Goal: Task Accomplishment & Management: Use online tool/utility

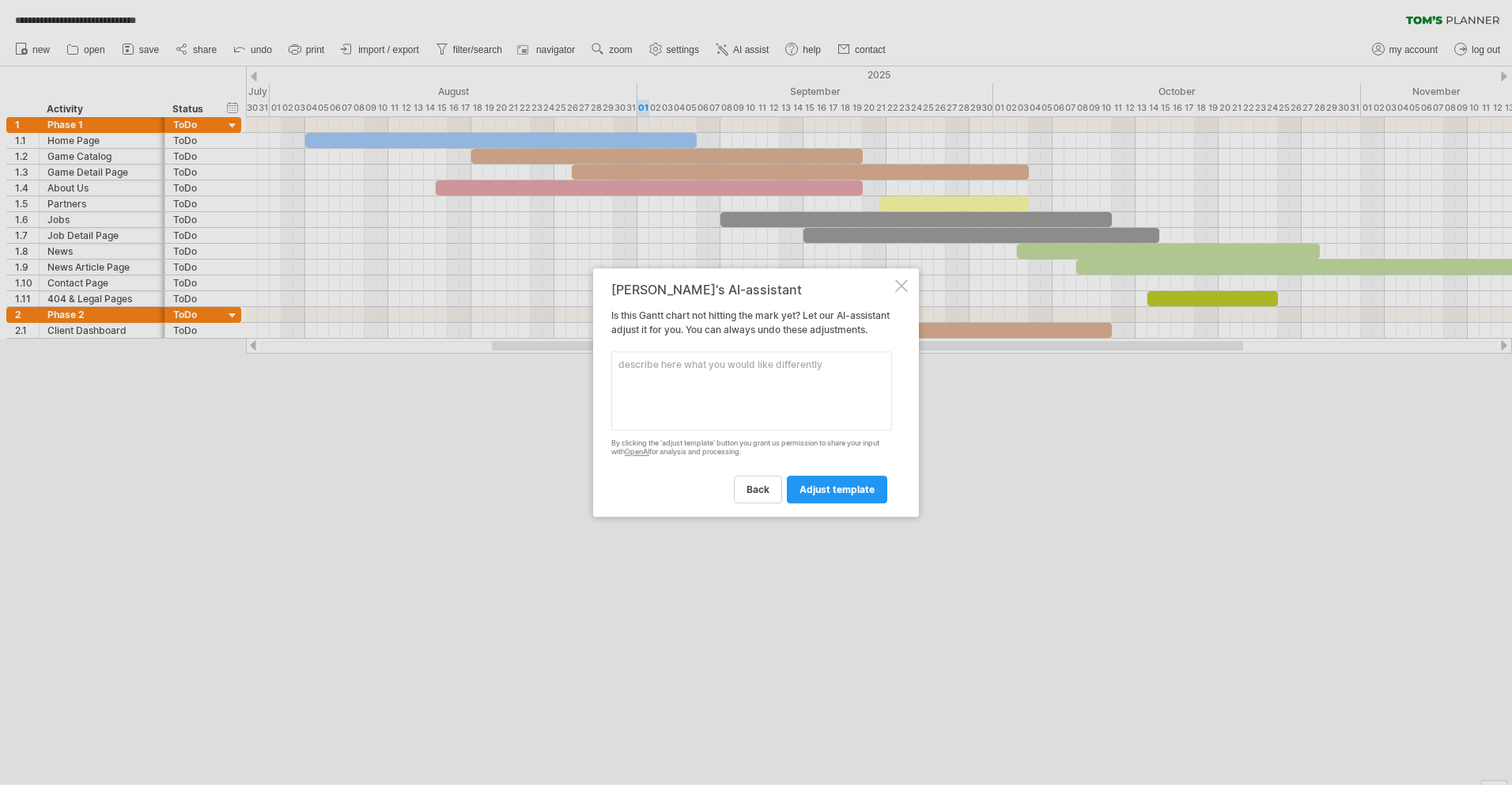
click at [752, 400] on textarea at bounding box center [752, 390] width 281 height 79
type textarea "З"
type textarea "Please shift all lines correspondingly considering starting date is [DATE], not…"
click at [857, 495] on span "adjust template" at bounding box center [837, 489] width 75 height 12
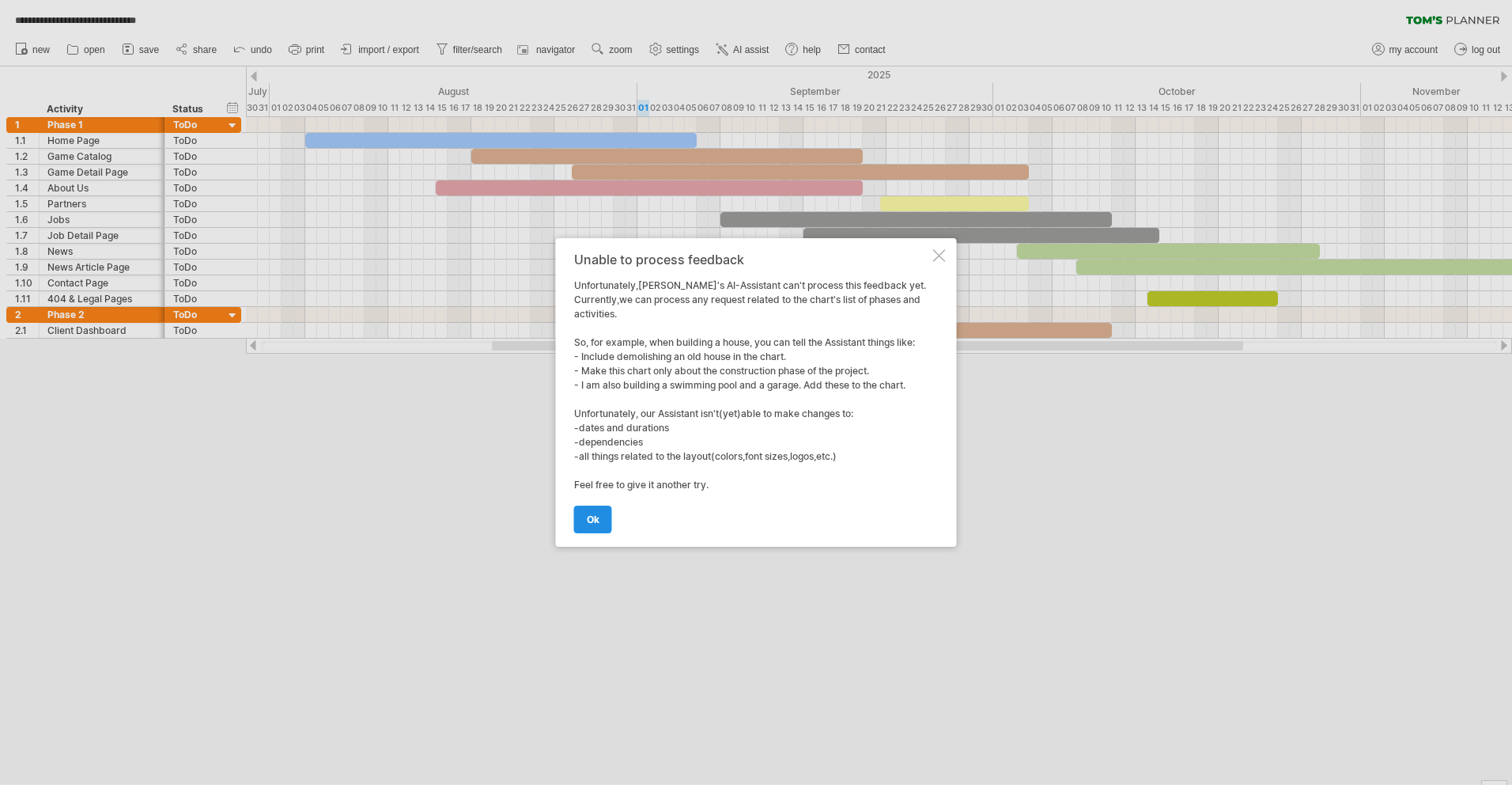
click at [609, 525] on link "ok" at bounding box center [593, 520] width 38 height 28
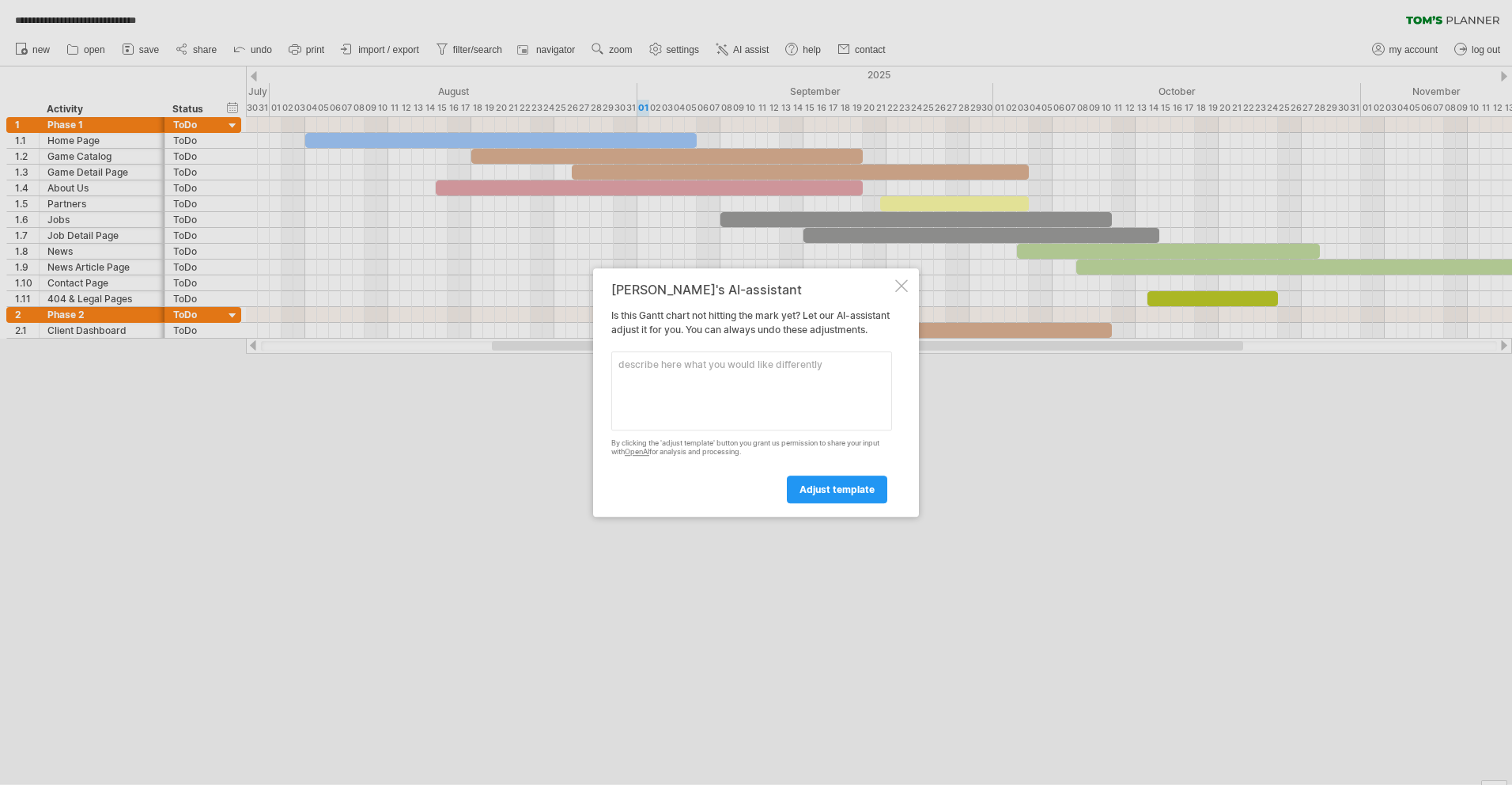
click at [785, 386] on textarea at bounding box center [752, 390] width 281 height 79
click at [838, 413] on textarea at bounding box center [752, 390] width 281 height 79
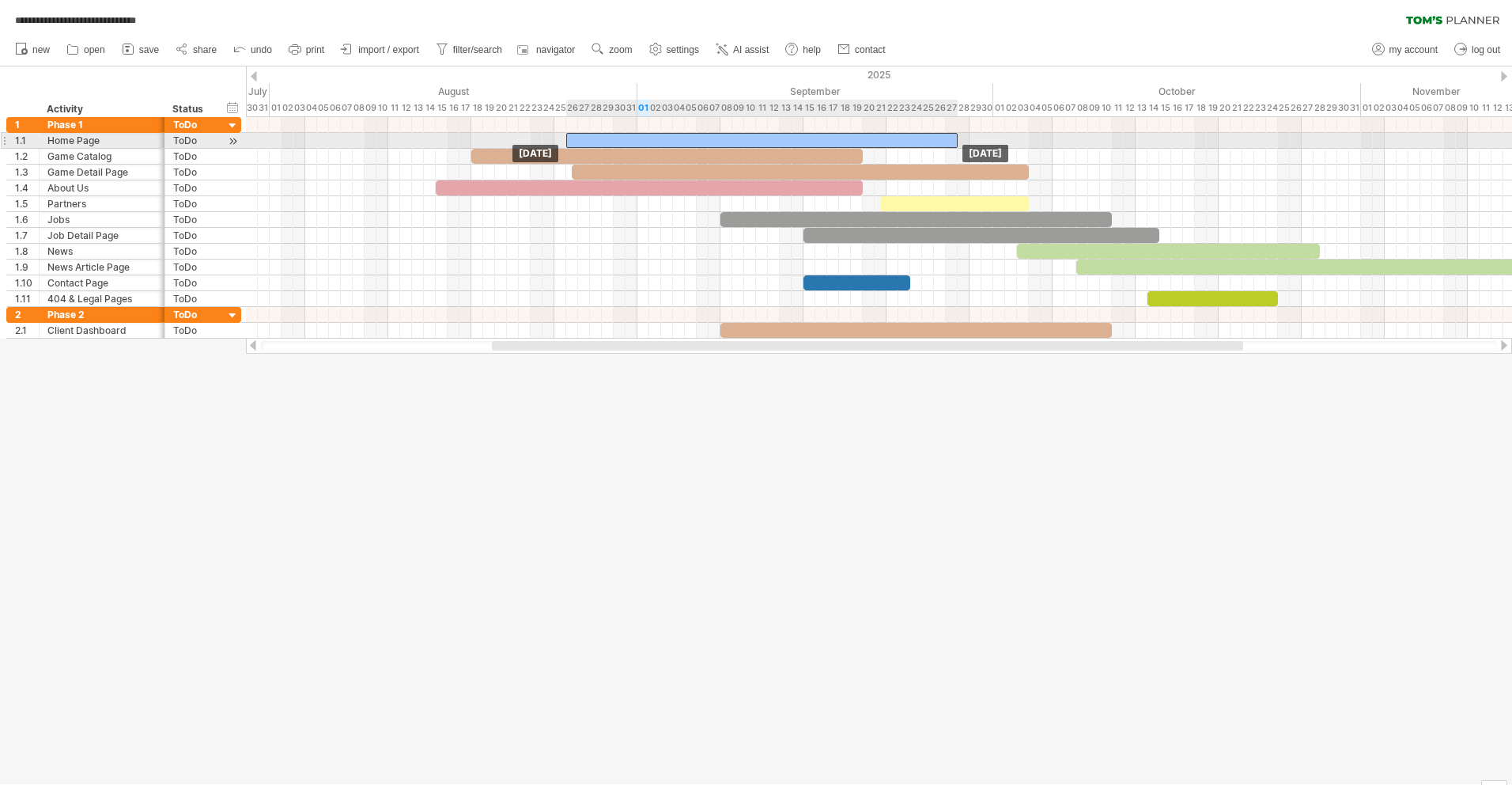
drag, startPoint x: 326, startPoint y: 141, endPoint x: 587, endPoint y: 140, distance: 261.0
click at [587, 140] on div at bounding box center [762, 141] width 391 height 15
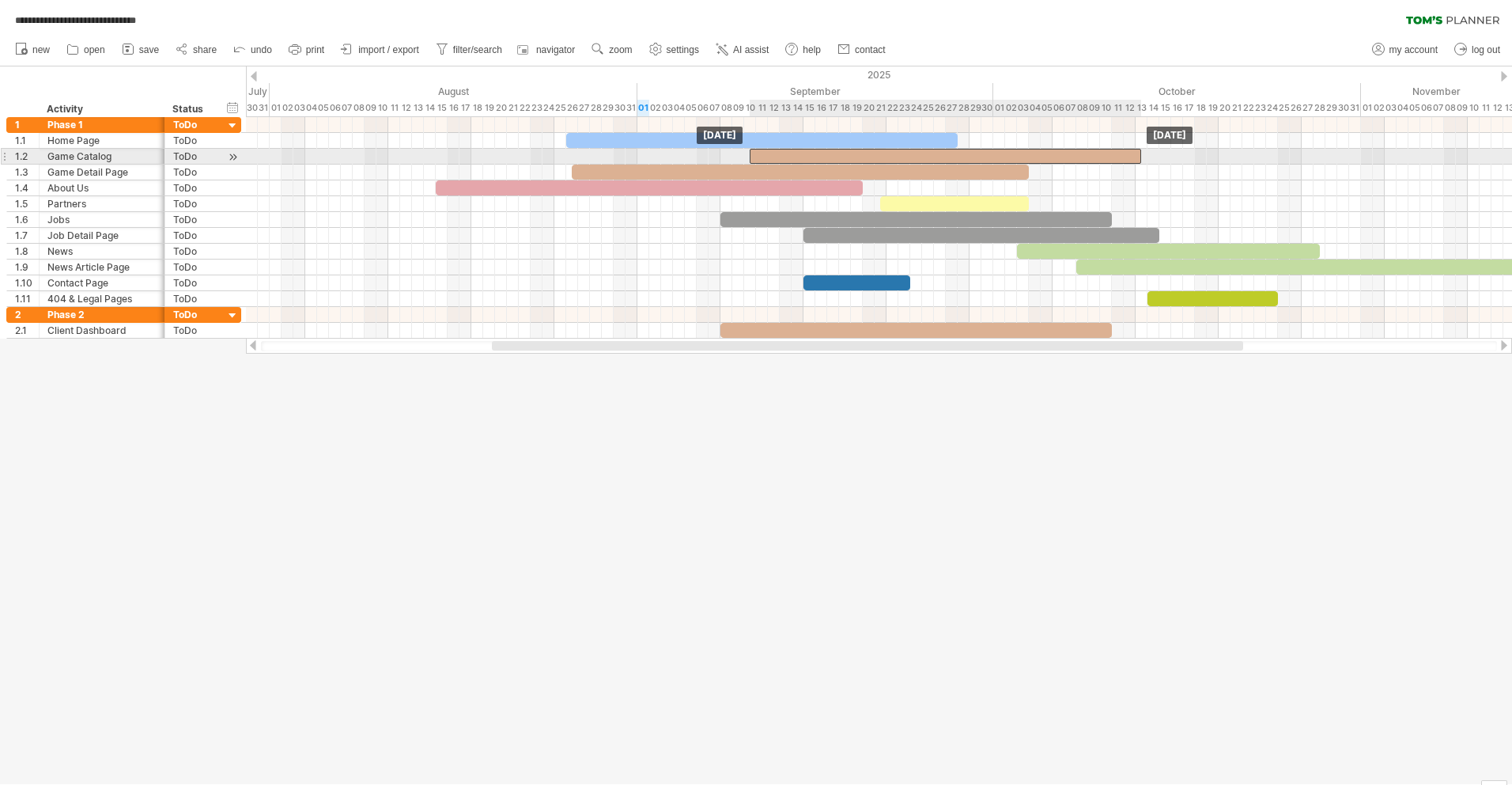
drag, startPoint x: 538, startPoint y: 154, endPoint x: 815, endPoint y: 158, distance: 277.0
click at [815, 158] on div at bounding box center [945, 156] width 391 height 15
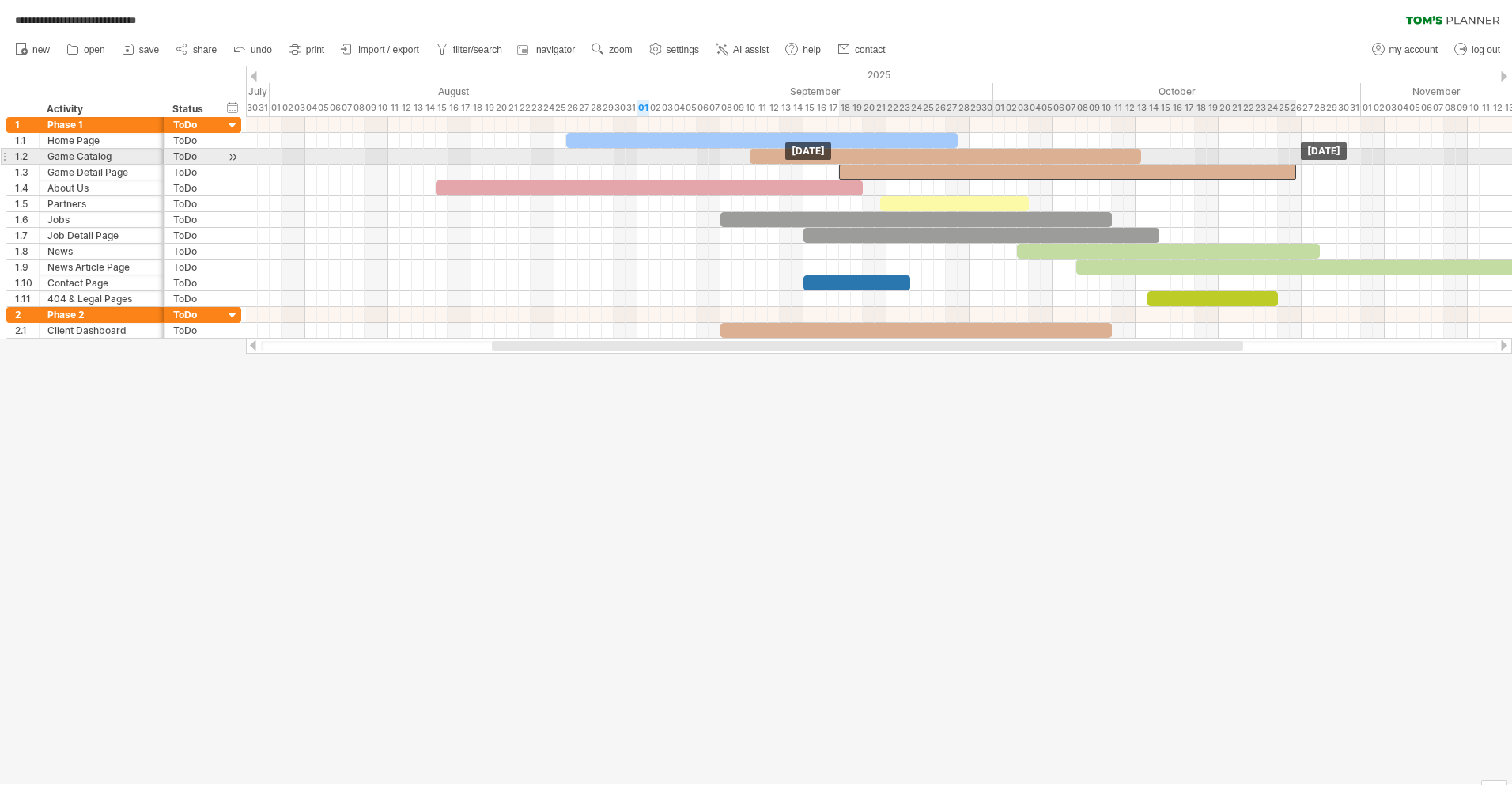
drag, startPoint x: 747, startPoint y: 167, endPoint x: 1016, endPoint y: 163, distance: 269.0
click at [554, 163] on div at bounding box center [554, 212] width 0 height 190
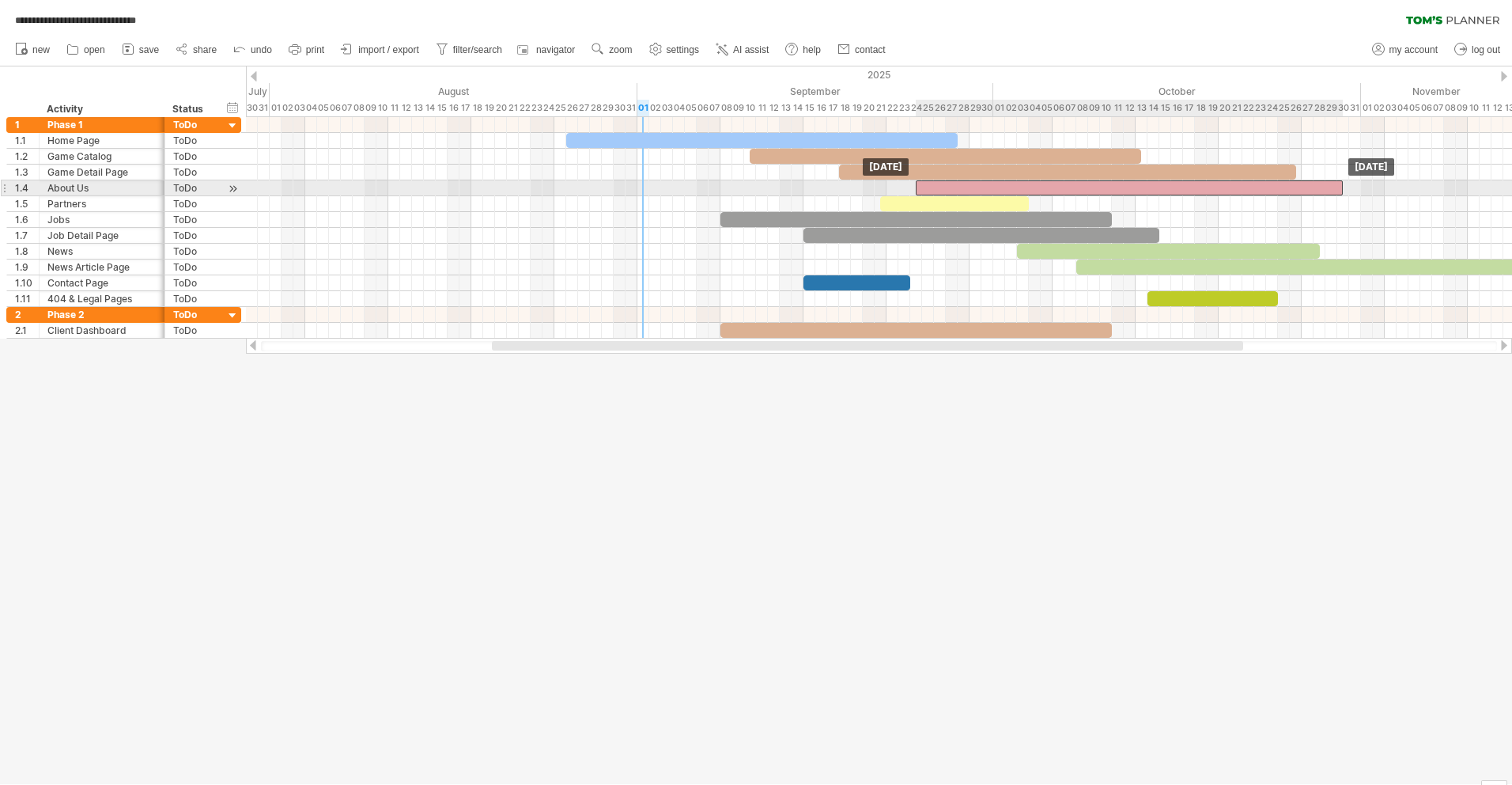
drag, startPoint x: 639, startPoint y: 186, endPoint x: 1123, endPoint y: 190, distance: 484.0
click at [1123, 190] on div at bounding box center [1129, 188] width 427 height 15
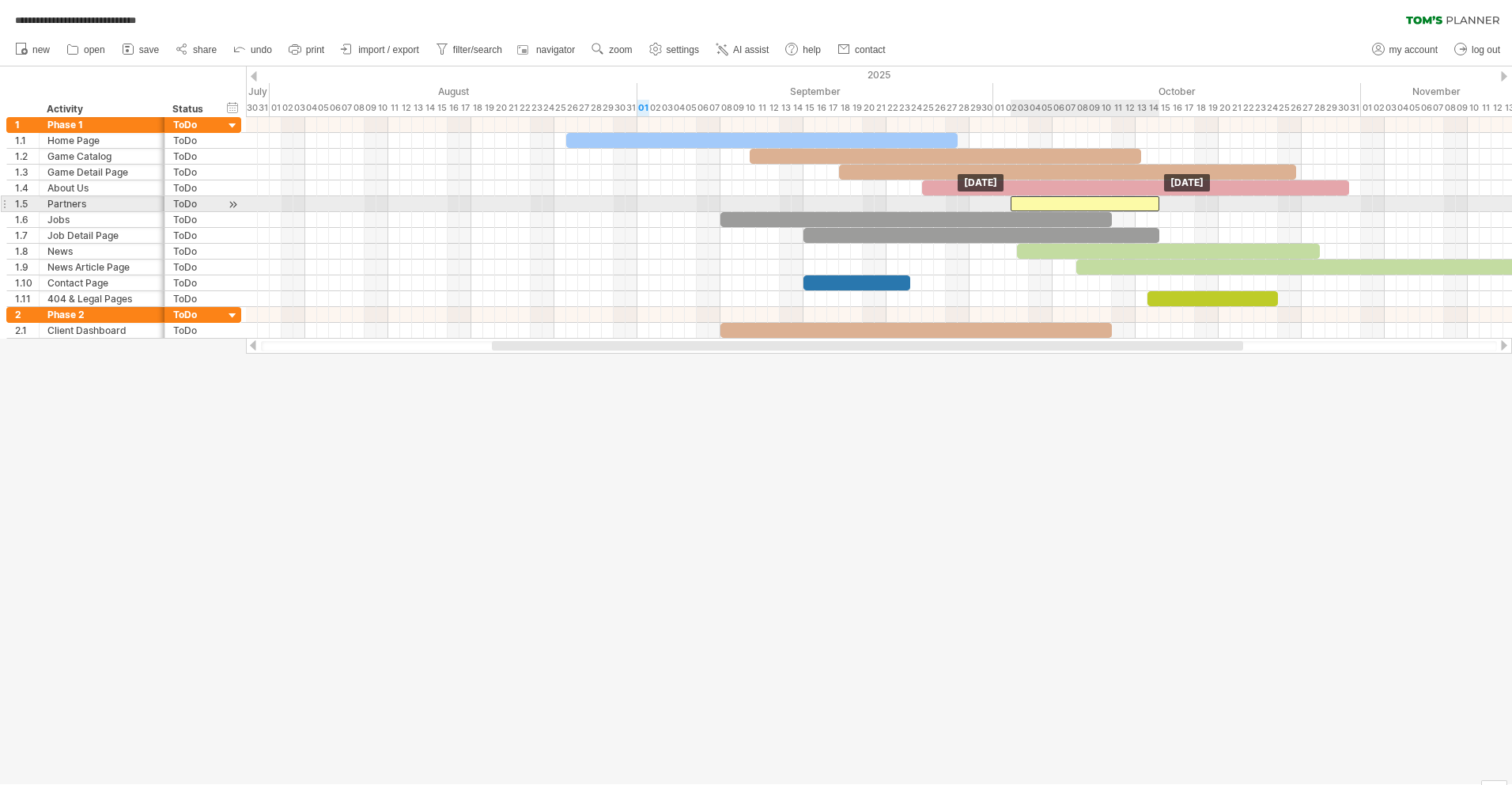
drag, startPoint x: 984, startPoint y: 203, endPoint x: 1113, endPoint y: 204, distance: 129.0
click at [1113, 204] on div at bounding box center [1086, 204] width 149 height 15
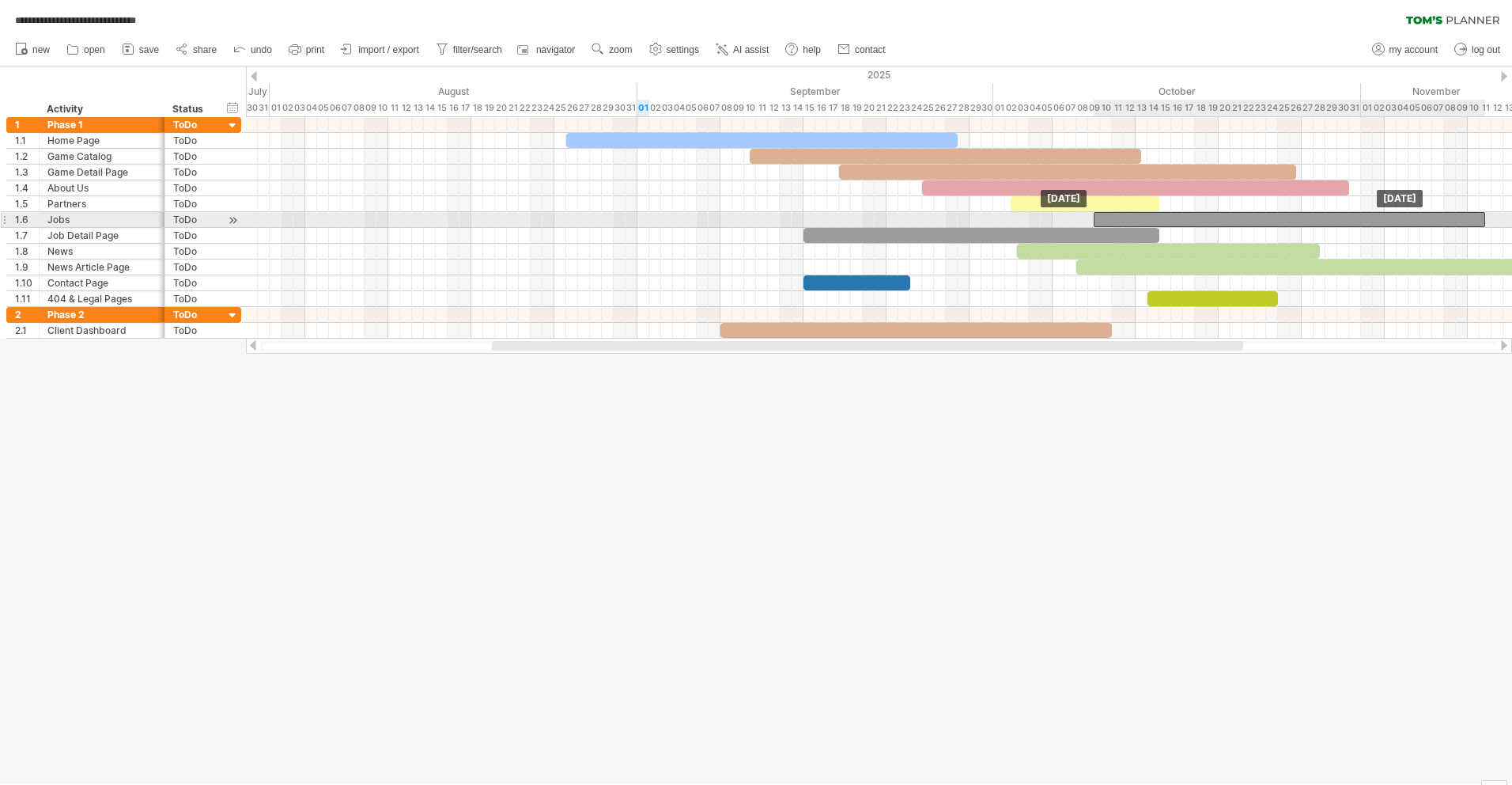
drag, startPoint x: 1019, startPoint y: 218, endPoint x: 1395, endPoint y: 221, distance: 376.0
click at [1395, 221] on div at bounding box center [1289, 220] width 391 height 15
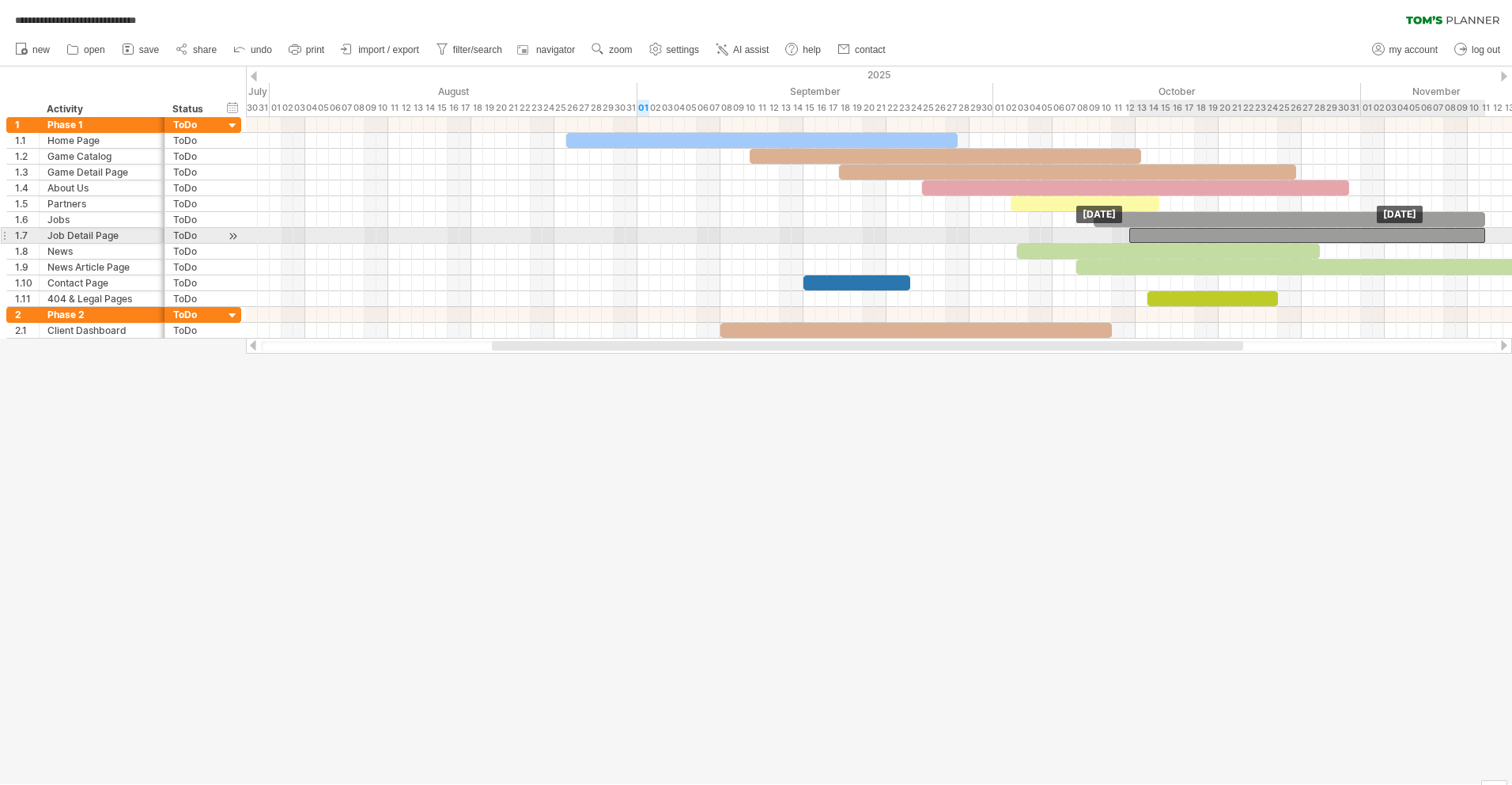
drag, startPoint x: 1043, startPoint y: 228, endPoint x: 1370, endPoint y: 230, distance: 327.0
click at [1370, 230] on div at bounding box center [1307, 236] width 356 height 15
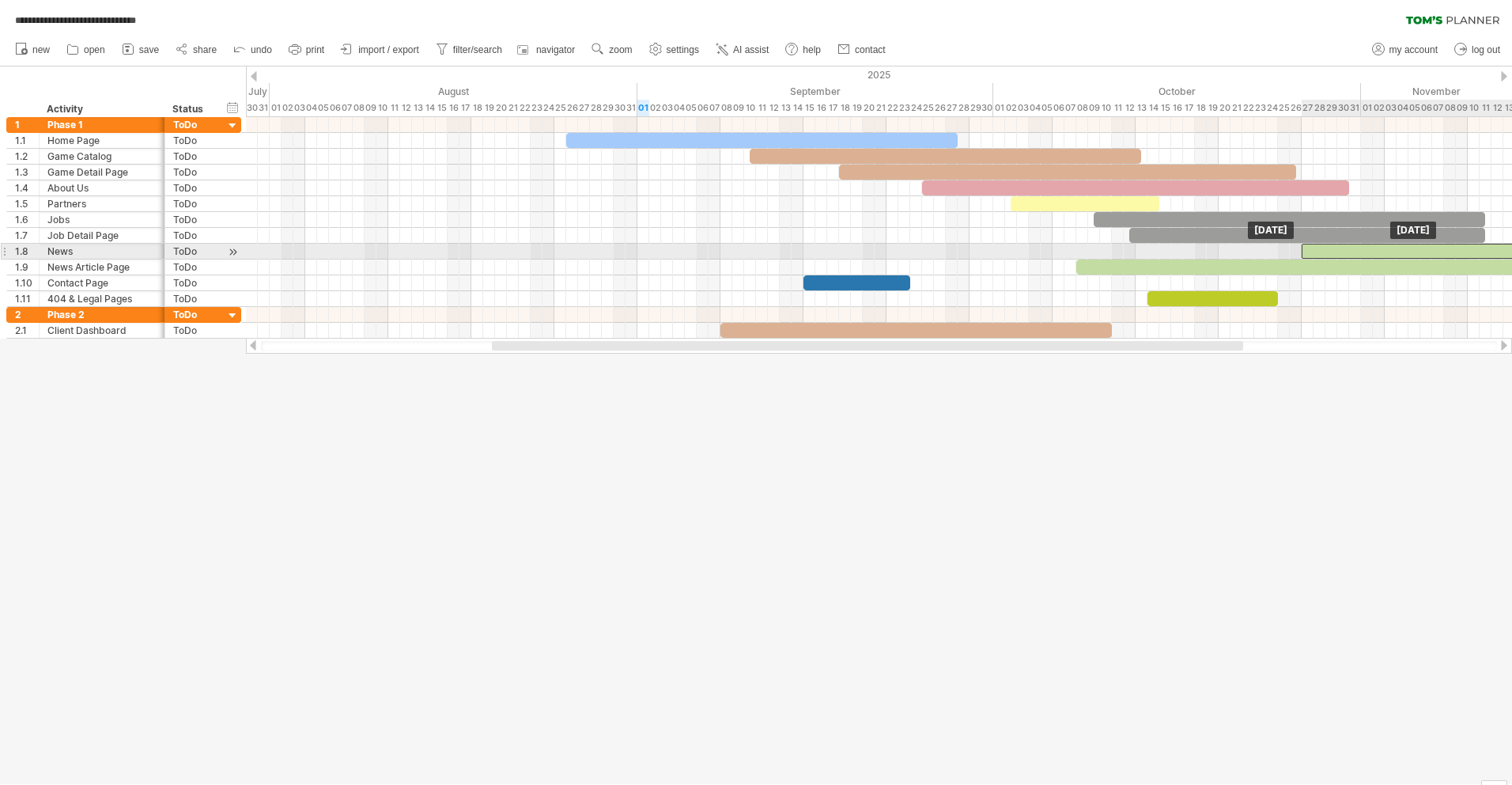
drag, startPoint x: 1139, startPoint y: 248, endPoint x: 1424, endPoint y: 247, distance: 285.0
click at [1424, 247] on div at bounding box center [1452, 251] width 303 height 15
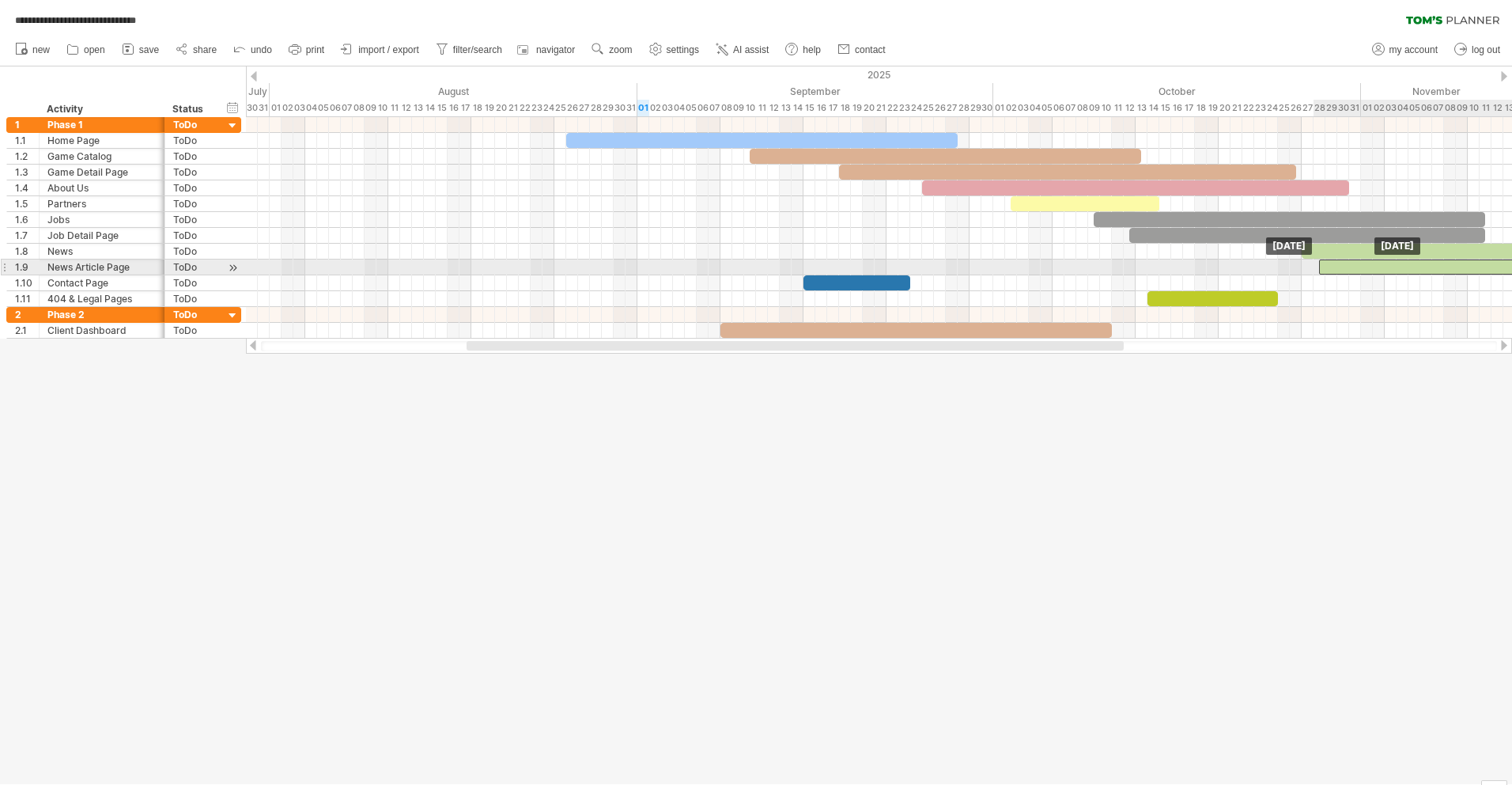
drag, startPoint x: 1262, startPoint y: 262, endPoint x: 1515, endPoint y: 230, distance: 255.0
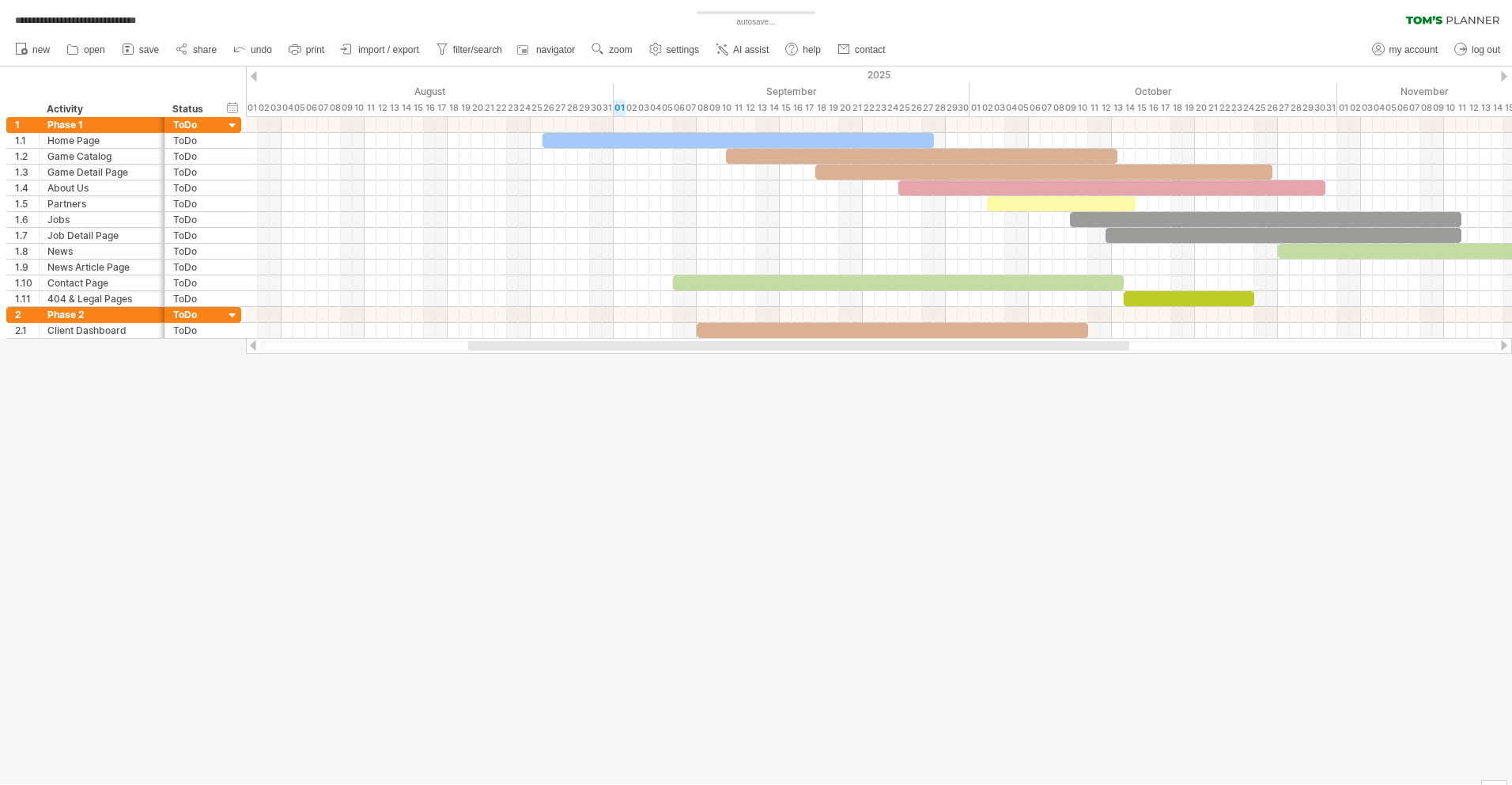
click at [884, 397] on div at bounding box center [756, 425] width 1512 height 717
click at [871, 444] on div at bounding box center [756, 425] width 1512 height 717
click at [266, 47] on span "undo" at bounding box center [261, 50] width 21 height 11
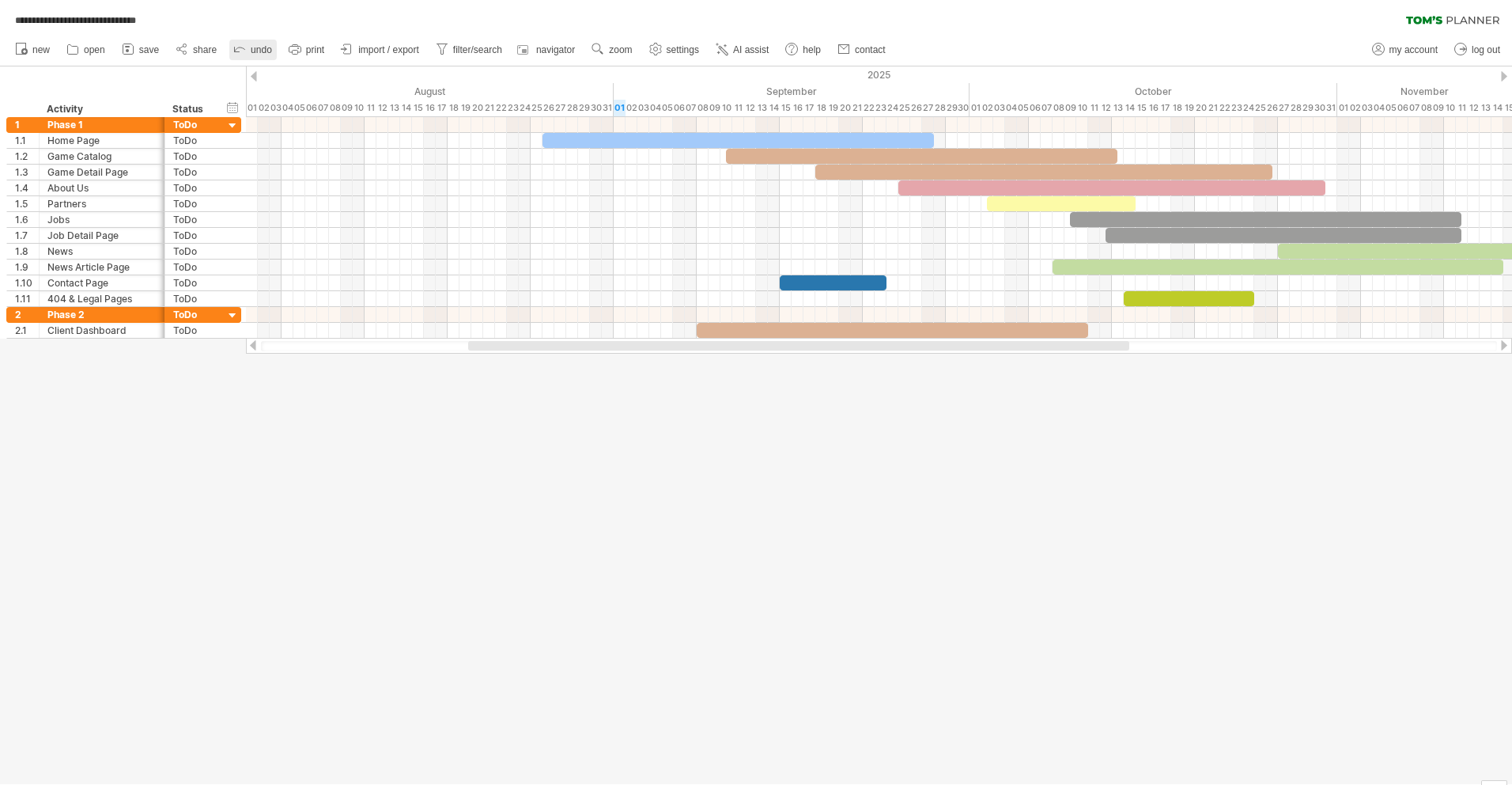
click at [266, 47] on span "undo" at bounding box center [261, 50] width 21 height 11
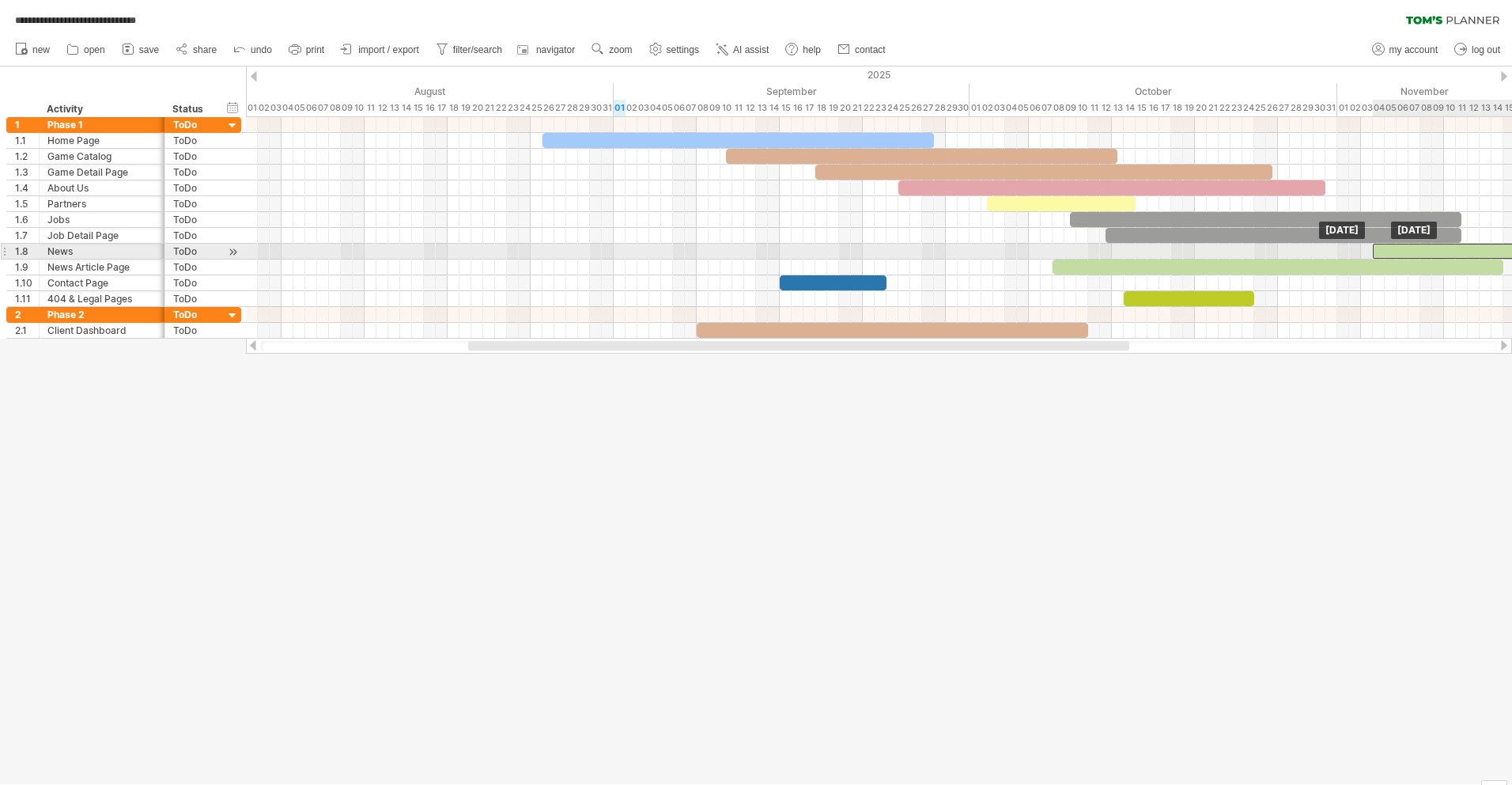
drag, startPoint x: 1062, startPoint y: 249, endPoint x: 1441, endPoint y: 250, distance: 379.0
click at [1441, 250] on div at bounding box center [1524, 251] width 303 height 15
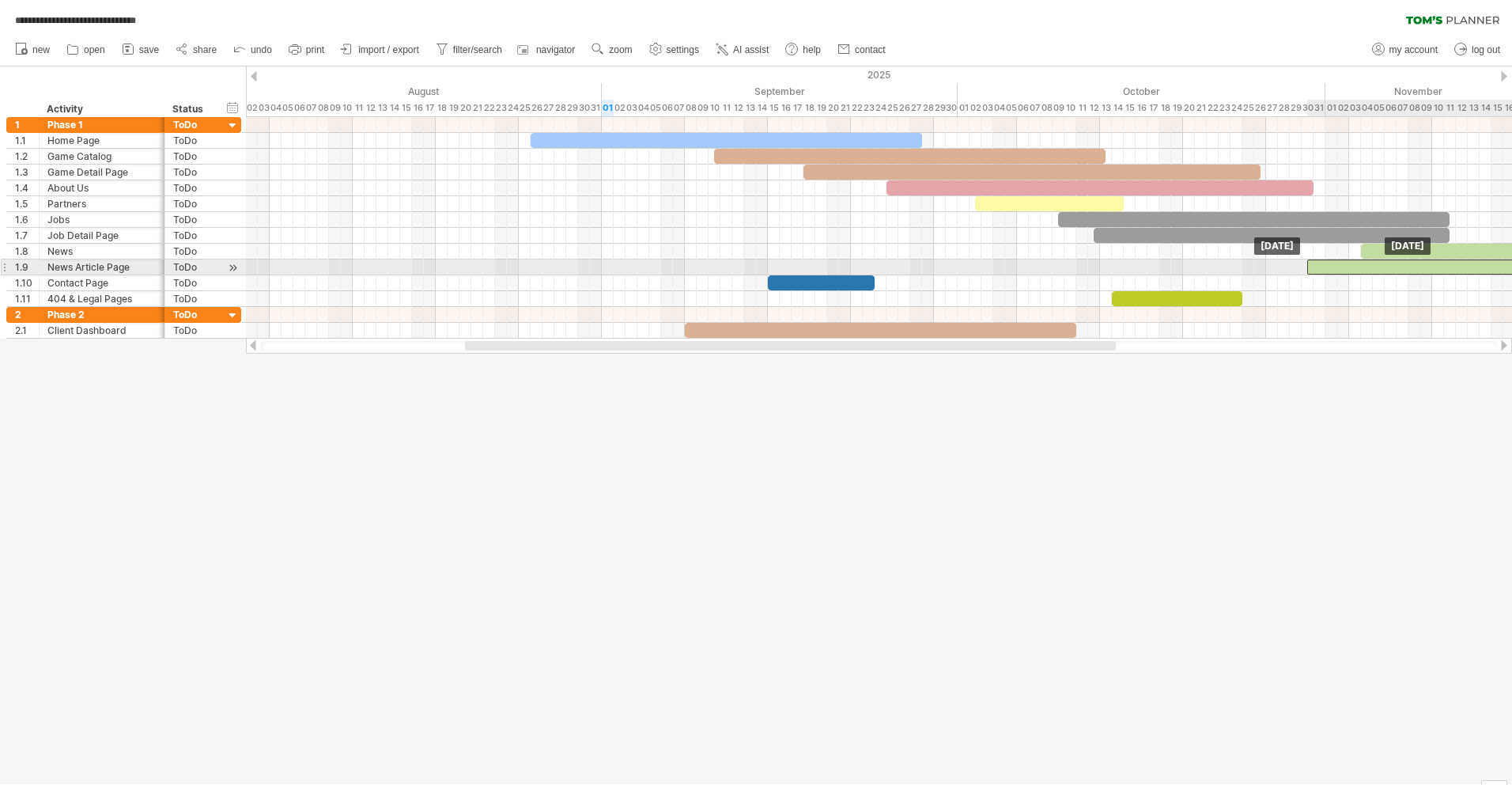
drag, startPoint x: 1159, startPoint y: 269, endPoint x: 1415, endPoint y: 268, distance: 256.0
click at [1415, 268] on div at bounding box center [1532, 267] width 451 height 15
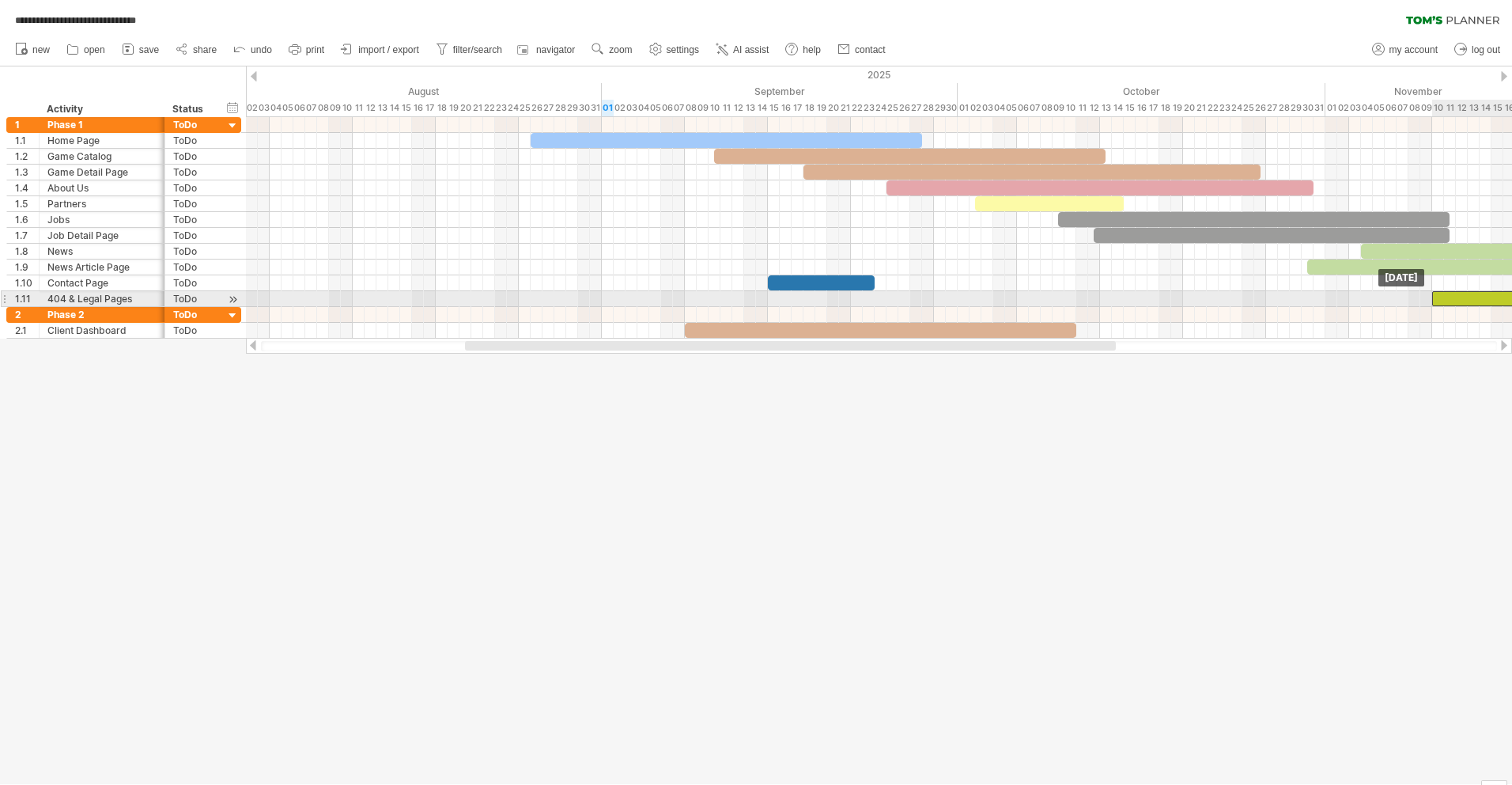
drag, startPoint x: 1179, startPoint y: 297, endPoint x: 1499, endPoint y: 297, distance: 320.0
click at [1499, 297] on div at bounding box center [1497, 299] width 130 height 15
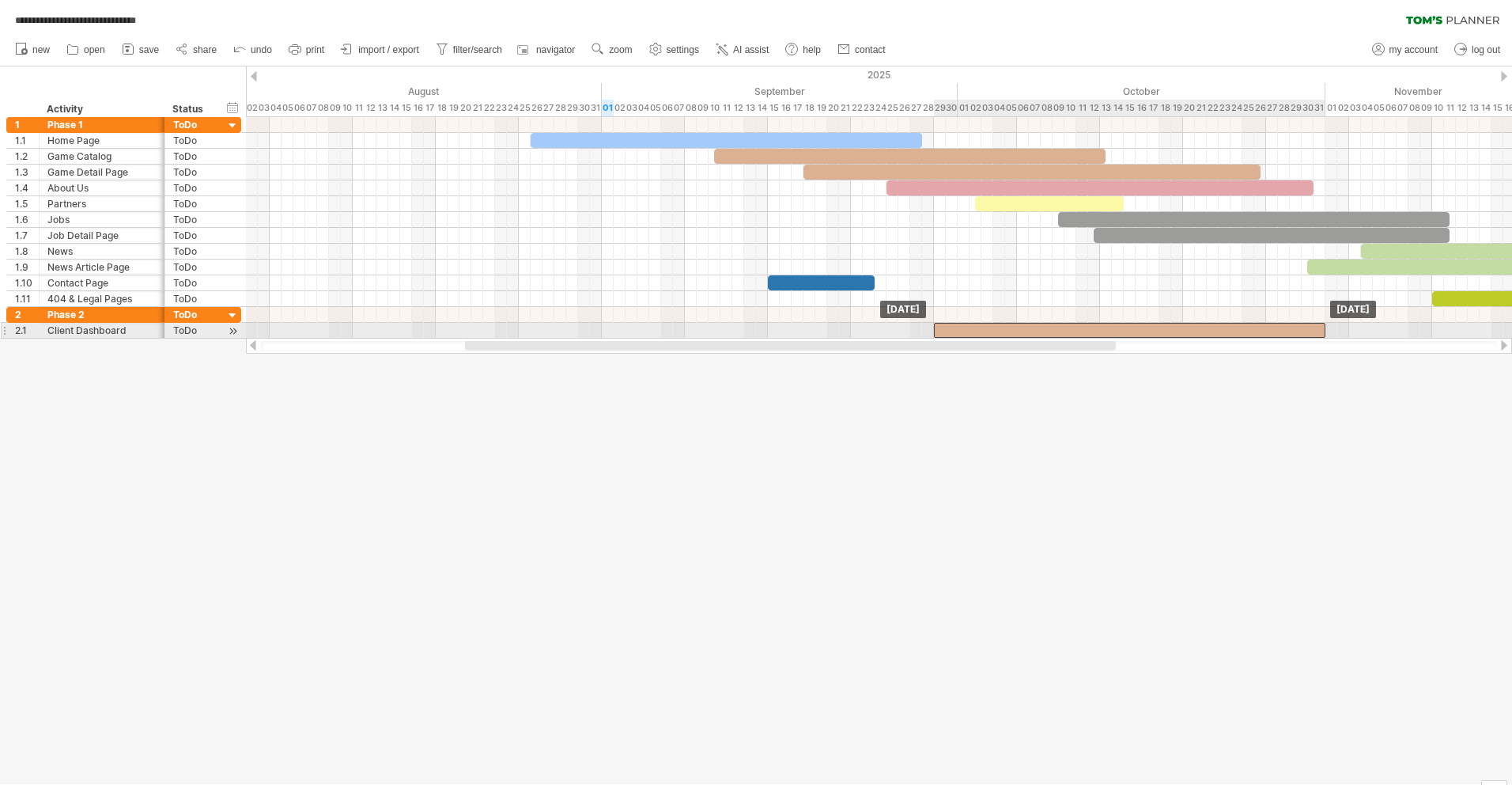
drag, startPoint x: 1039, startPoint y: 332, endPoint x: 1289, endPoint y: 328, distance: 250.0
click at [1289, 328] on div at bounding box center [1129, 331] width 391 height 15
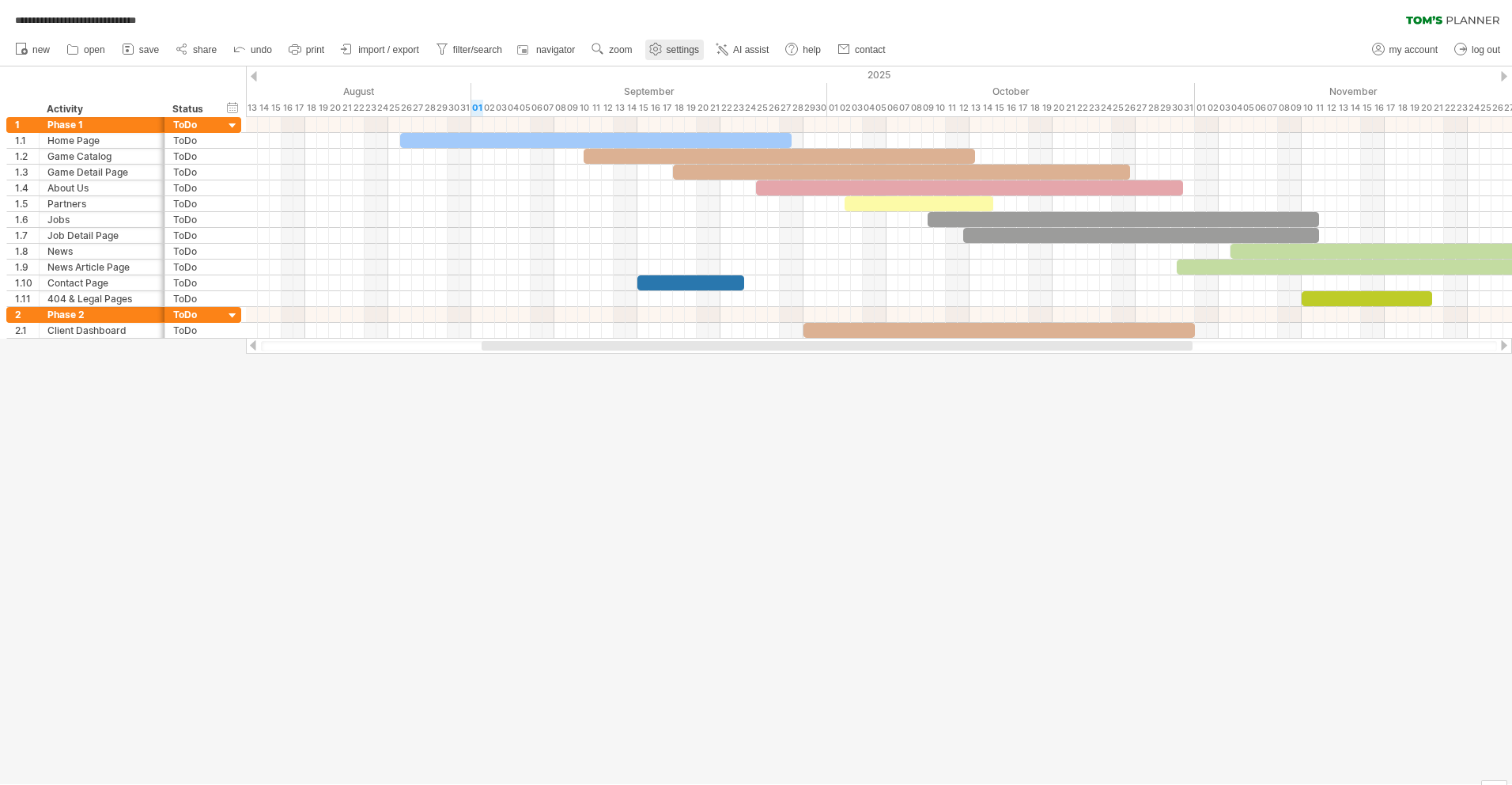
click at [678, 49] on span "settings" at bounding box center [682, 50] width 33 height 11
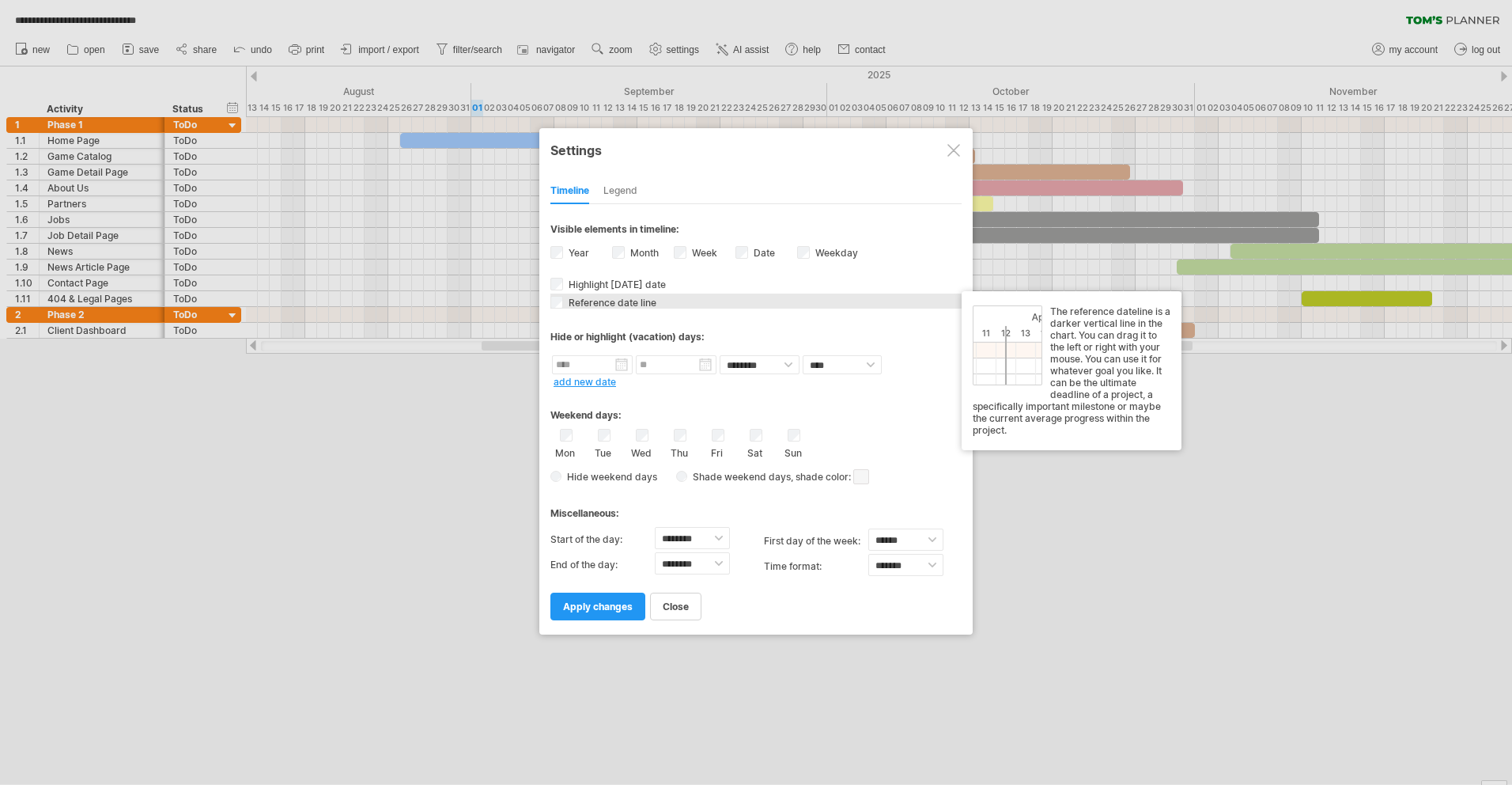
click at [614, 308] on span "Reference date line" at bounding box center [611, 303] width 91 height 12
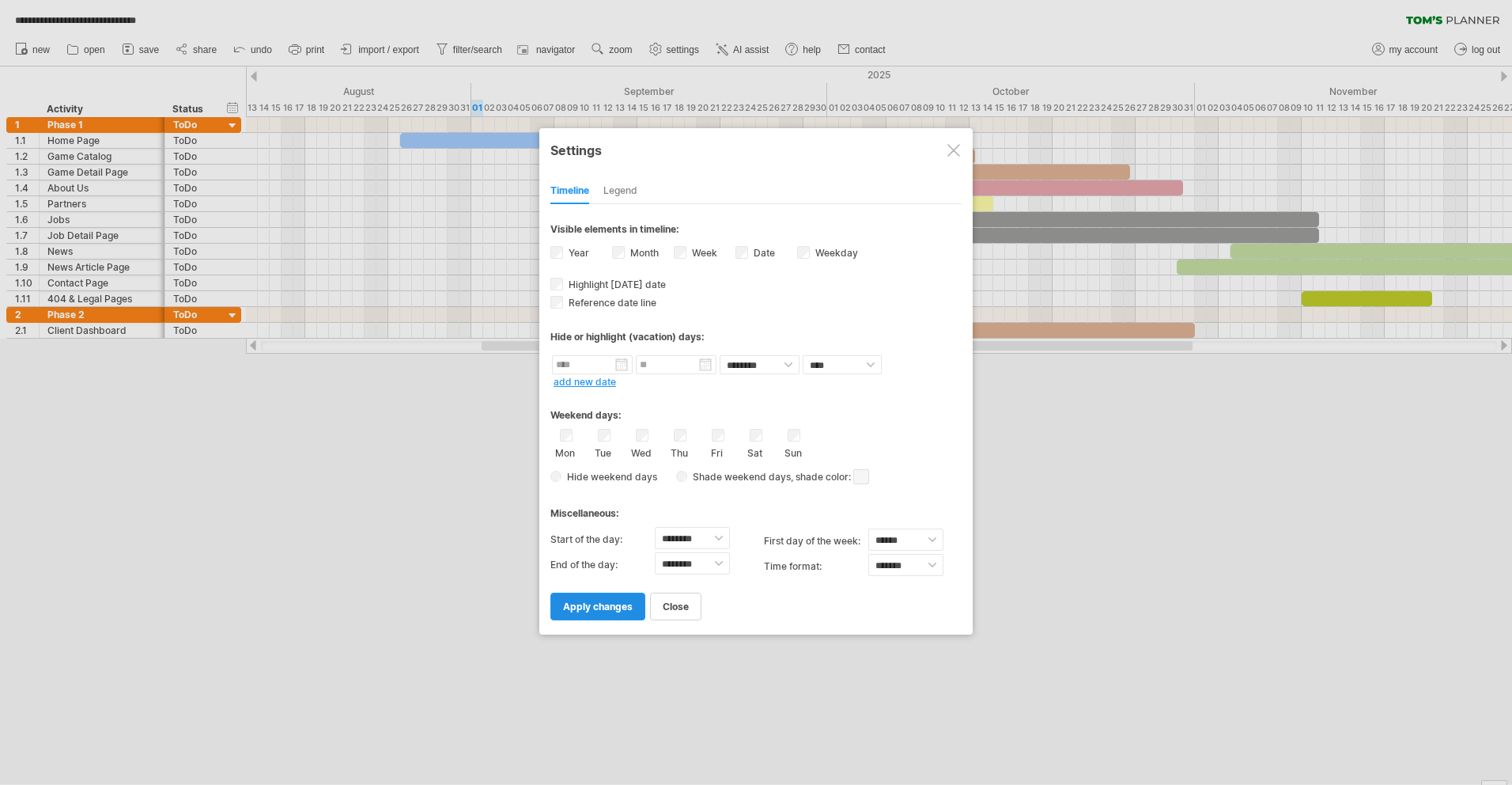
click at [594, 612] on span "apply changes" at bounding box center [598, 606] width 70 height 12
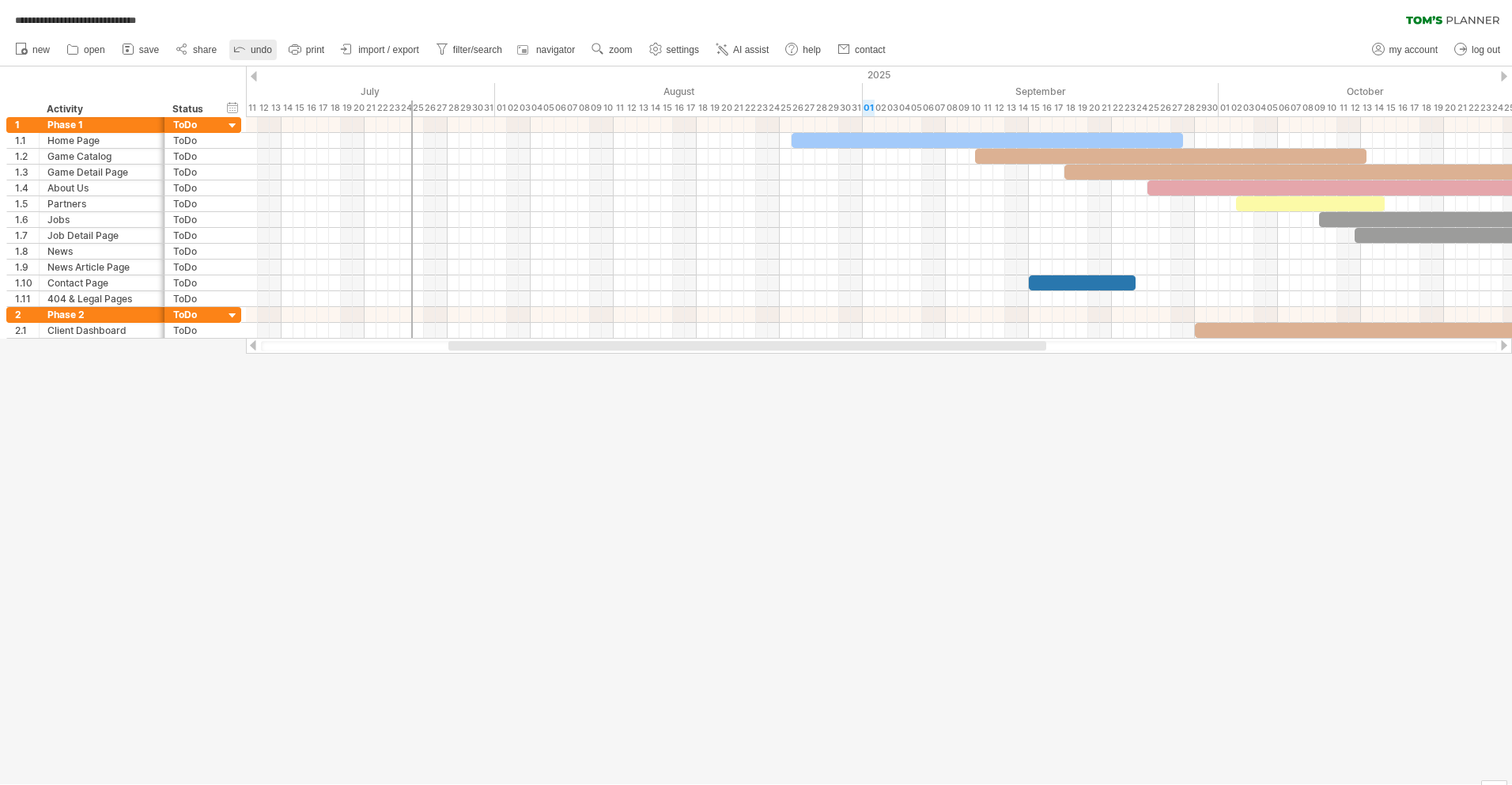
click at [268, 52] on span "undo" at bounding box center [261, 50] width 21 height 11
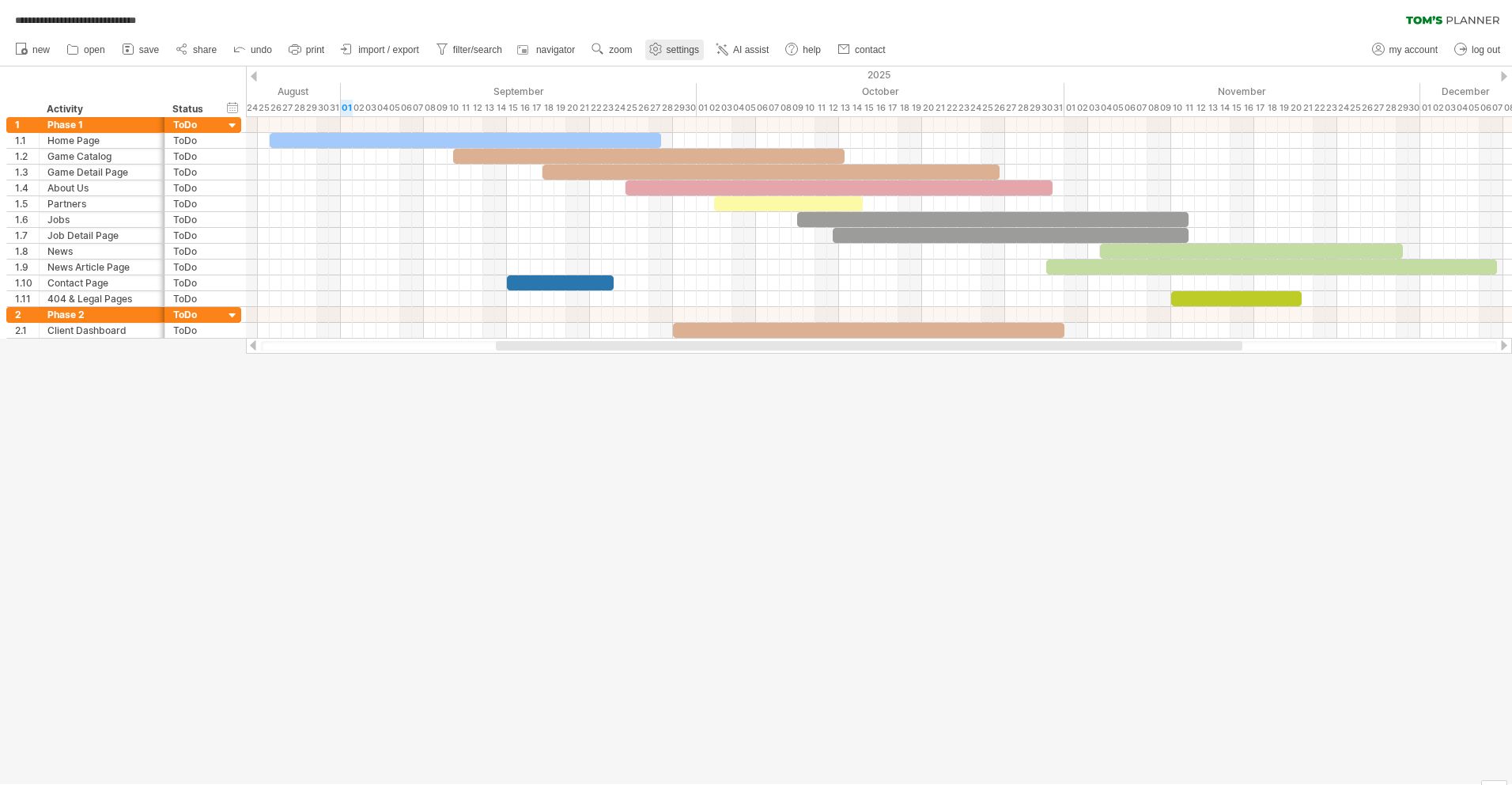
click at [666, 43] on link "settings" at bounding box center [674, 49] width 59 height 20
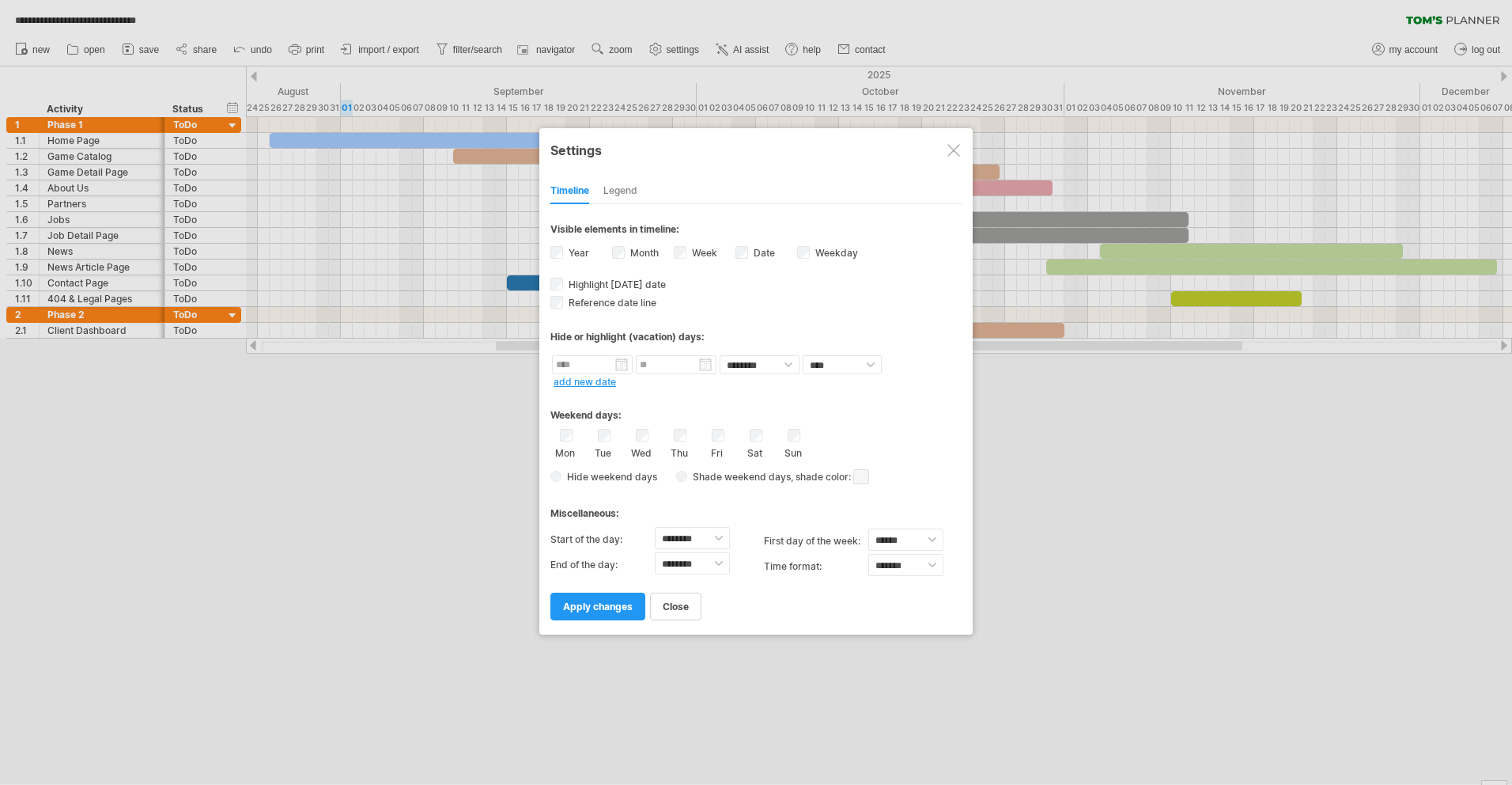
click at [611, 200] on div "Legend" at bounding box center [620, 191] width 34 height 25
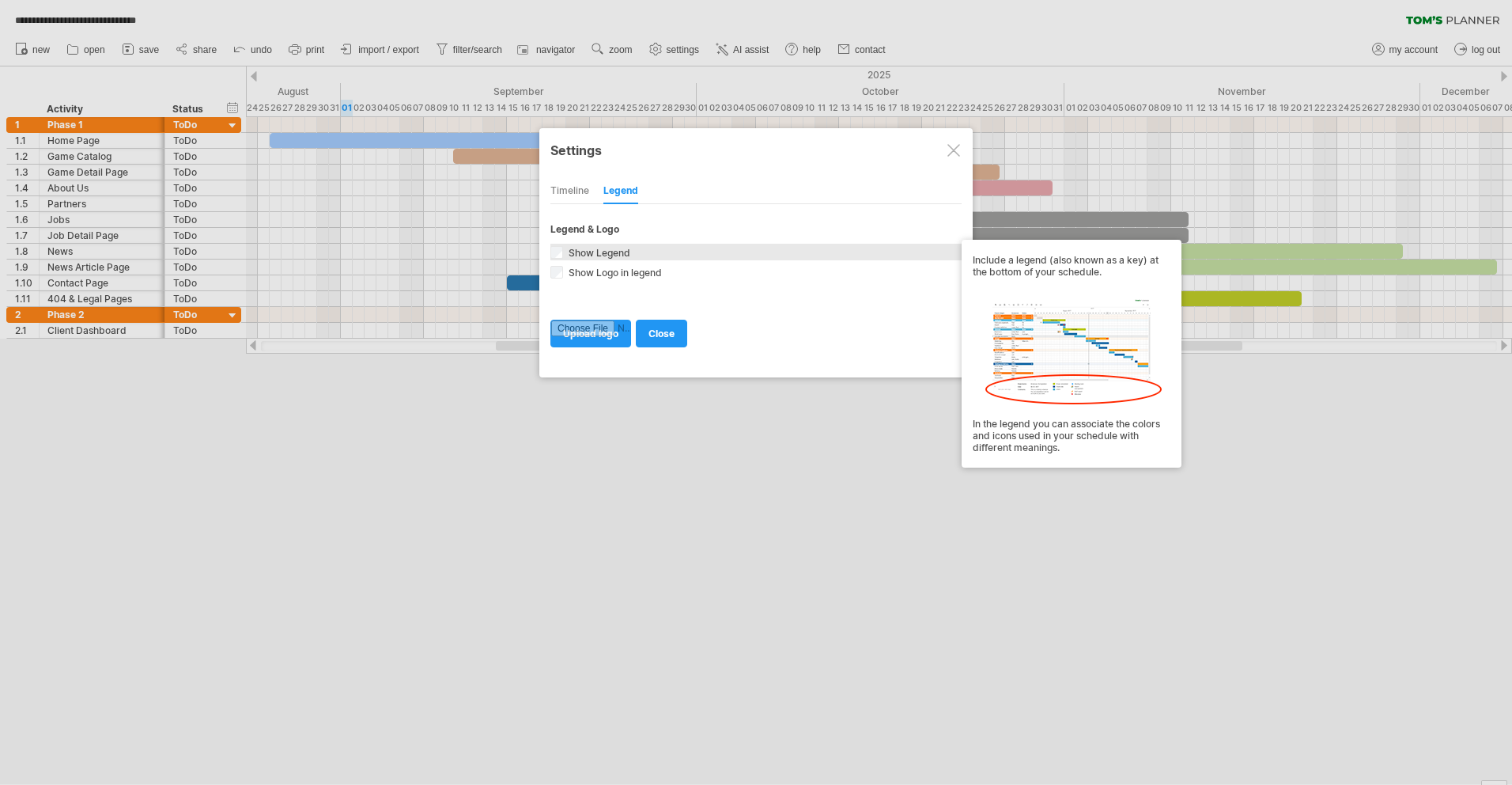
click at [617, 259] on span "Show Legend" at bounding box center [598, 252] width 65 height 12
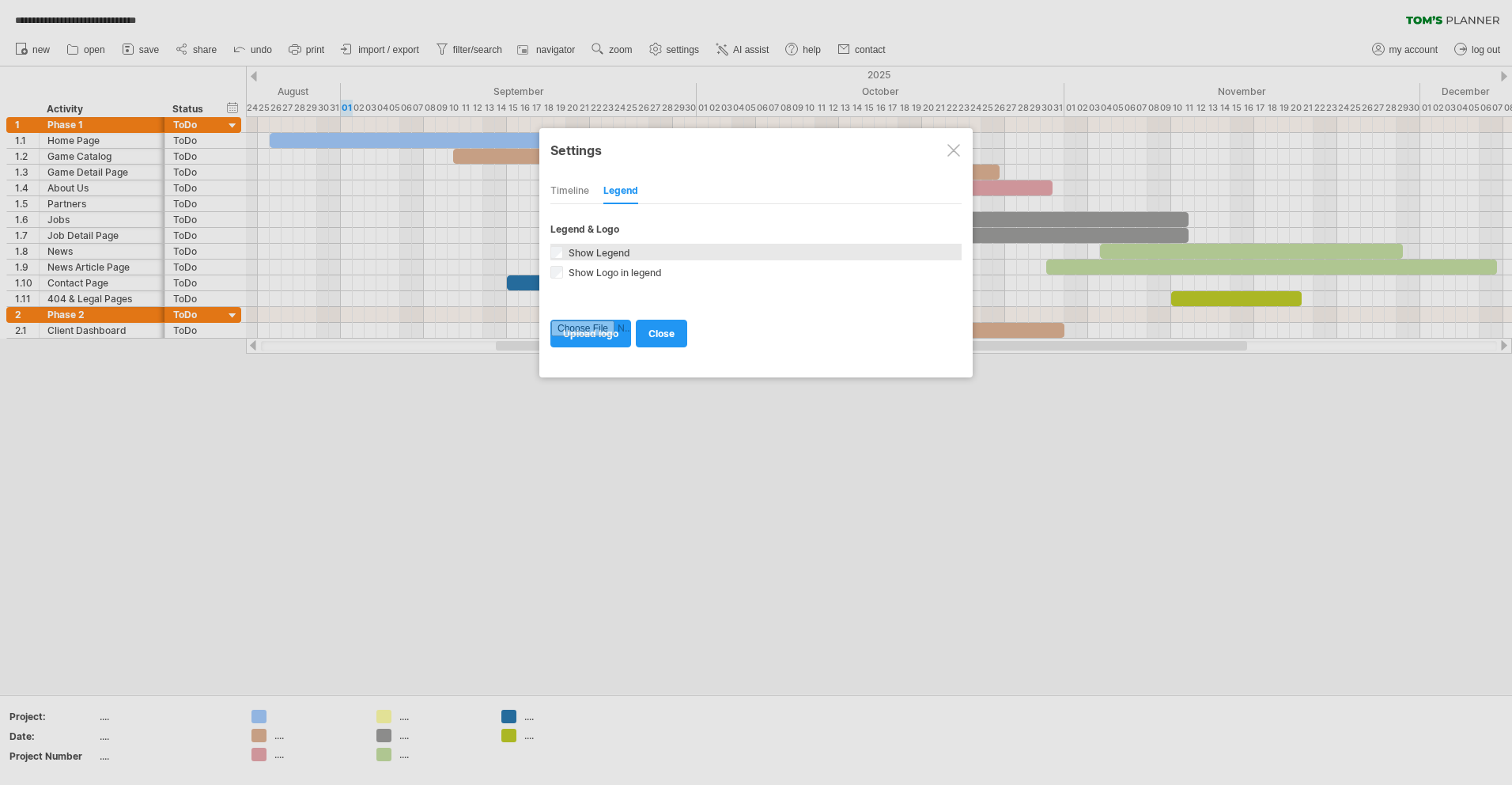
click at [617, 259] on span "Show Legend" at bounding box center [598, 252] width 65 height 12
click at [956, 151] on div at bounding box center [954, 151] width 13 height 13
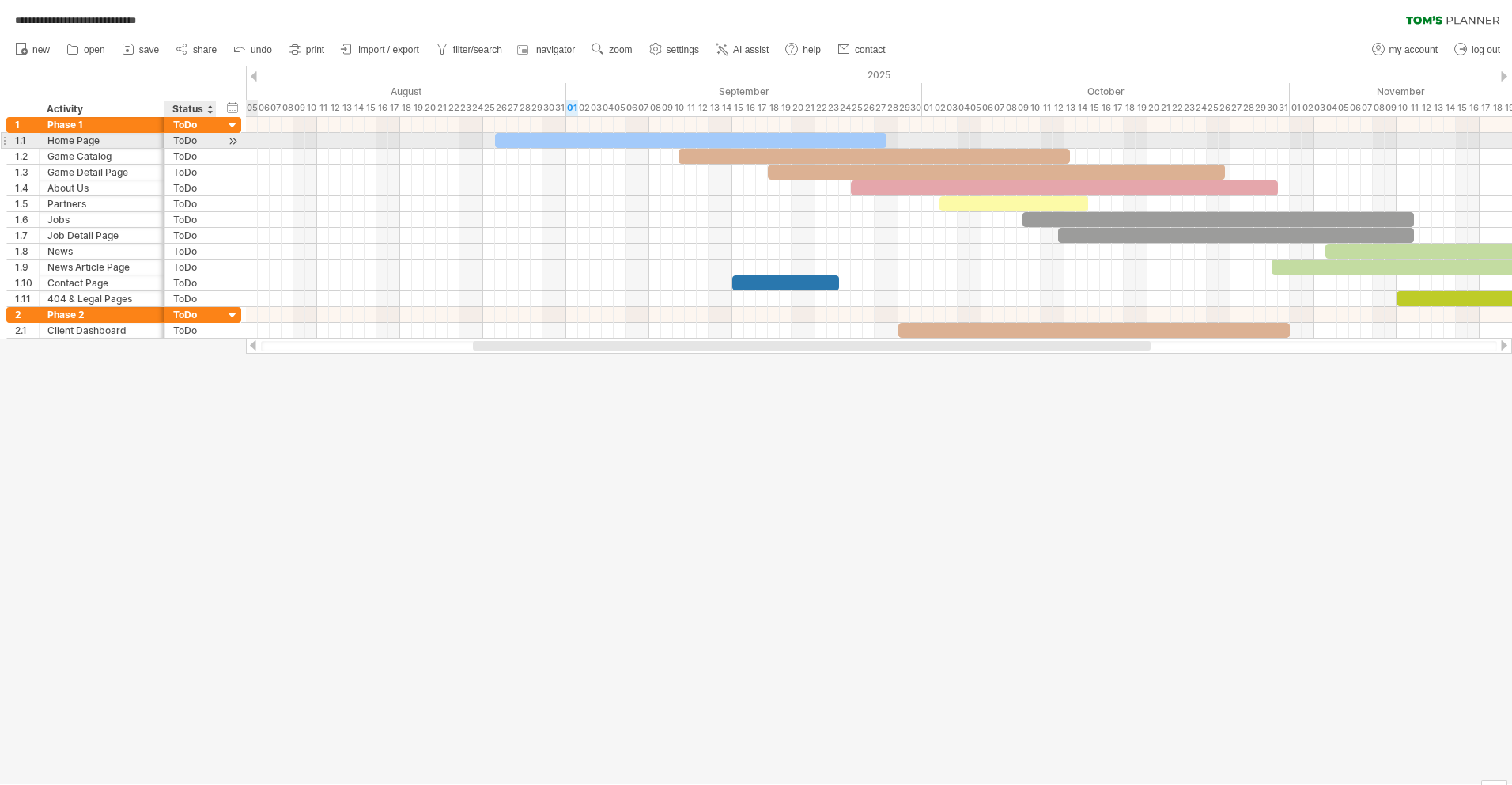
click at [208, 143] on div "**** ToDo" at bounding box center [191, 141] width 51 height 15
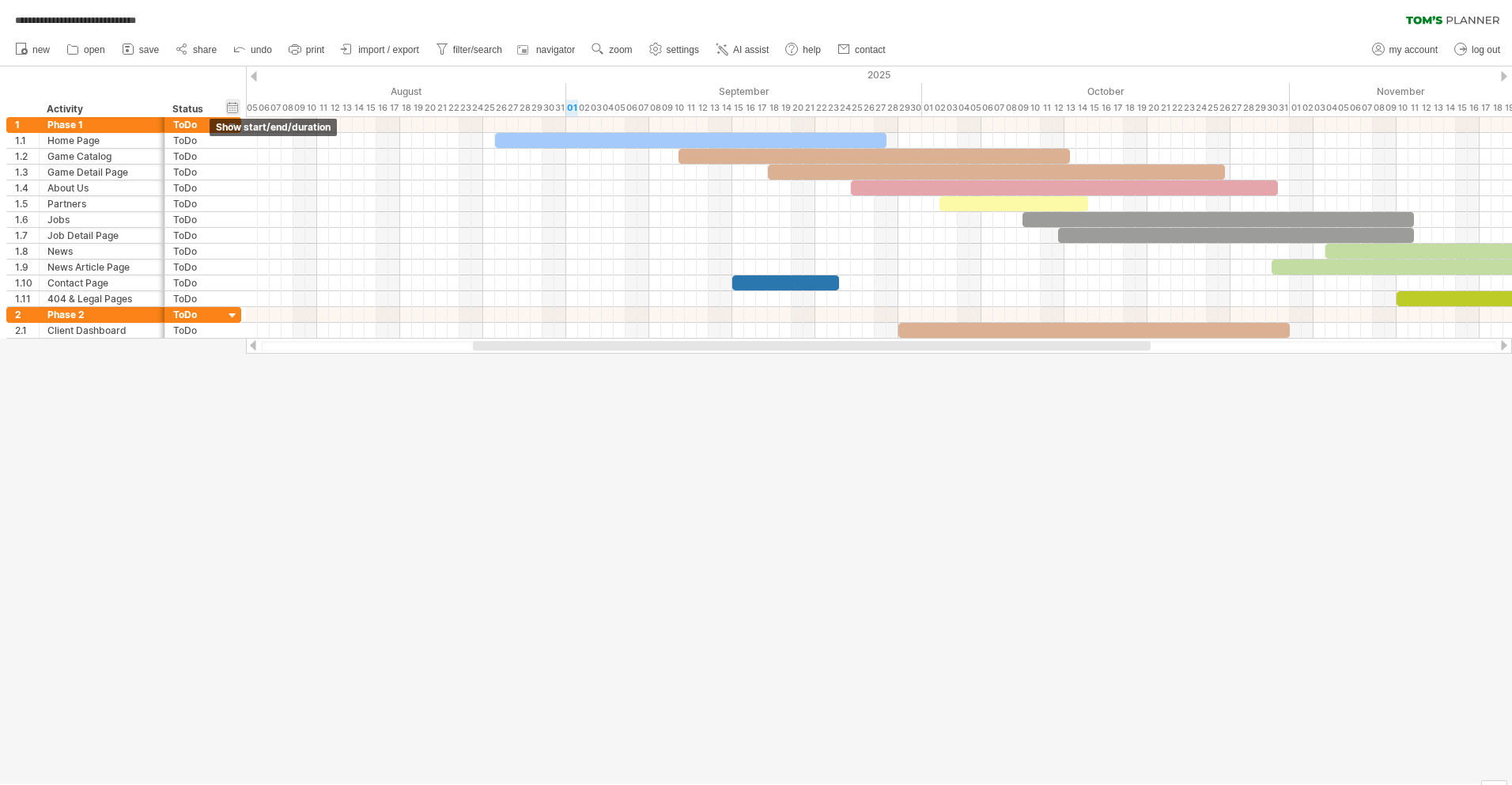
click at [234, 108] on div "hide start/end/duration show start/end/duration" at bounding box center [233, 107] width 15 height 17
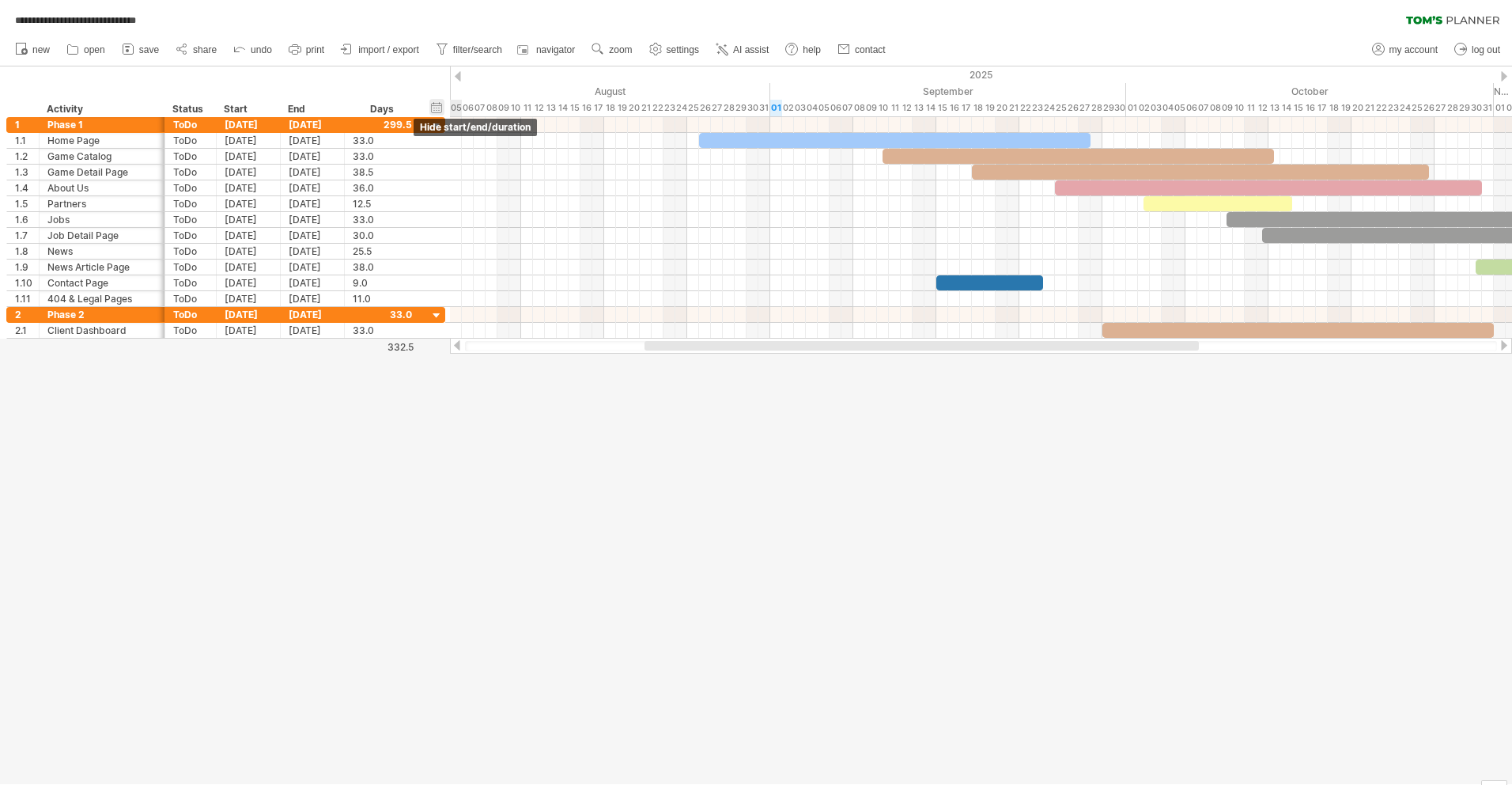
click at [439, 105] on div "hide start/end/duration show start/end/duration" at bounding box center [437, 107] width 15 height 17
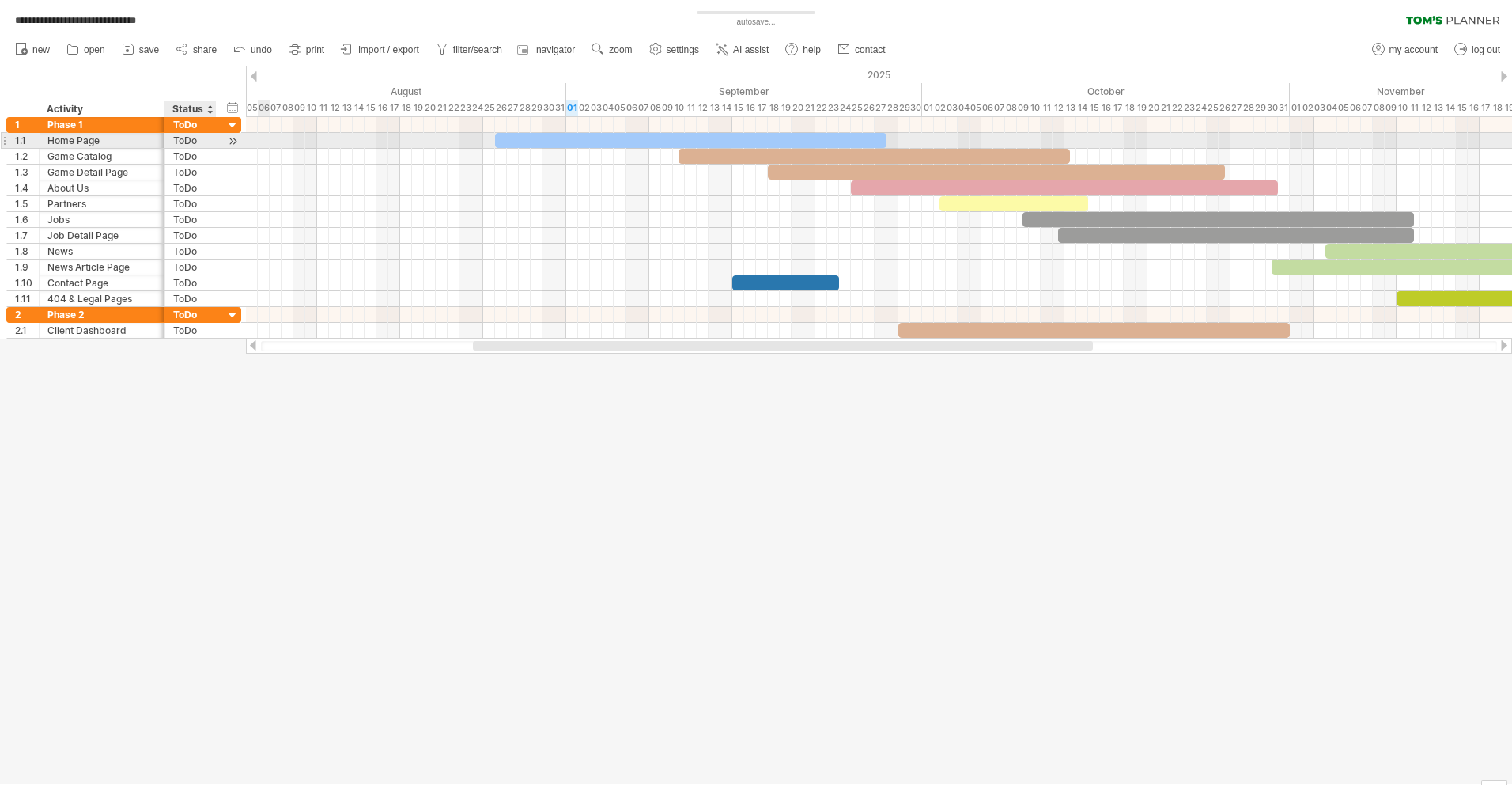
click at [213, 139] on div at bounding box center [214, 141] width 7 height 16
click at [186, 139] on div "ToDo" at bounding box center [190, 141] width 34 height 15
click at [186, 139] on input "****" at bounding box center [190, 141] width 34 height 15
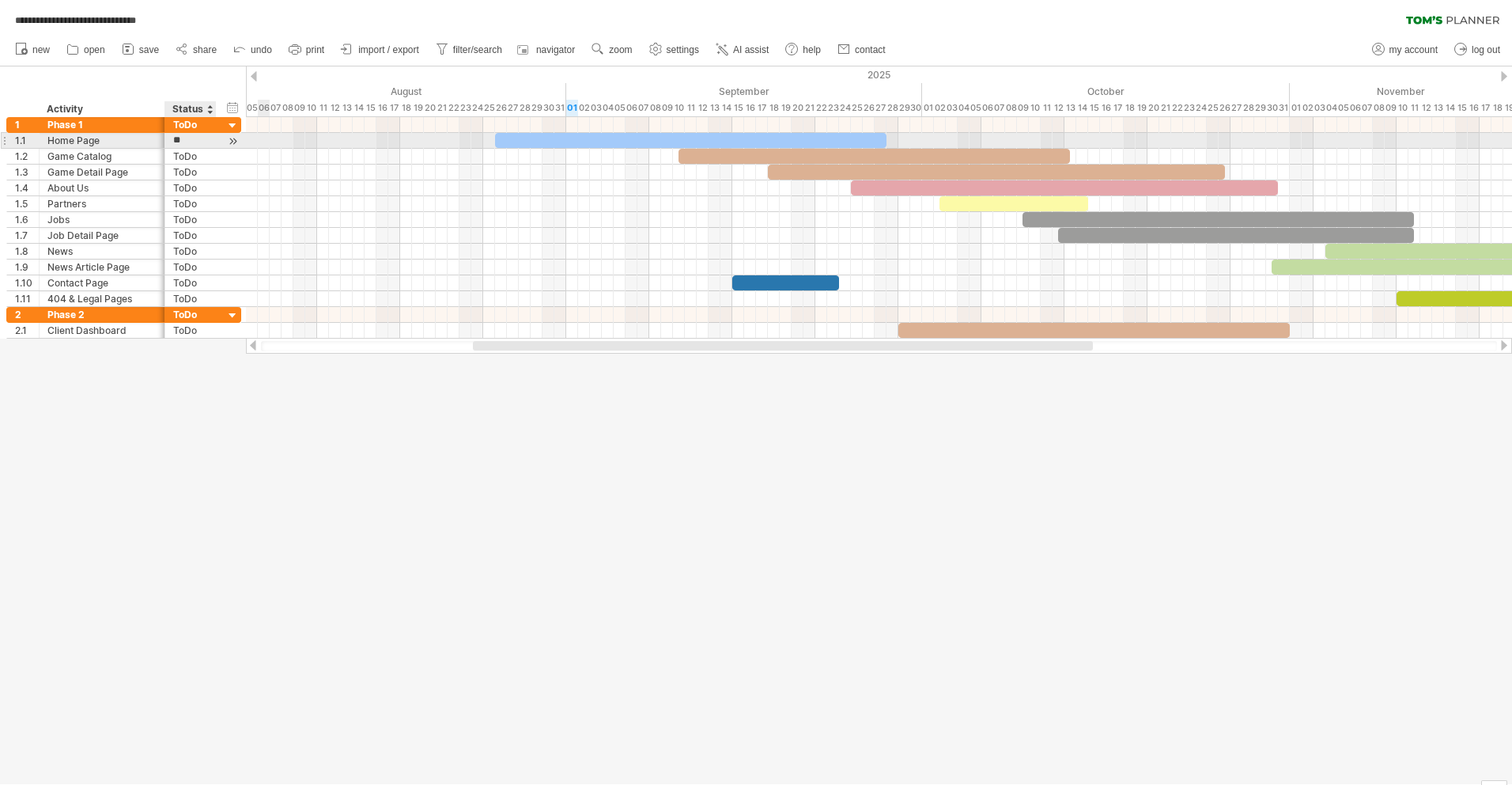
type input "*"
type input "**********"
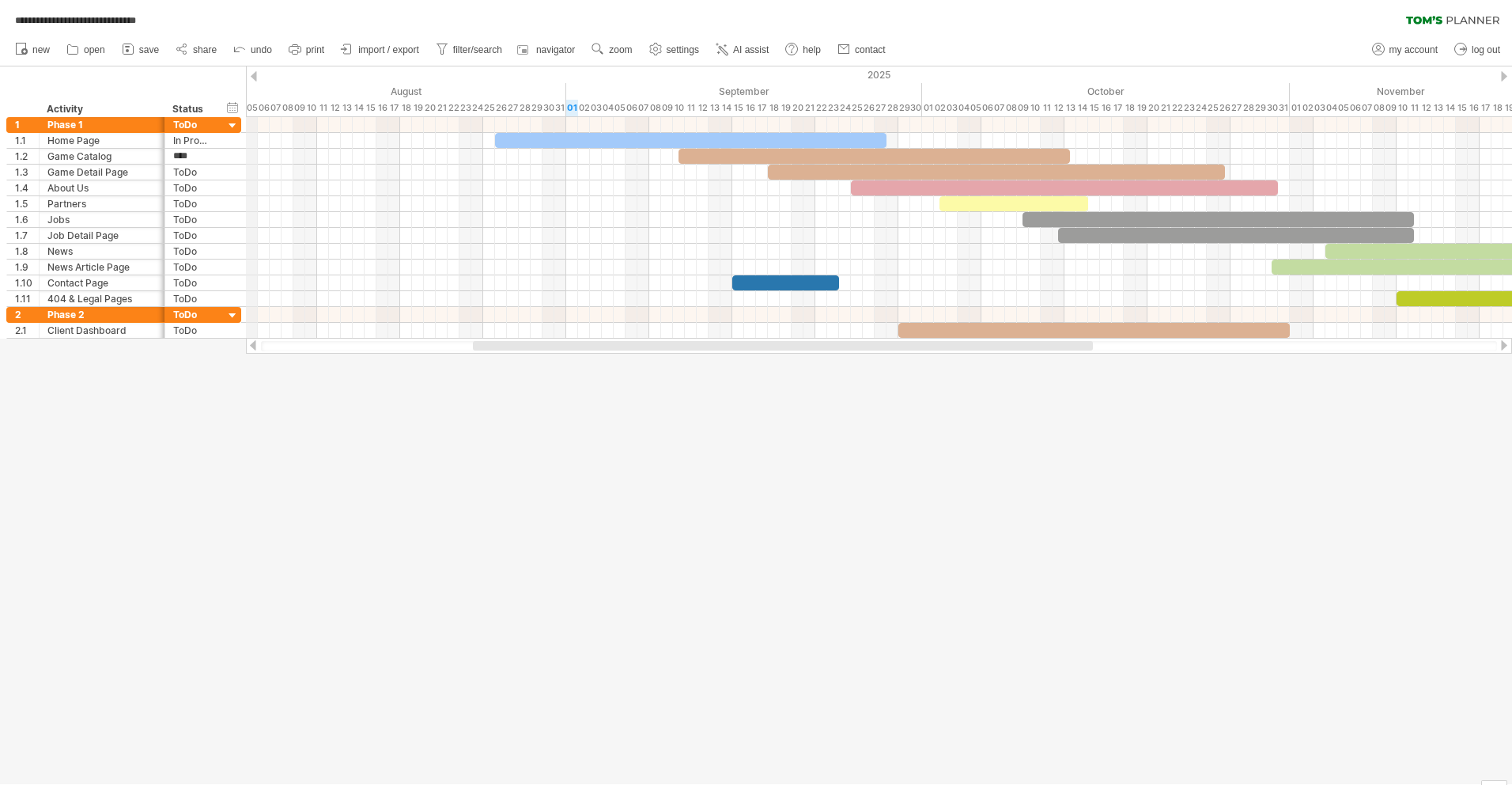
click at [246, 71] on div "2025" at bounding box center [370, 74] width 3286 height 17
click at [251, 73] on div at bounding box center [253, 75] width 7 height 10
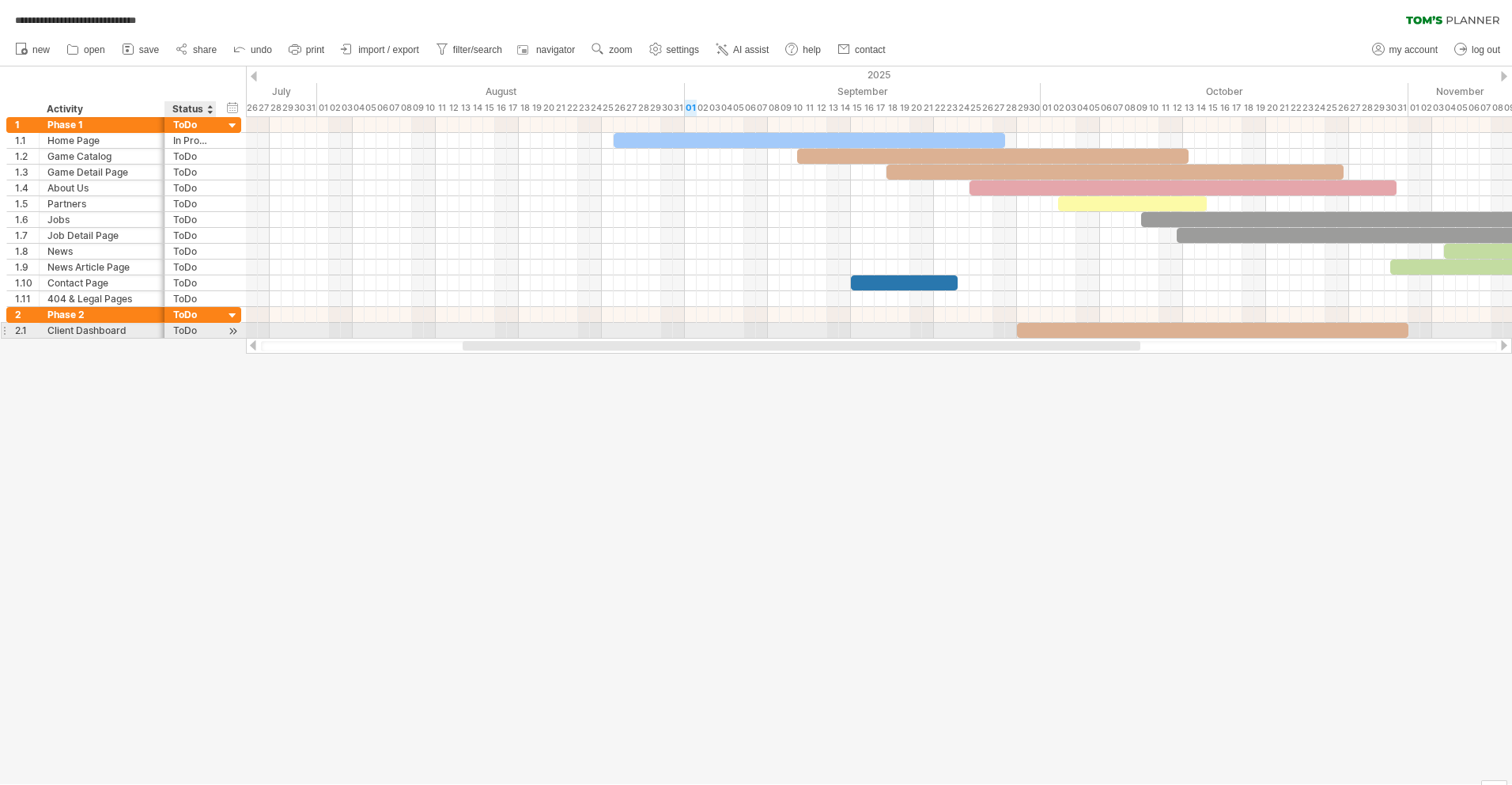
click at [231, 333] on div at bounding box center [233, 332] width 15 height 17
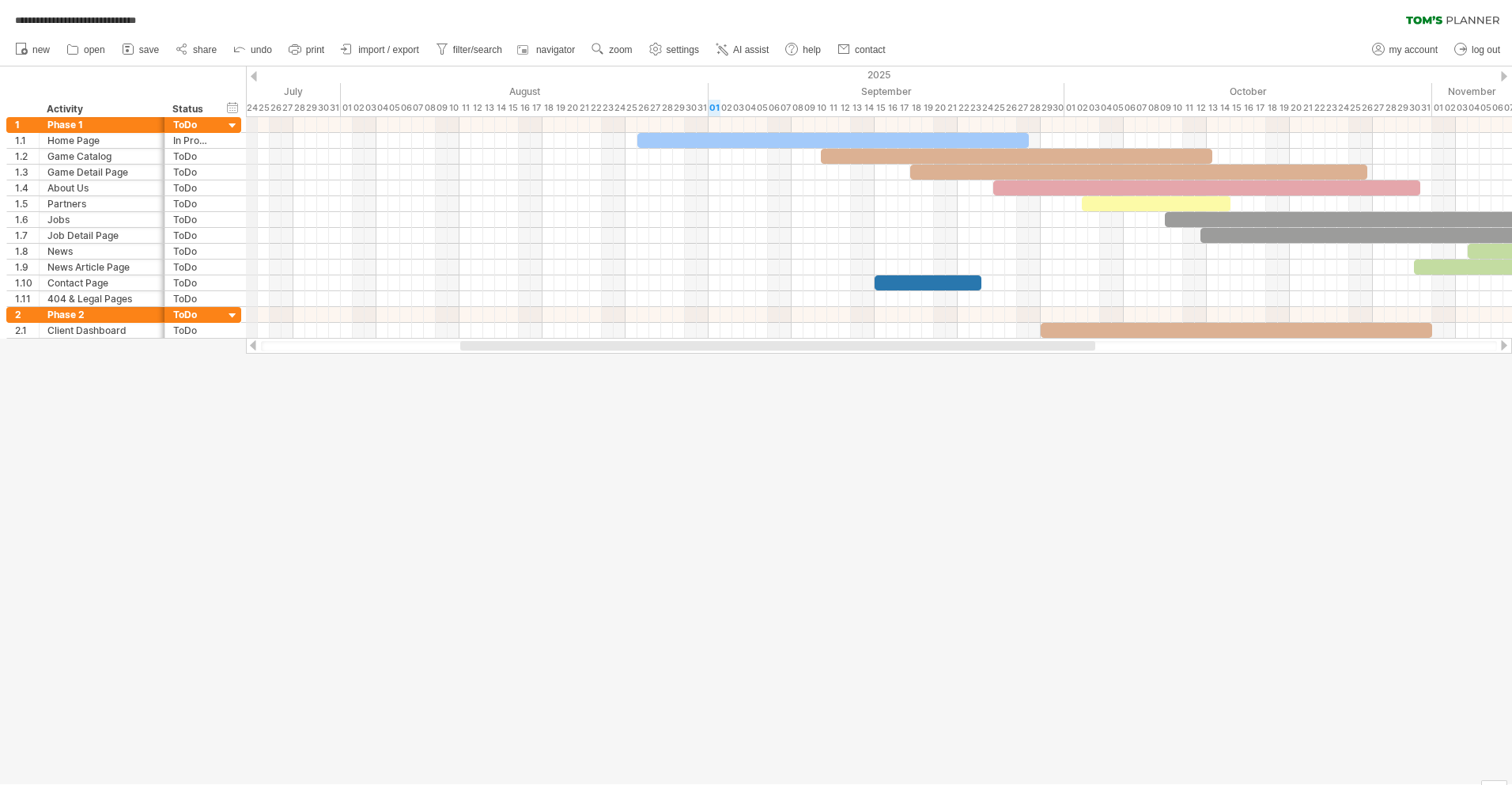
click at [246, 92] on div "July" at bounding box center [156, 91] width 368 height 17
drag, startPoint x: 246, startPoint y: 92, endPoint x: 256, endPoint y: 92, distance: 10.0
click at [256, 92] on div "July" at bounding box center [169, 91] width 368 height 17
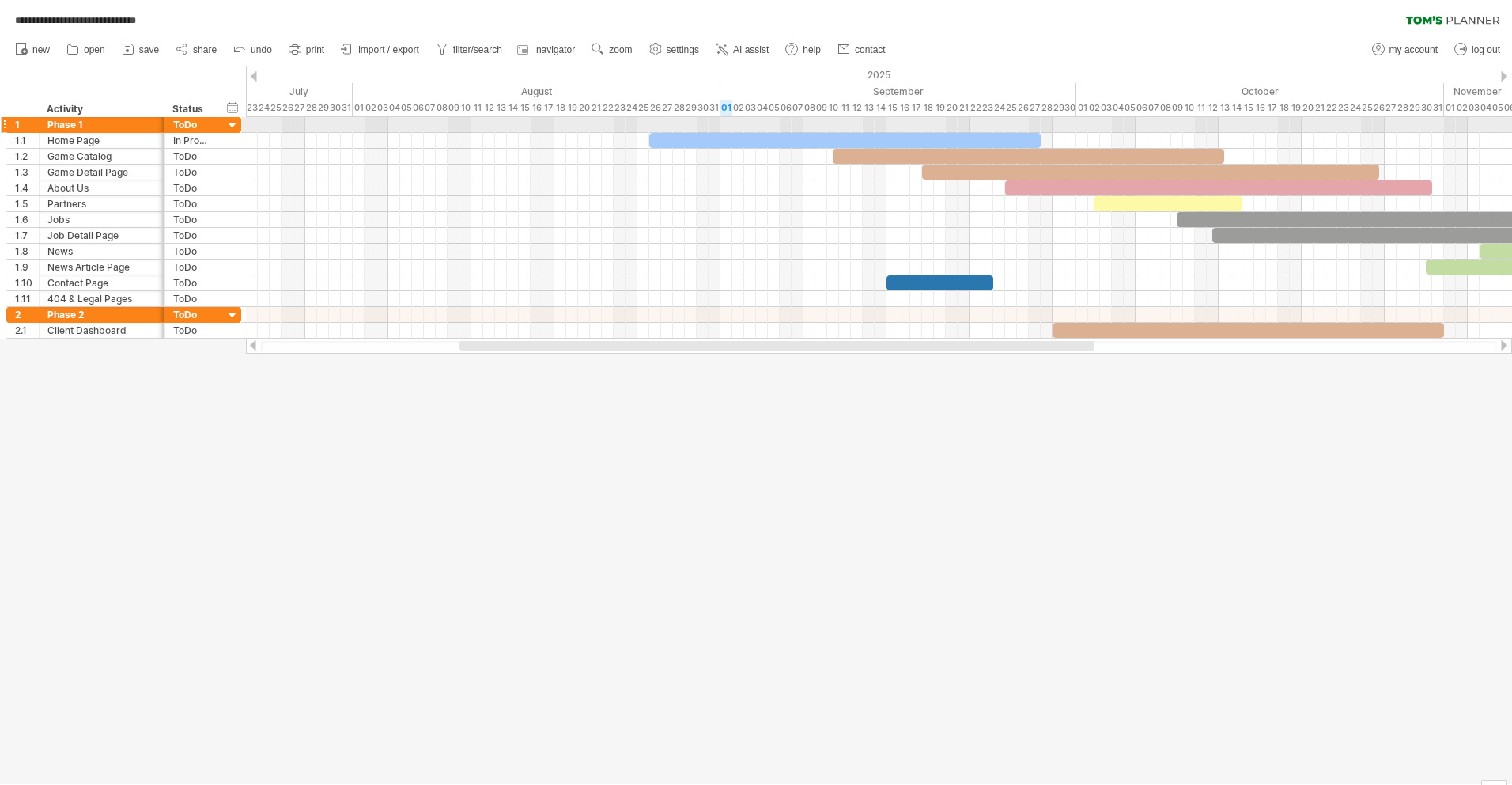
click at [233, 125] on div at bounding box center [233, 126] width 15 height 15
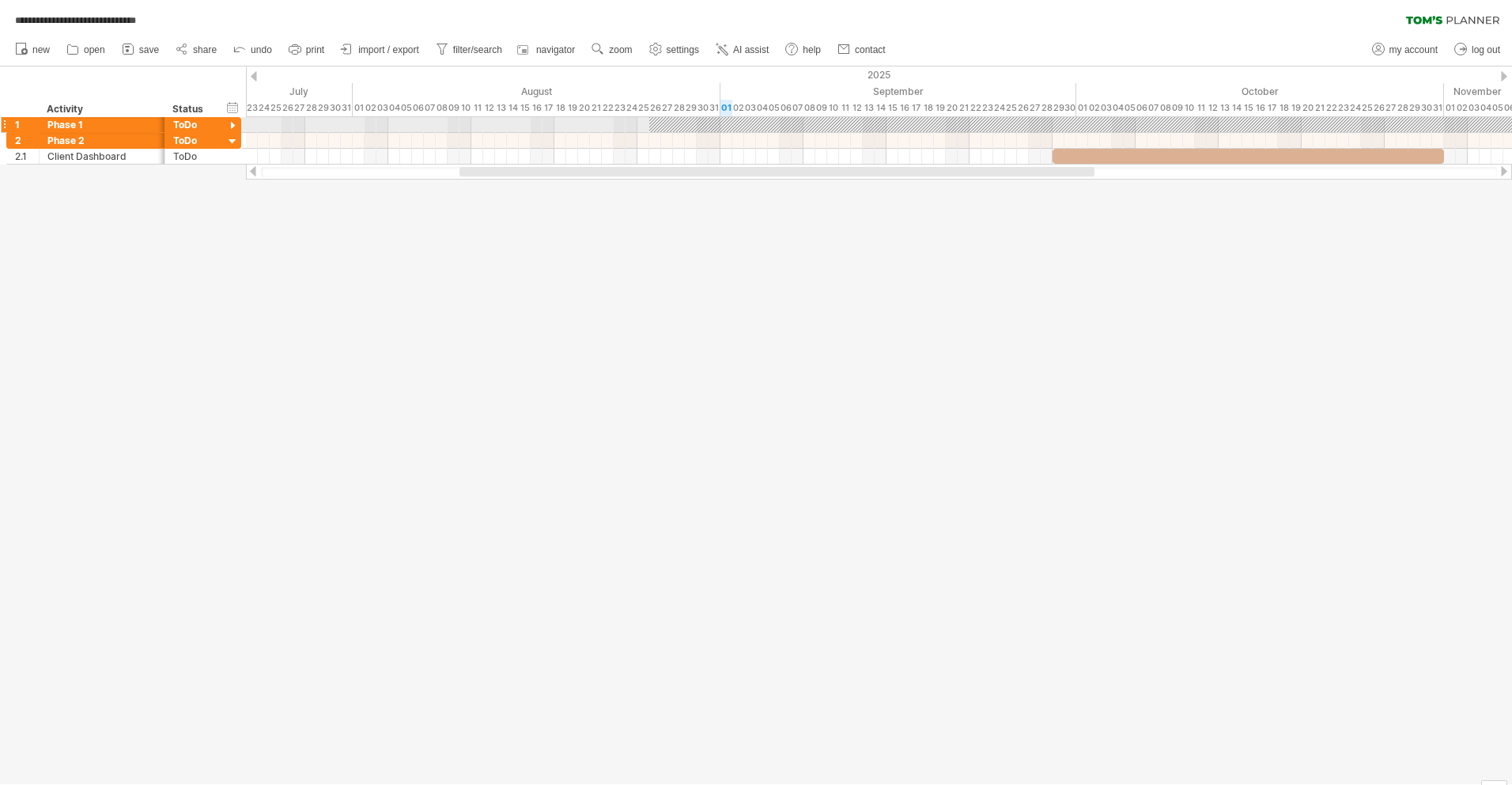
click at [233, 125] on div at bounding box center [233, 126] width 15 height 15
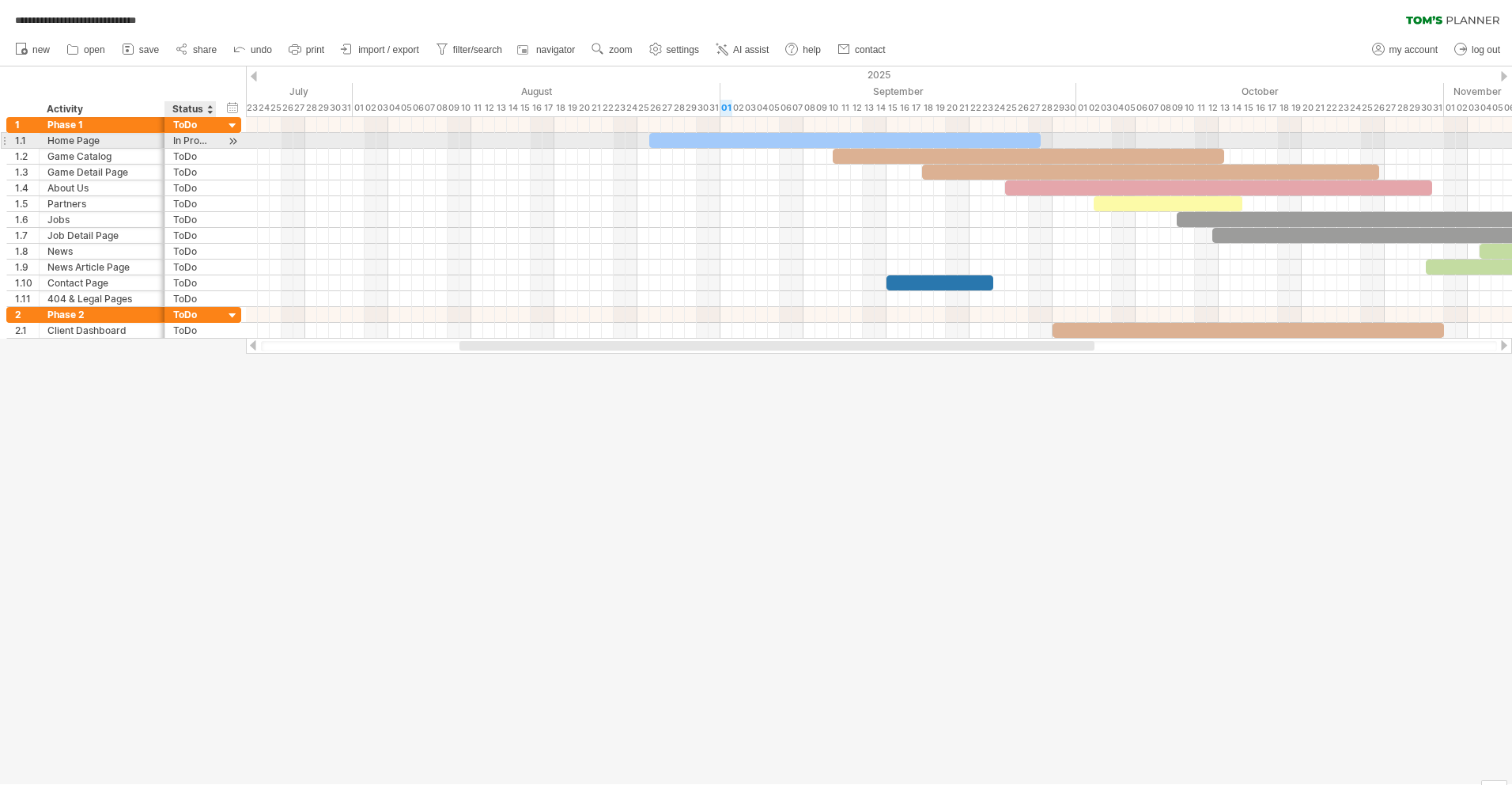
click at [199, 141] on div "In Progress" at bounding box center [190, 141] width 34 height 15
click at [0, 0] on input "**********" at bounding box center [0, 0] width 0 height 0
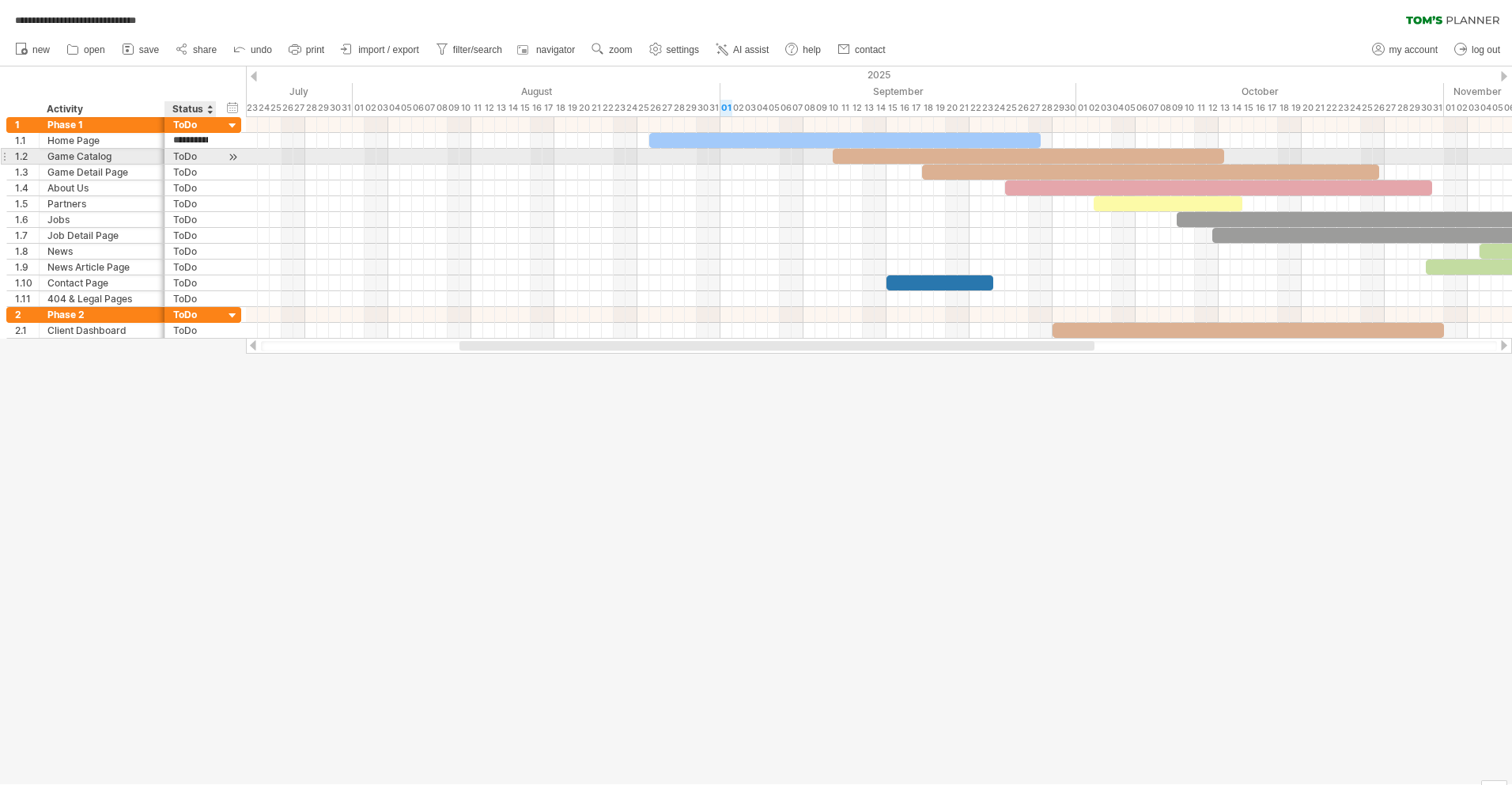
click at [192, 156] on div "ToDo" at bounding box center [190, 156] width 34 height 15
click at [192, 156] on input "****" at bounding box center [190, 156] width 34 height 15
paste input "*******"
type input "**********"
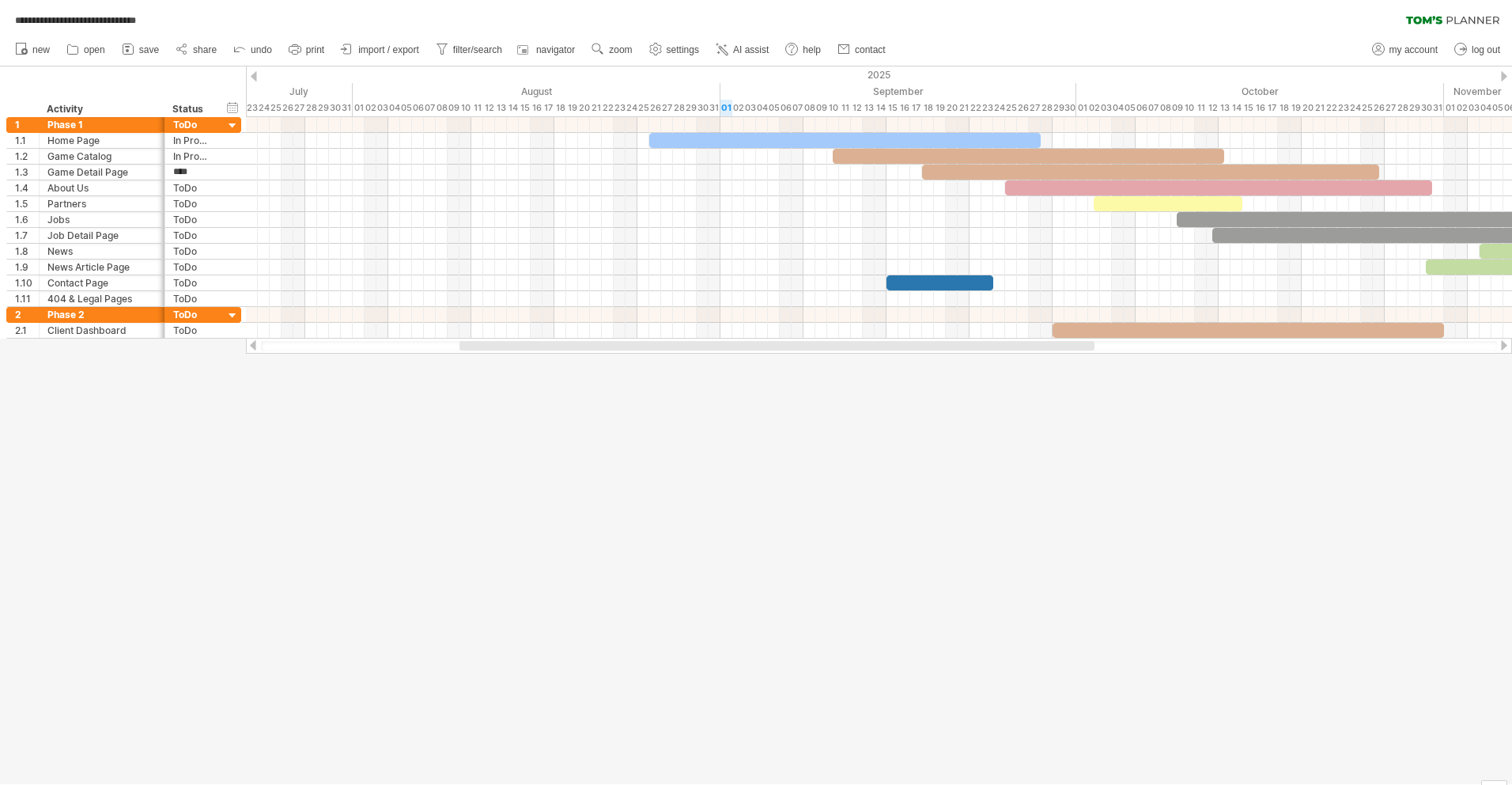
click at [307, 401] on div at bounding box center [756, 425] width 1512 height 717
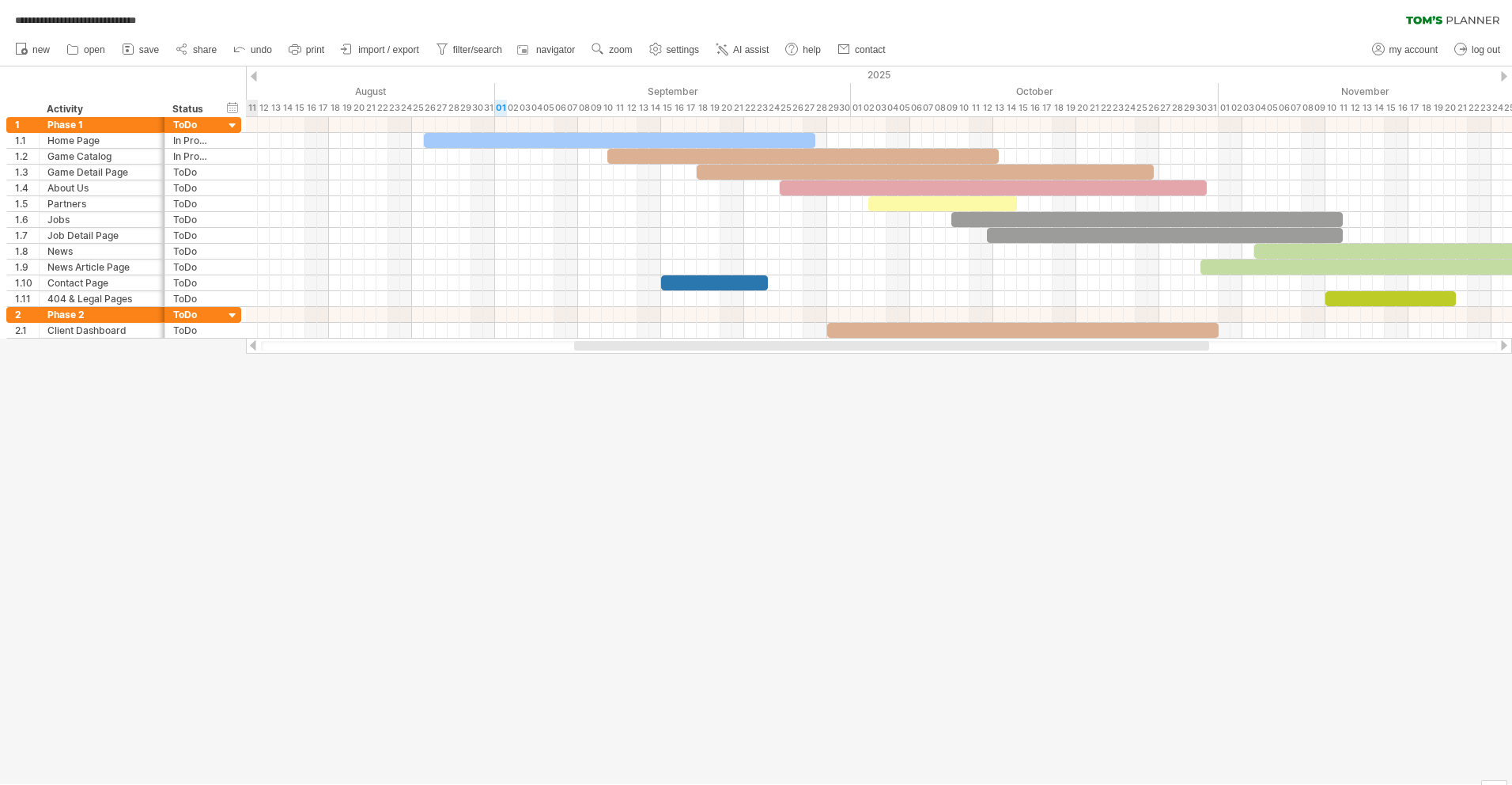
drag, startPoint x: 505, startPoint y: 343, endPoint x: 619, endPoint y: 343, distance: 114.0
click at [619, 343] on div at bounding box center [892, 345] width 635 height 9
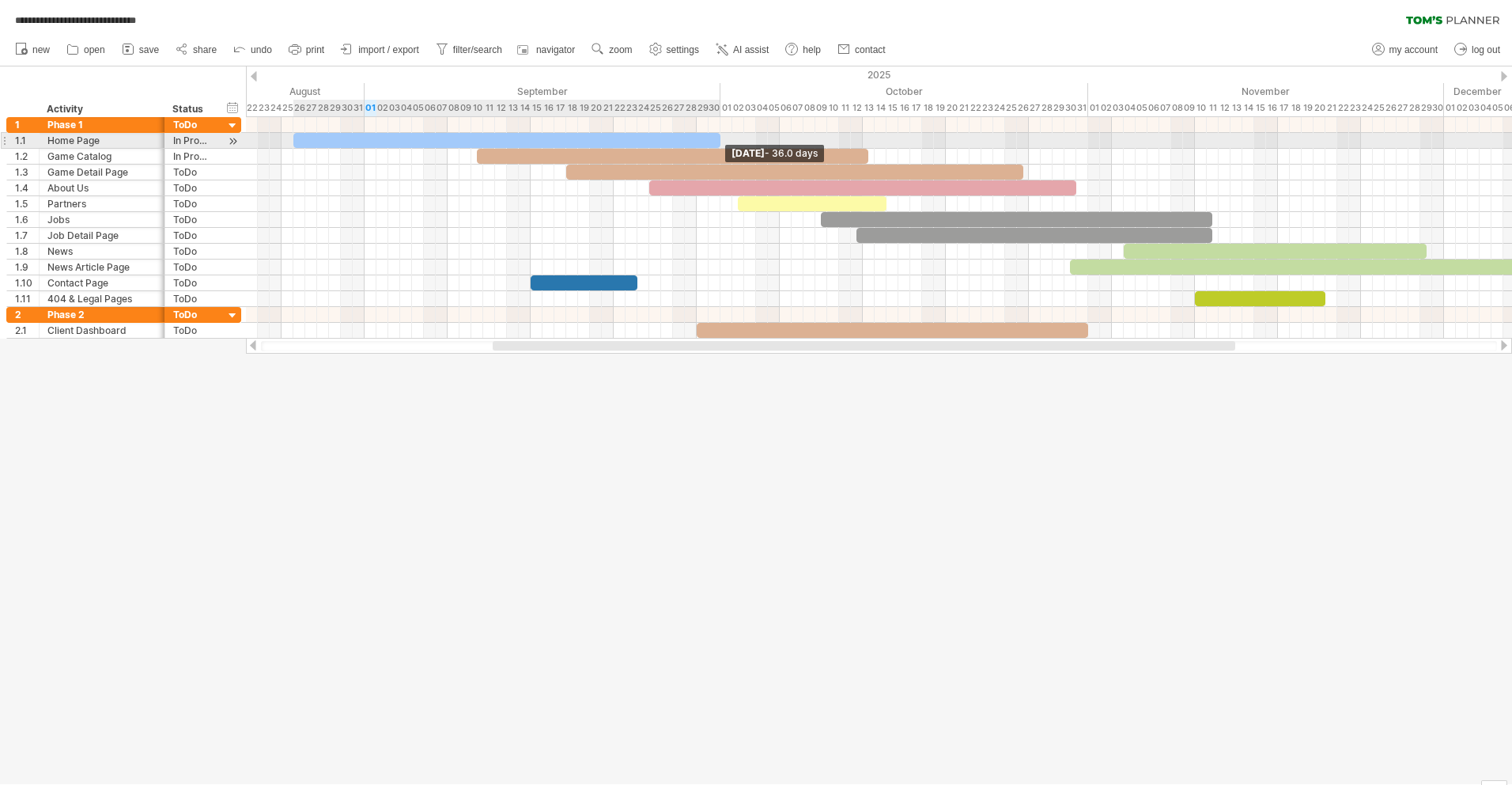
drag, startPoint x: 682, startPoint y: 135, endPoint x: 720, endPoint y: 136, distance: 38.0
click at [720, 136] on span at bounding box center [720, 141] width 7 height 15
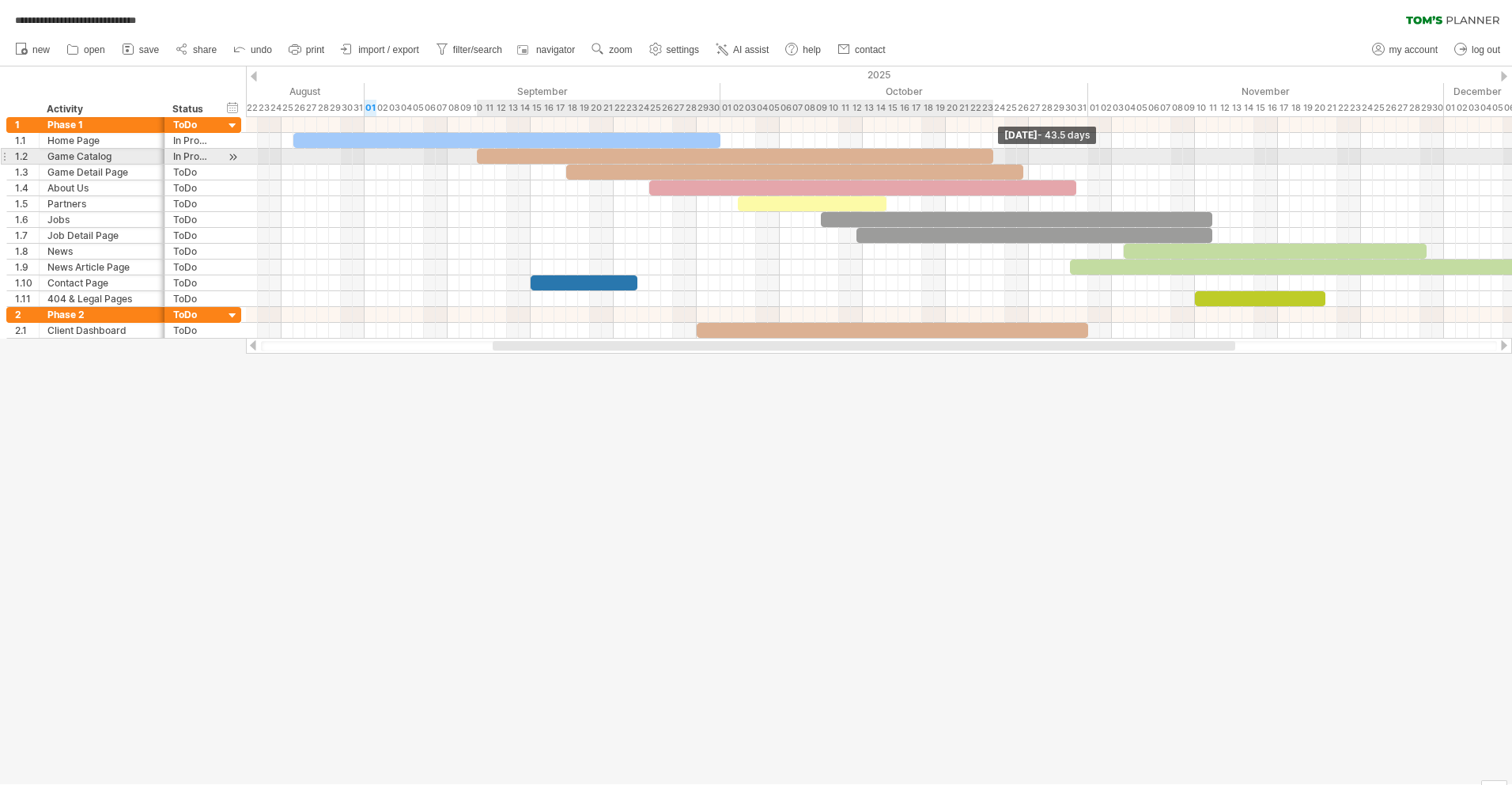
drag, startPoint x: 865, startPoint y: 157, endPoint x: 989, endPoint y: 160, distance: 124.0
click at [989, 160] on div at bounding box center [735, 156] width 517 height 15
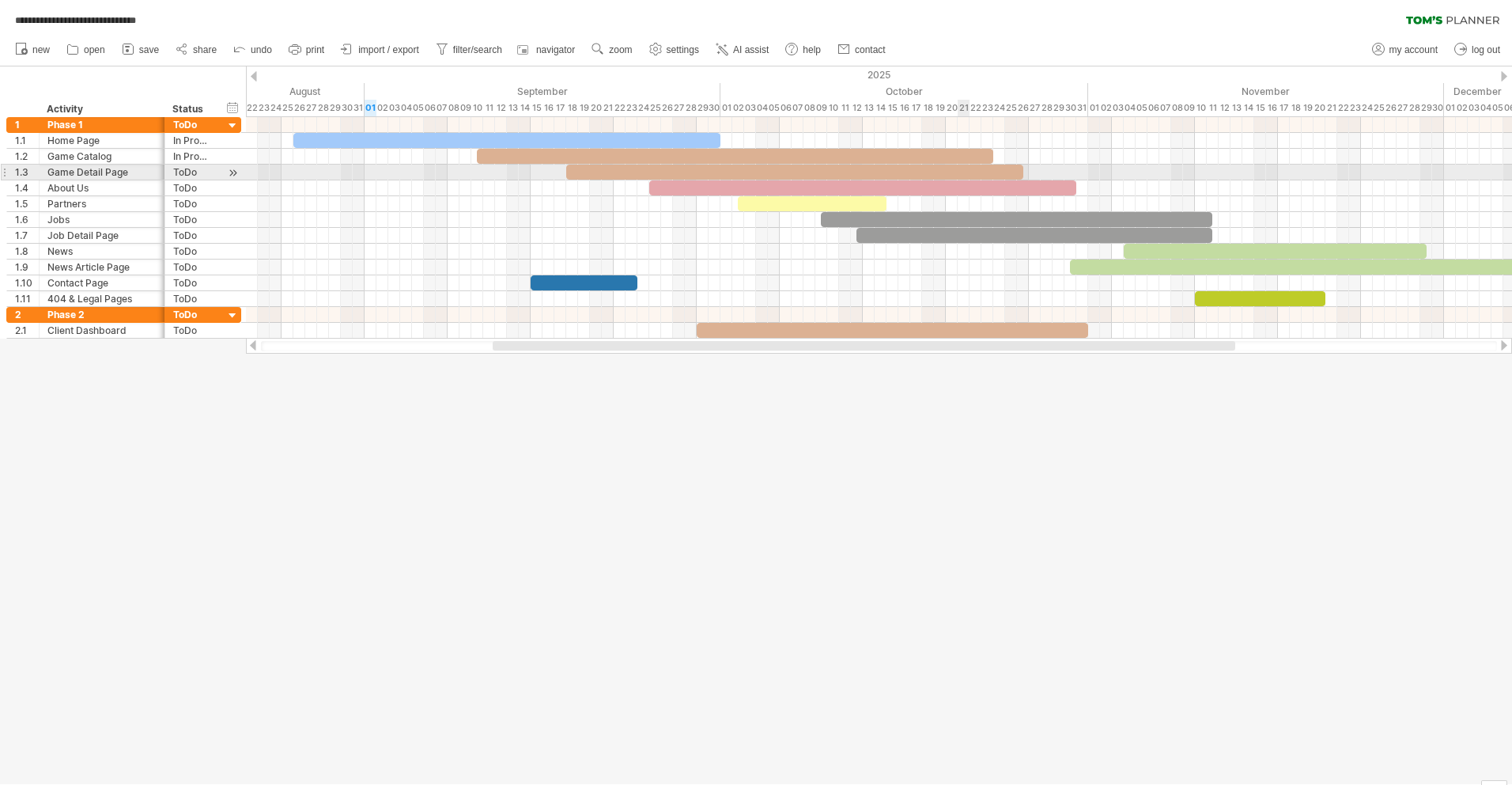
click at [968, 172] on div at bounding box center [794, 172] width 457 height 15
click at [895, 420] on div at bounding box center [756, 425] width 1512 height 717
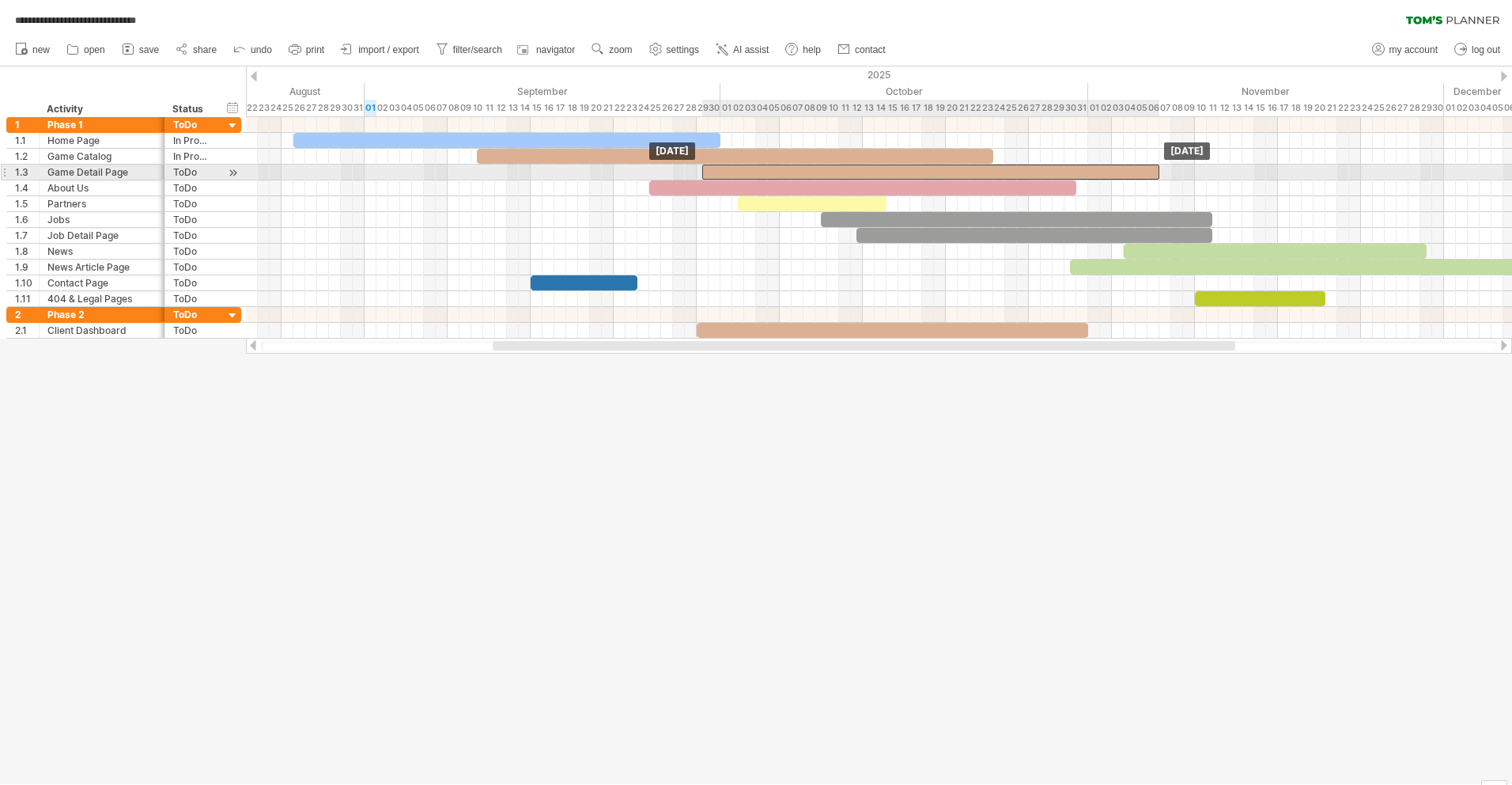
drag, startPoint x: 964, startPoint y: 169, endPoint x: 1100, endPoint y: 160, distance: 136.3
click at [1100, 160] on div "[DATE] [DATE]" at bounding box center [879, 228] width 1266 height 222
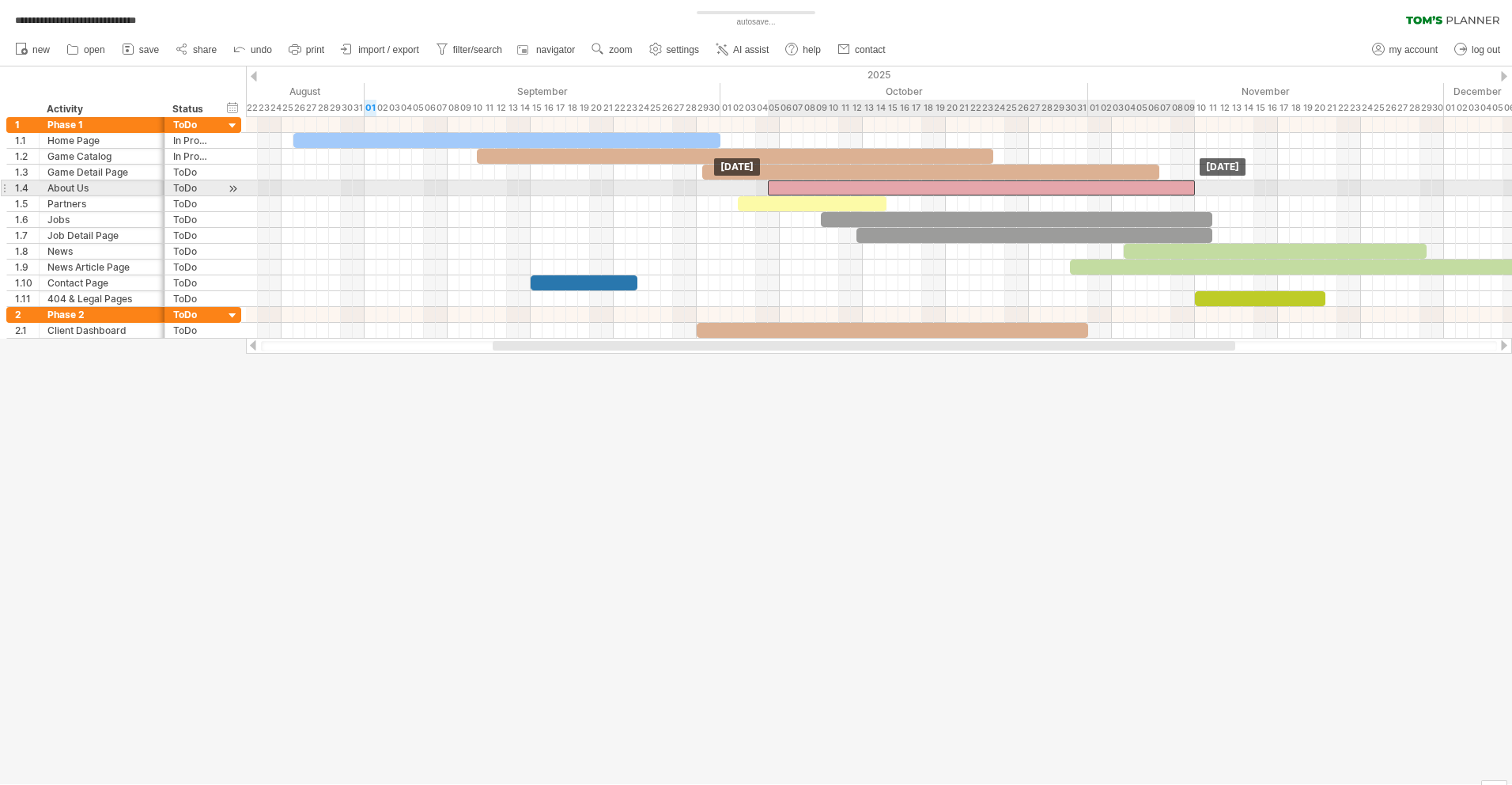
drag, startPoint x: 1024, startPoint y: 183, endPoint x: 1142, endPoint y: 183, distance: 118.0
click at [1142, 183] on div at bounding box center [981, 188] width 427 height 15
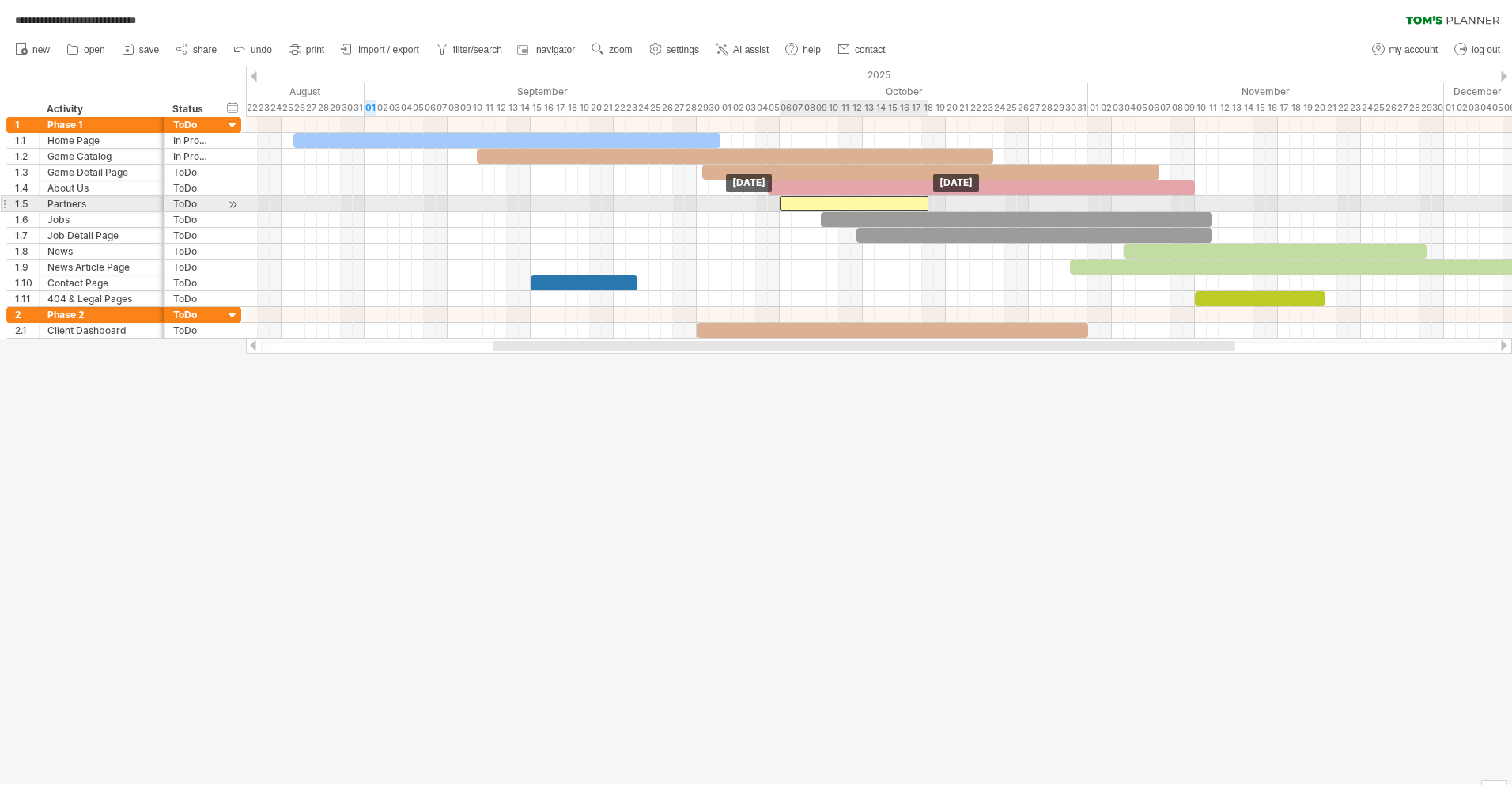
drag, startPoint x: 771, startPoint y: 201, endPoint x: 815, endPoint y: 205, distance: 44.2
click at [815, 205] on div at bounding box center [854, 204] width 149 height 15
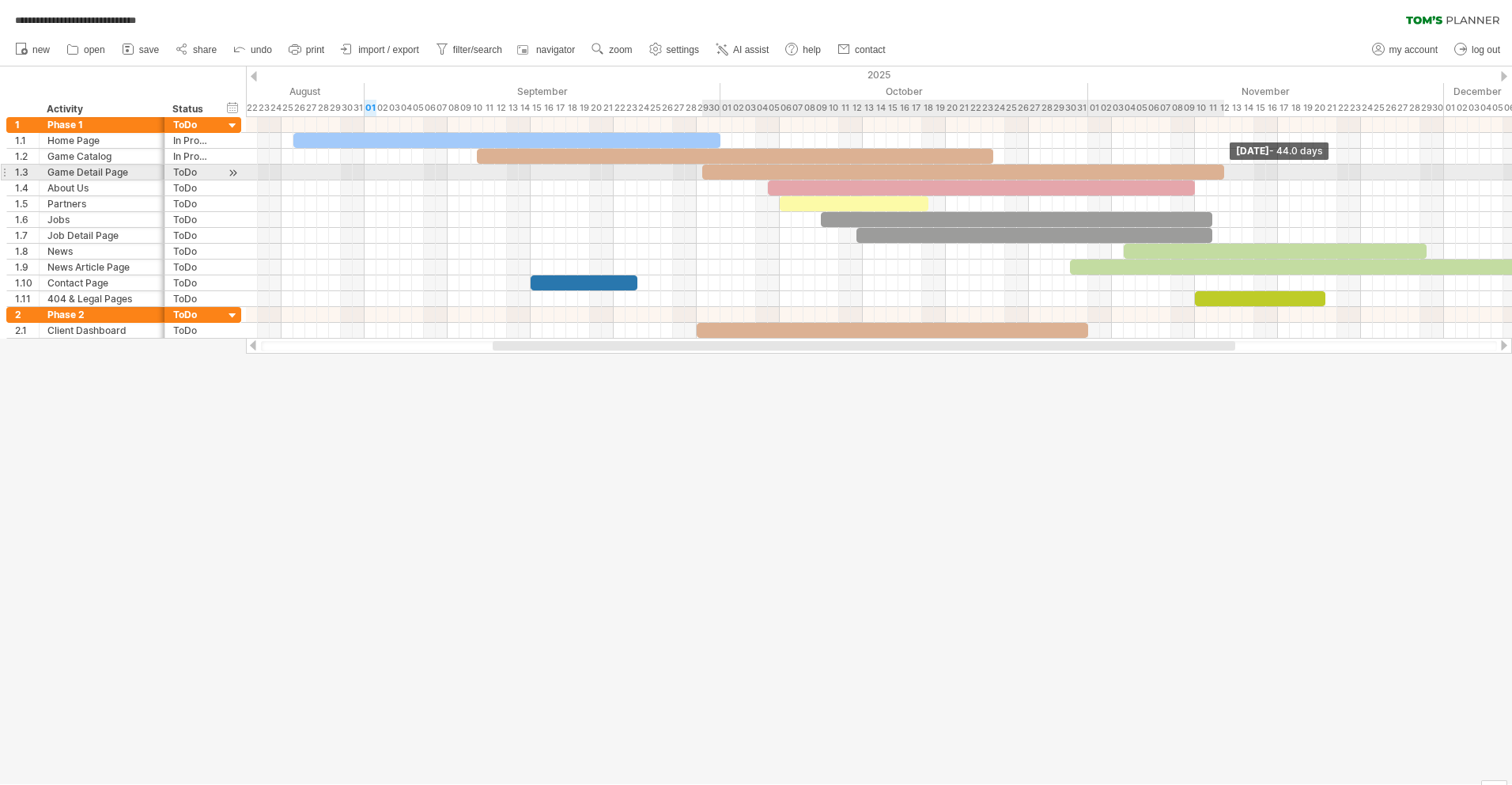
drag, startPoint x: 1156, startPoint y: 170, endPoint x: 1221, endPoint y: 170, distance: 65.0
click at [1221, 170] on div at bounding box center [963, 172] width 522 height 15
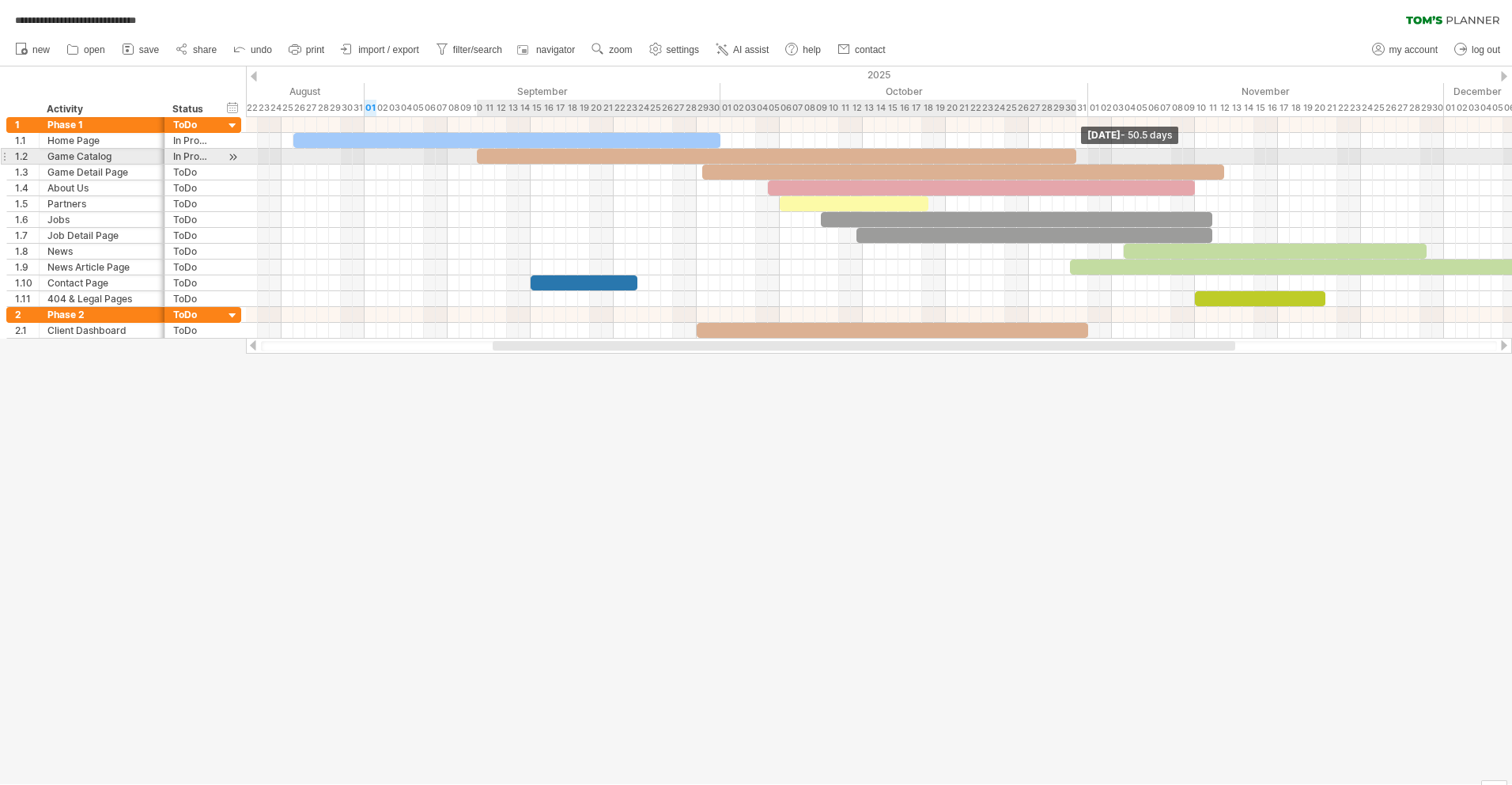
drag, startPoint x: 992, startPoint y: 155, endPoint x: 1073, endPoint y: 156, distance: 81.0
click at [1073, 156] on span at bounding box center [1076, 156] width 7 height 15
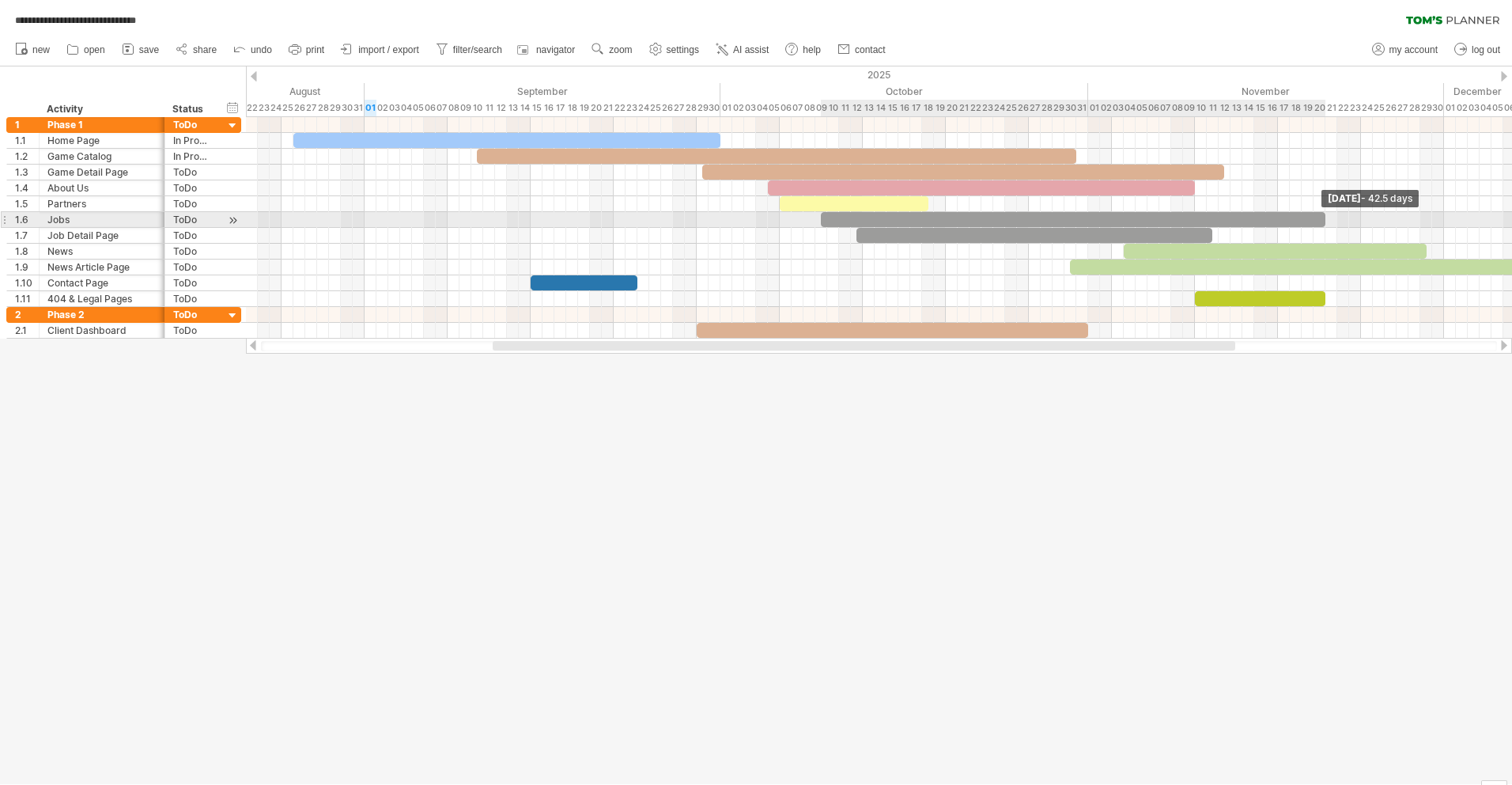
drag, startPoint x: 1210, startPoint y: 216, endPoint x: 1320, endPoint y: 216, distance: 110.0
click at [1322, 216] on span at bounding box center [1325, 220] width 7 height 15
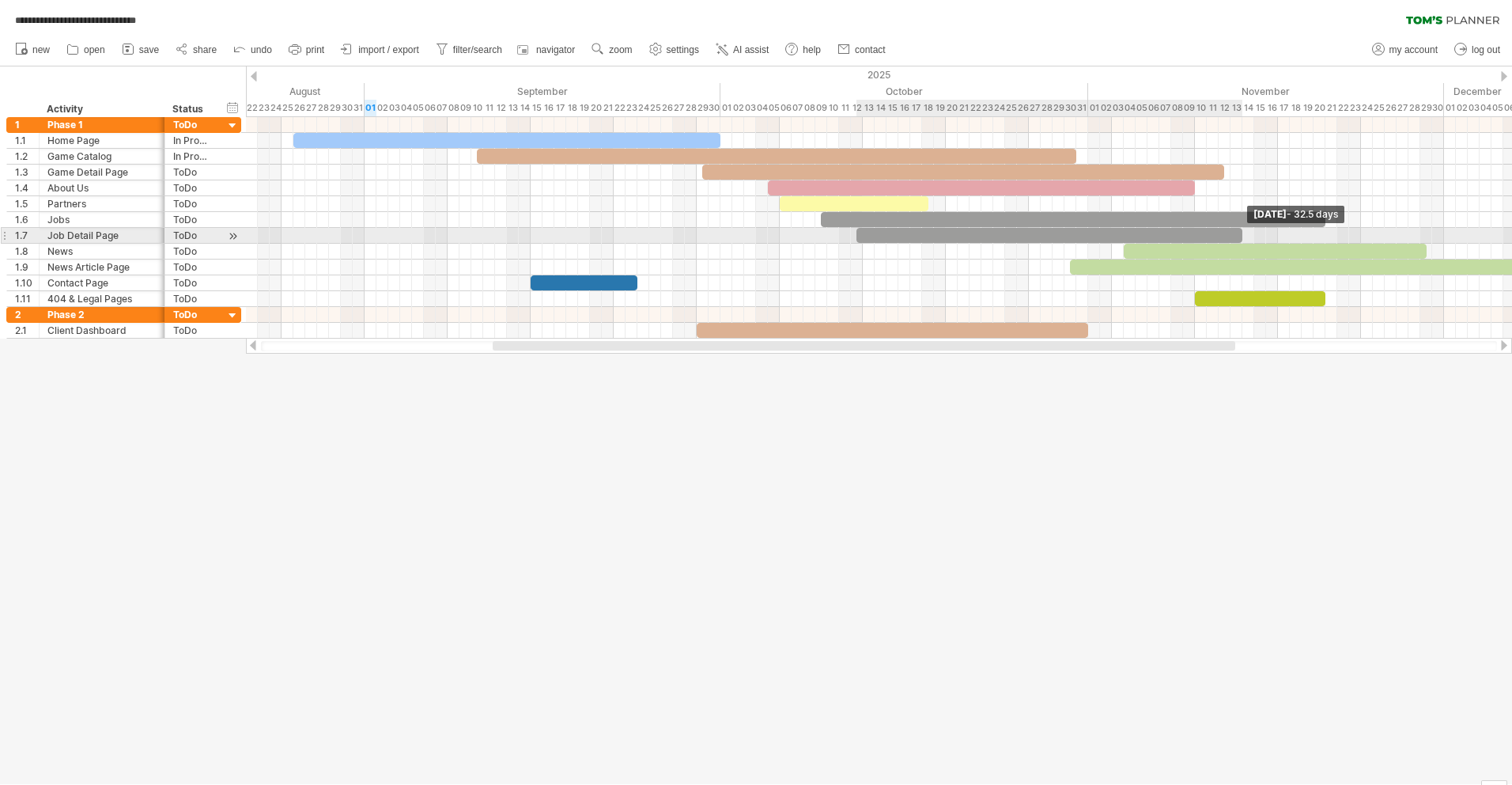
drag, startPoint x: 1208, startPoint y: 230, endPoint x: 1237, endPoint y: 235, distance: 29.4
click at [1237, 235] on div at bounding box center [1049, 236] width 386 height 15
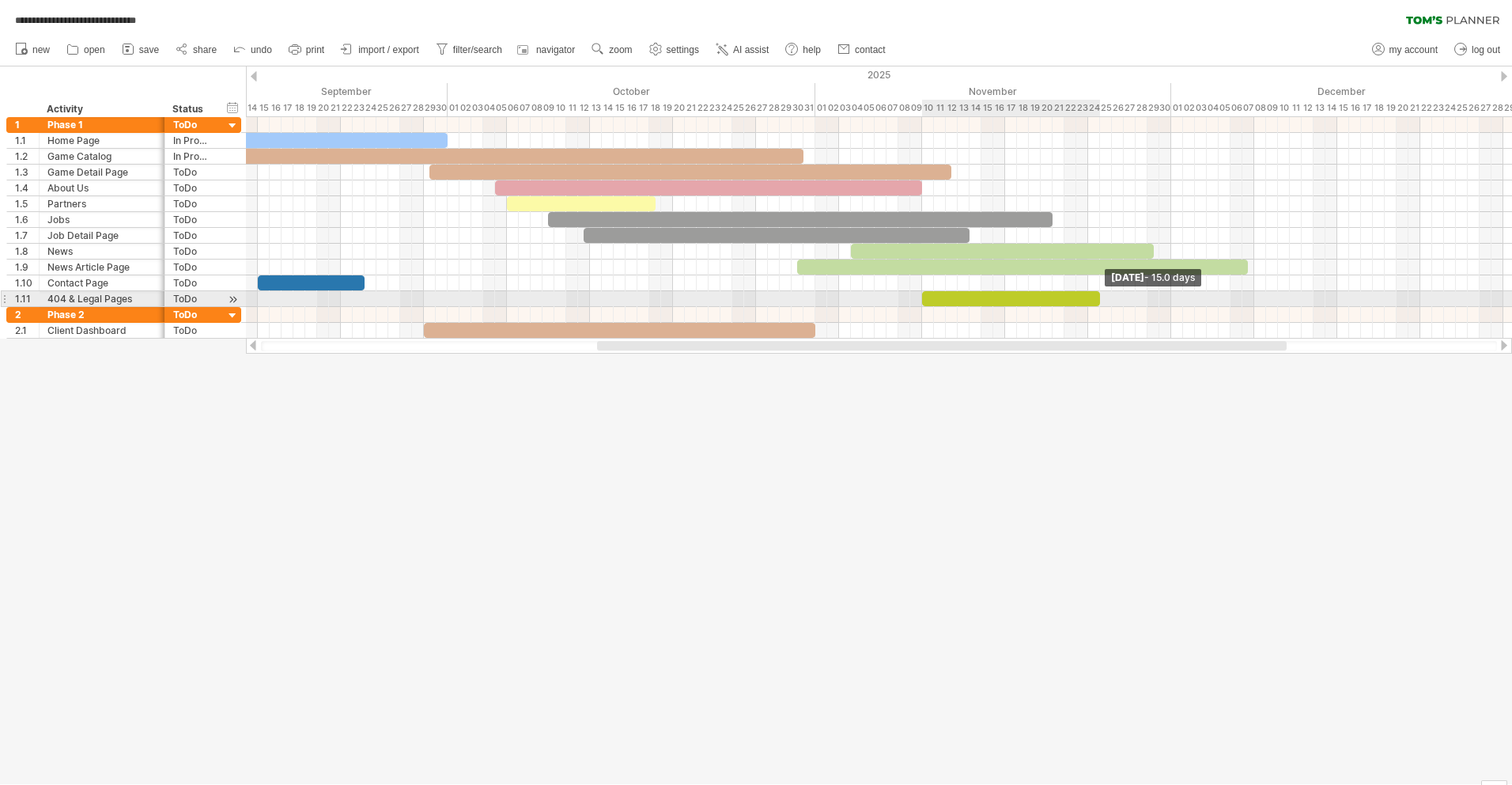
drag, startPoint x: 1052, startPoint y: 299, endPoint x: 1100, endPoint y: 296, distance: 48.1
click at [1100, 296] on span at bounding box center [1100, 299] width 7 height 15
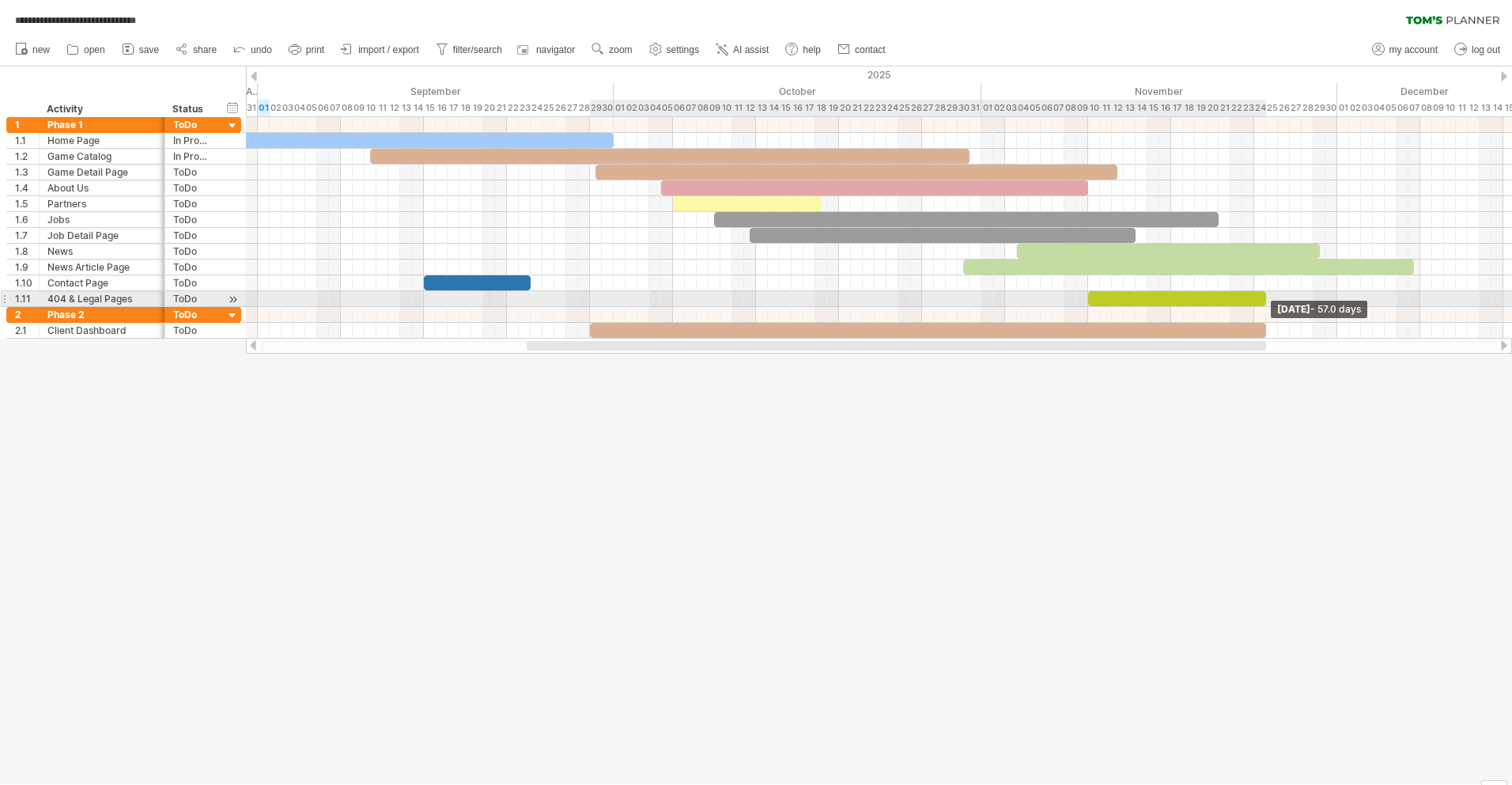
drag, startPoint x: 980, startPoint y: 327, endPoint x: 1267, endPoint y: 305, distance: 287.8
click at [506, 305] on div at bounding box center [506, 228] width 0 height 222
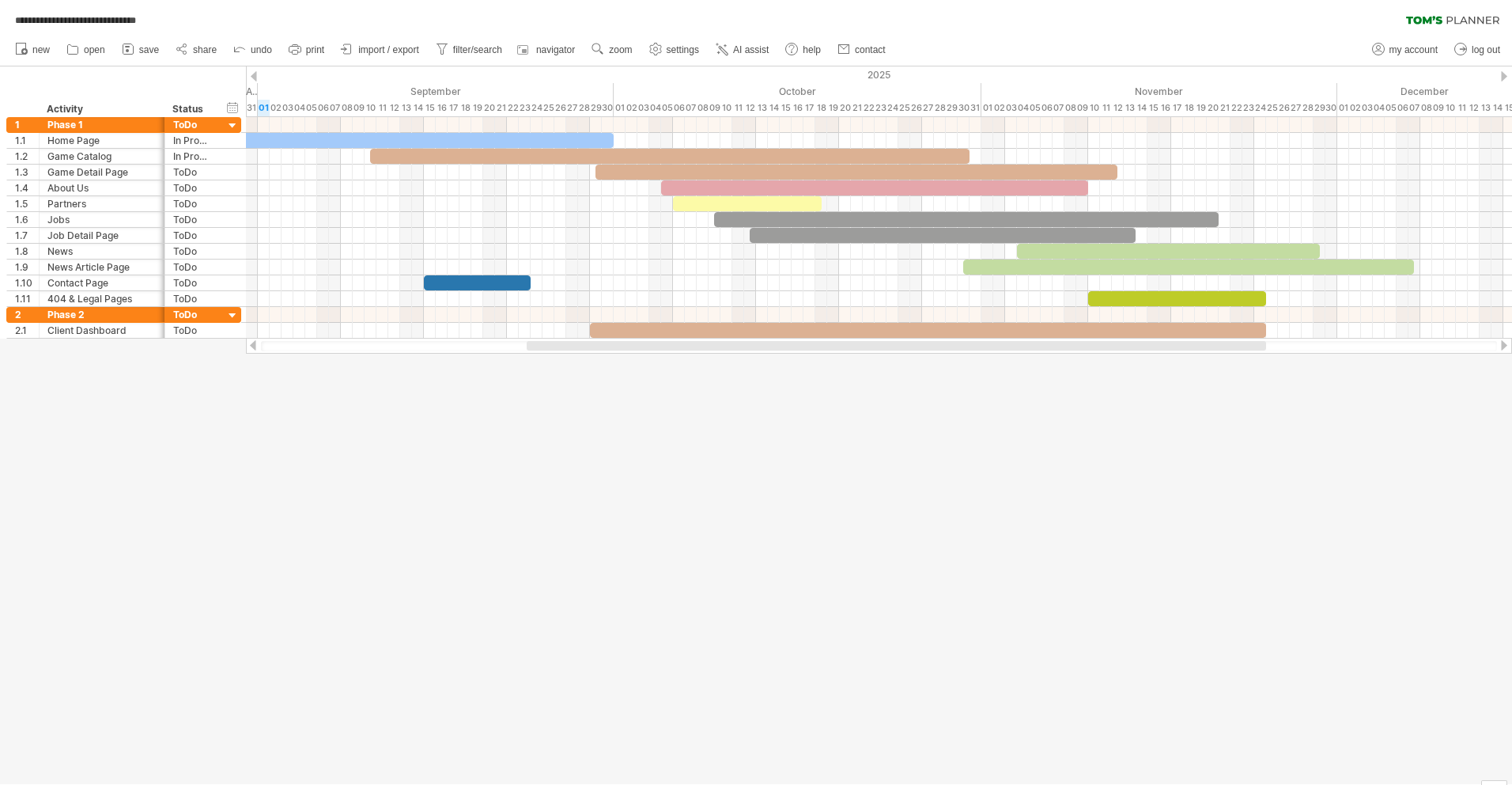
click at [1070, 437] on div at bounding box center [756, 425] width 1512 height 717
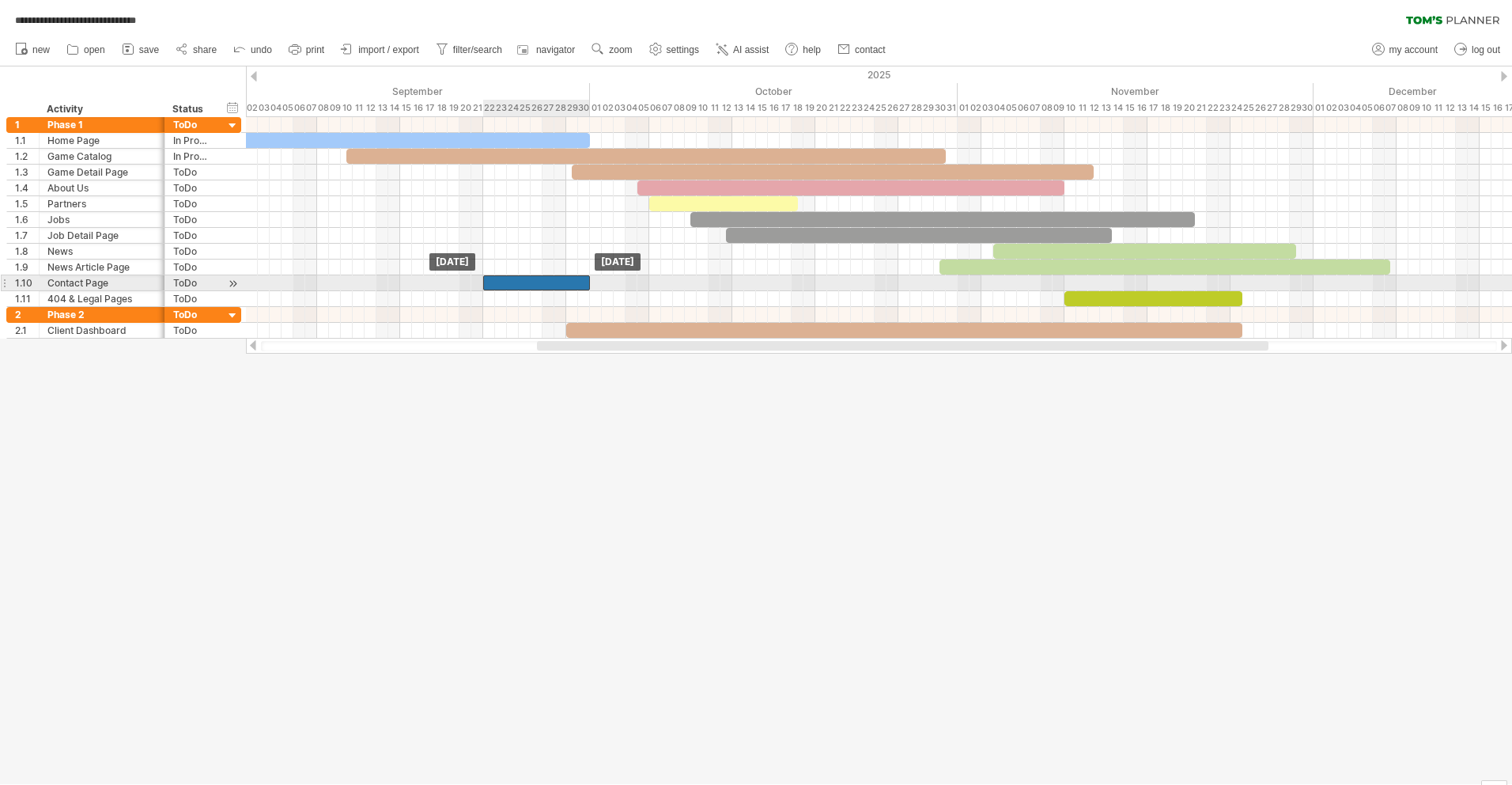
drag, startPoint x: 480, startPoint y: 283, endPoint x: 566, endPoint y: 280, distance: 86.1
click at [566, 280] on div at bounding box center [536, 283] width 107 height 15
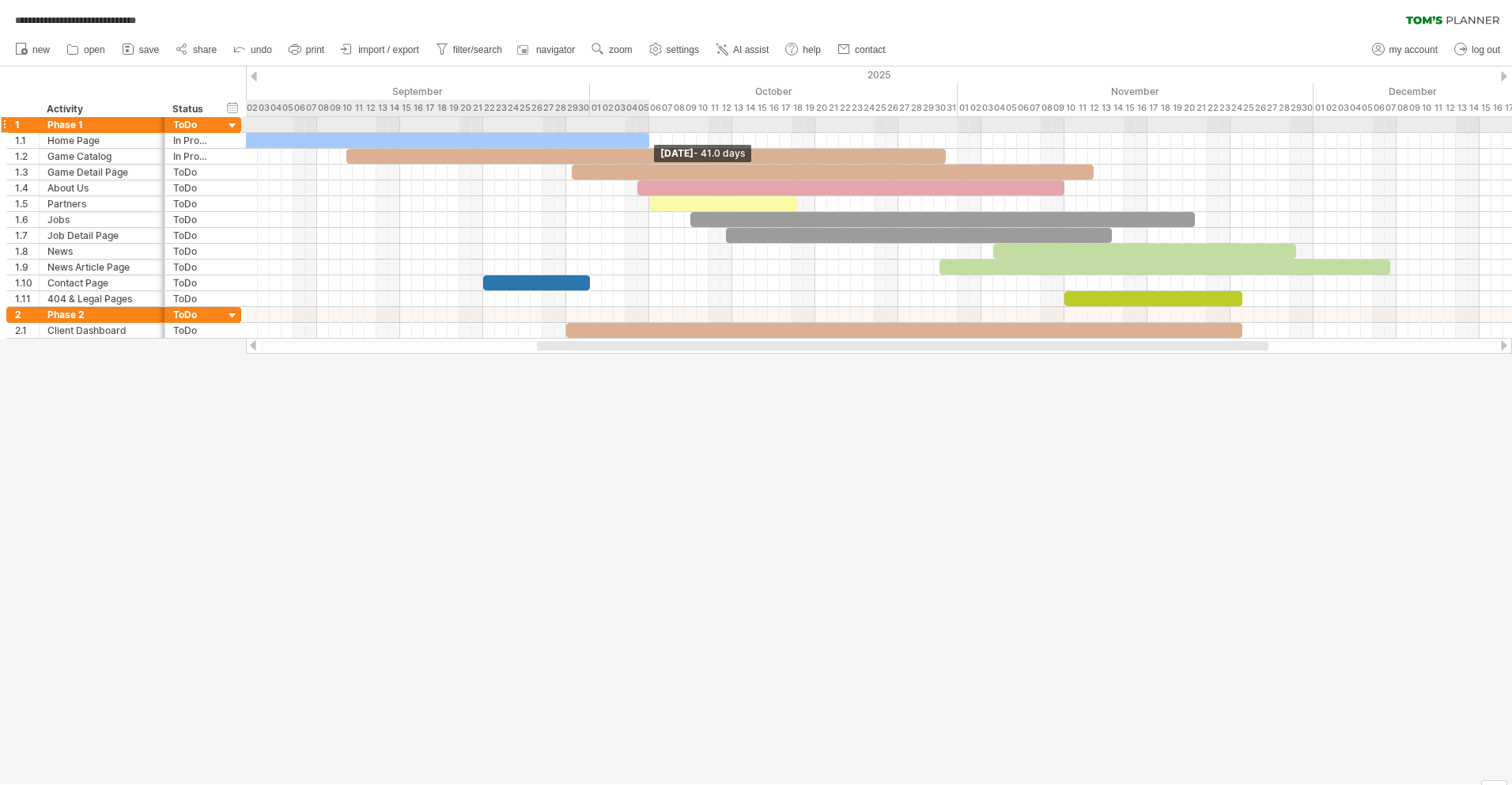
drag, startPoint x: 589, startPoint y: 136, endPoint x: 650, endPoint y: 131, distance: 61.2
click at [650, 131] on div "[DATE] - 41.0 days [DATE]" at bounding box center [879, 228] width 1266 height 222
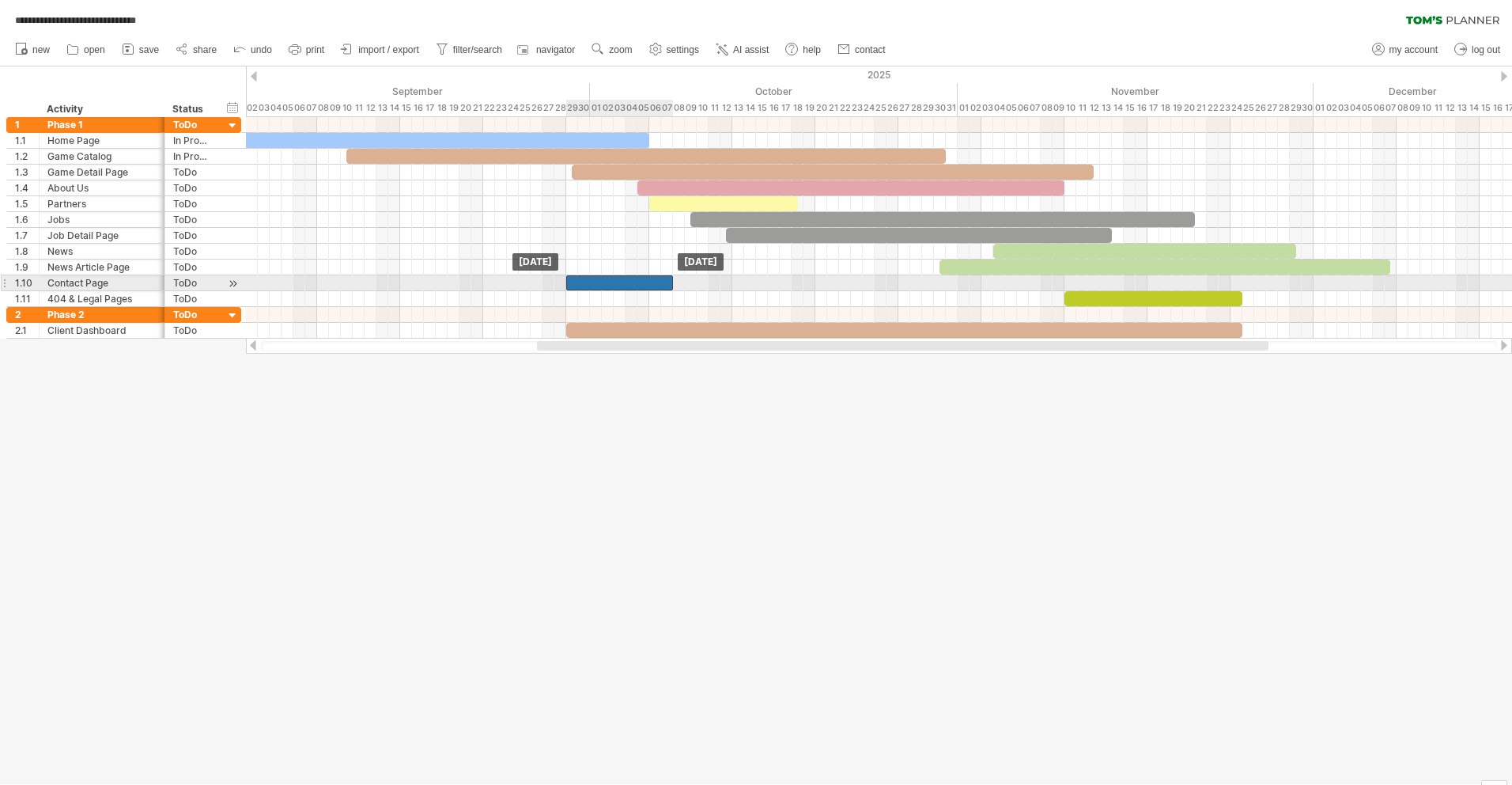
drag, startPoint x: 564, startPoint y: 280, endPoint x: 643, endPoint y: 277, distance: 79.1
click at [643, 277] on div at bounding box center [619, 283] width 107 height 15
drag, startPoint x: 623, startPoint y: 281, endPoint x: 632, endPoint y: 281, distance: 9.0
click at [632, 281] on div at bounding box center [619, 283] width 107 height 15
drag, startPoint x: 670, startPoint y: 276, endPoint x: 695, endPoint y: 276, distance: 25.0
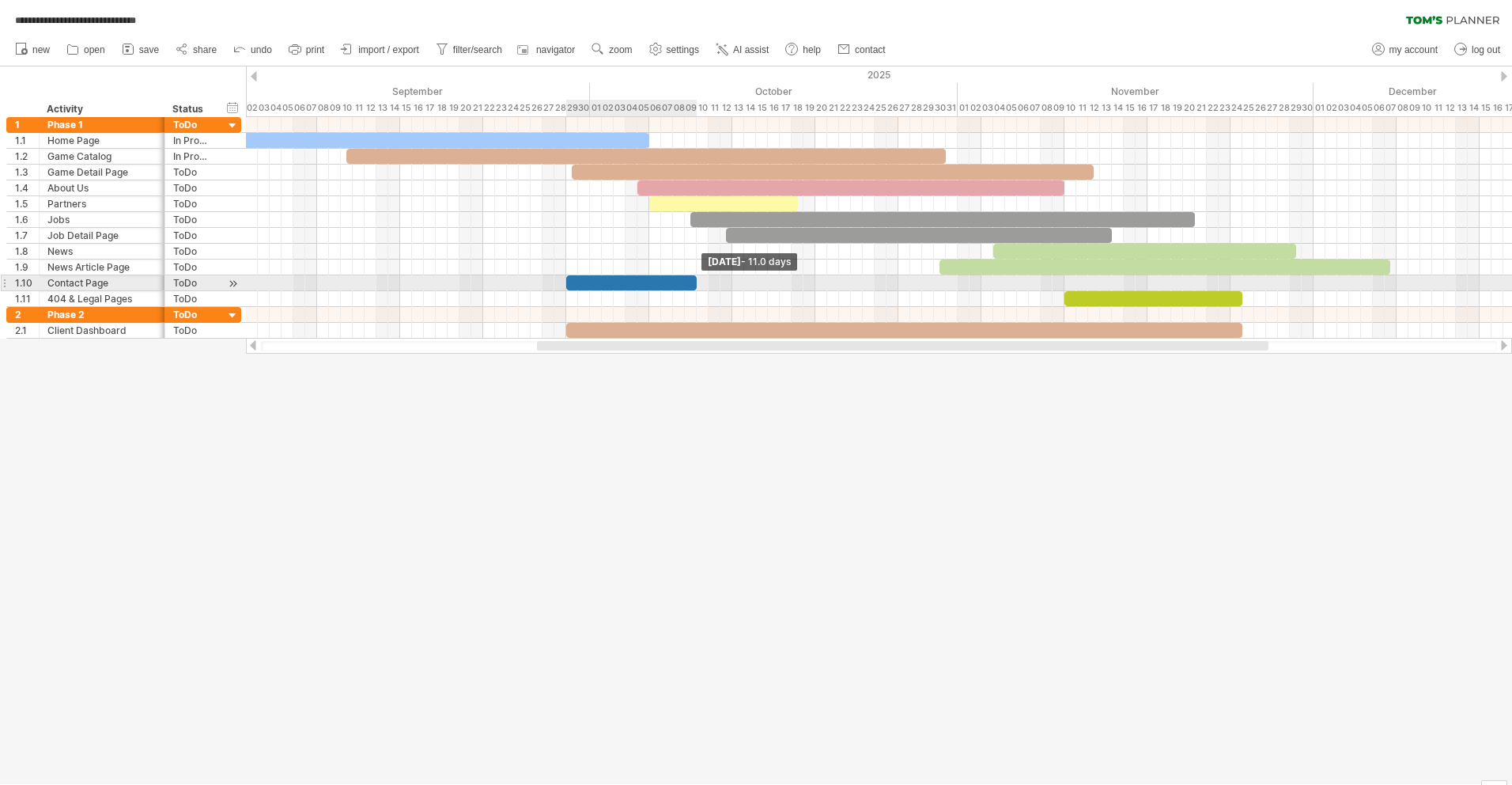
click at [695, 276] on span at bounding box center [696, 283] width 7 height 15
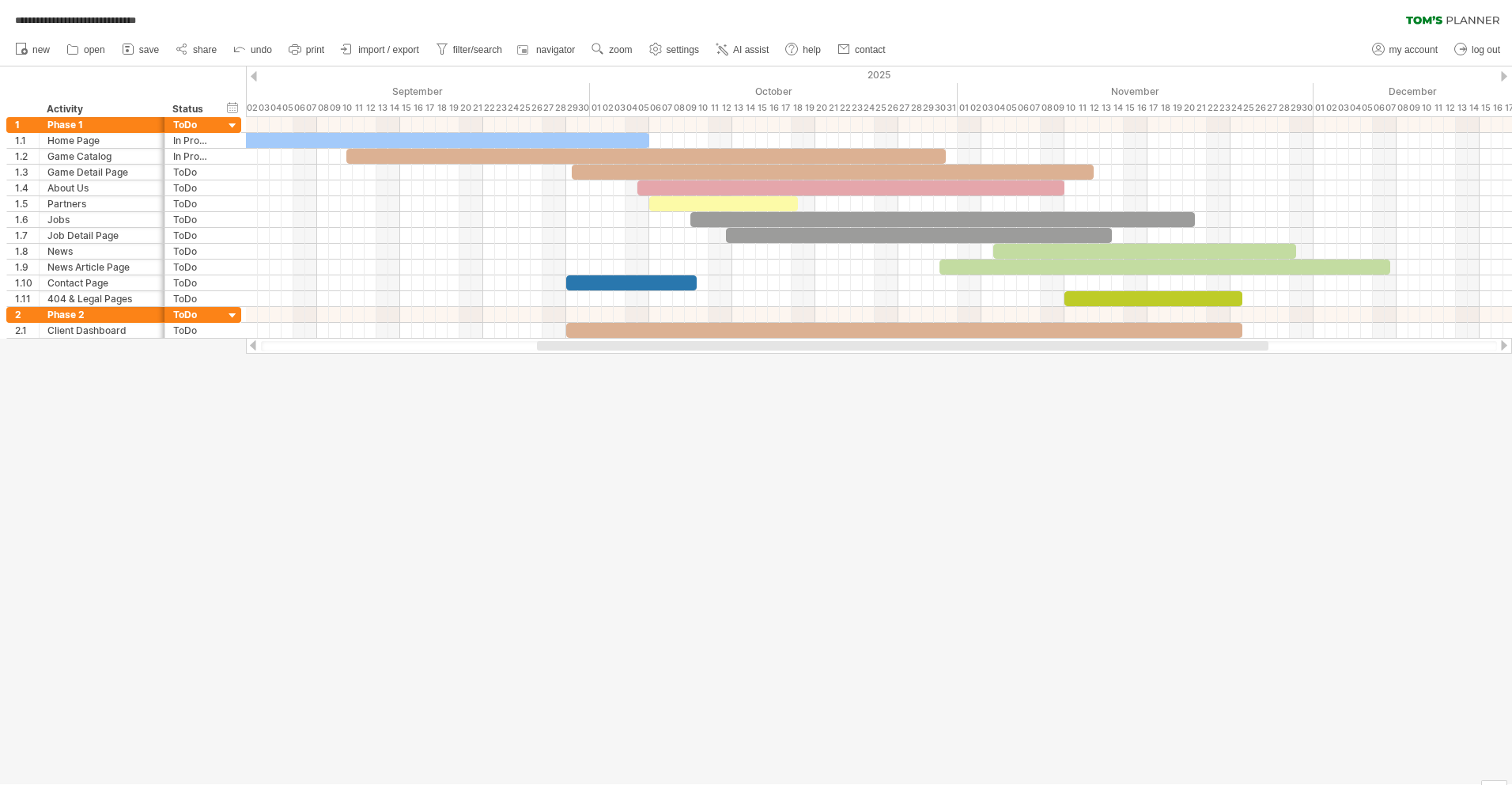
click at [764, 475] on div at bounding box center [756, 425] width 1512 height 717
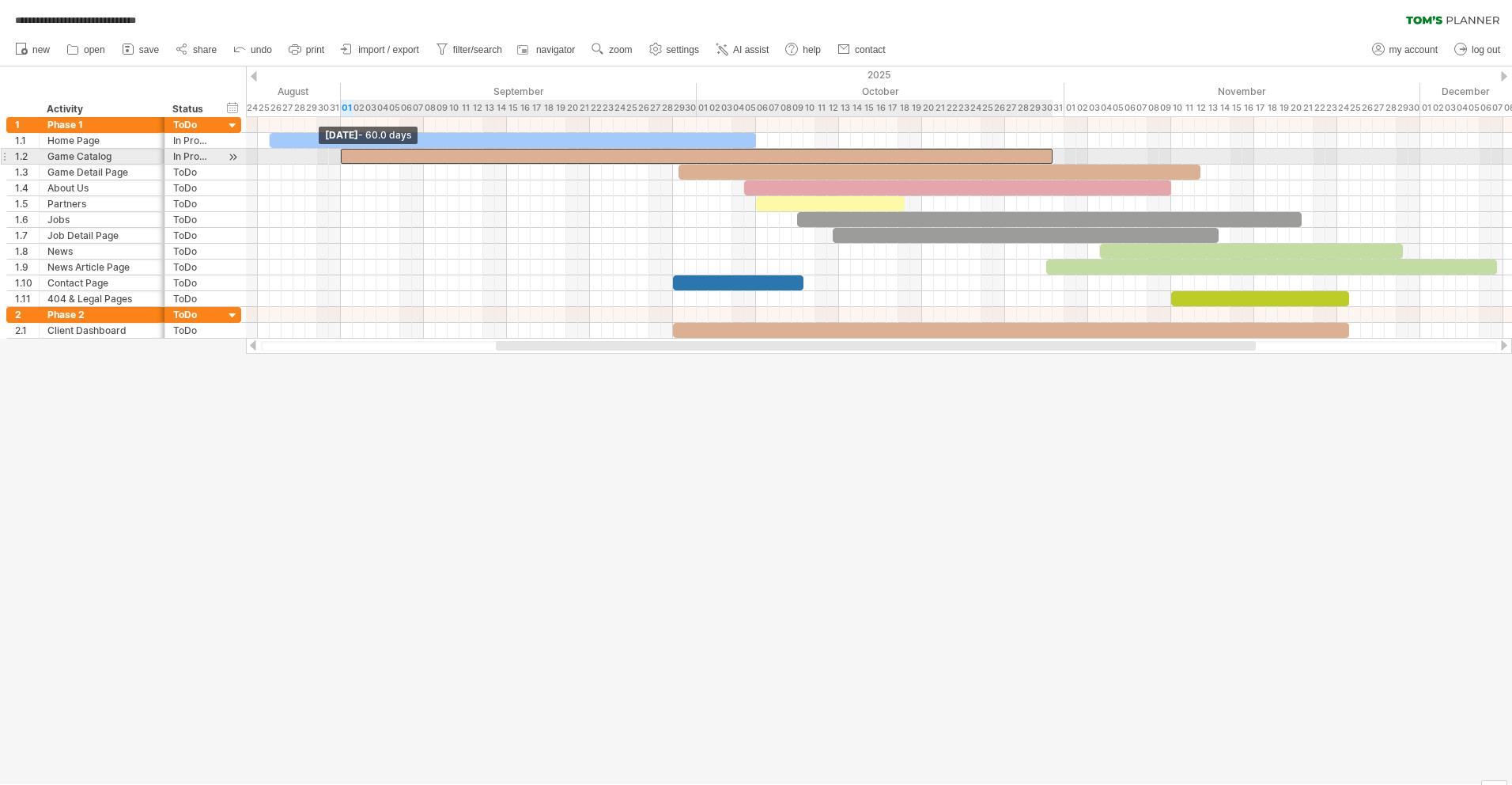
drag, startPoint x: 454, startPoint y: 151, endPoint x: 342, endPoint y: 153, distance: 112.0
click at [342, 153] on span at bounding box center [341, 156] width 7 height 15
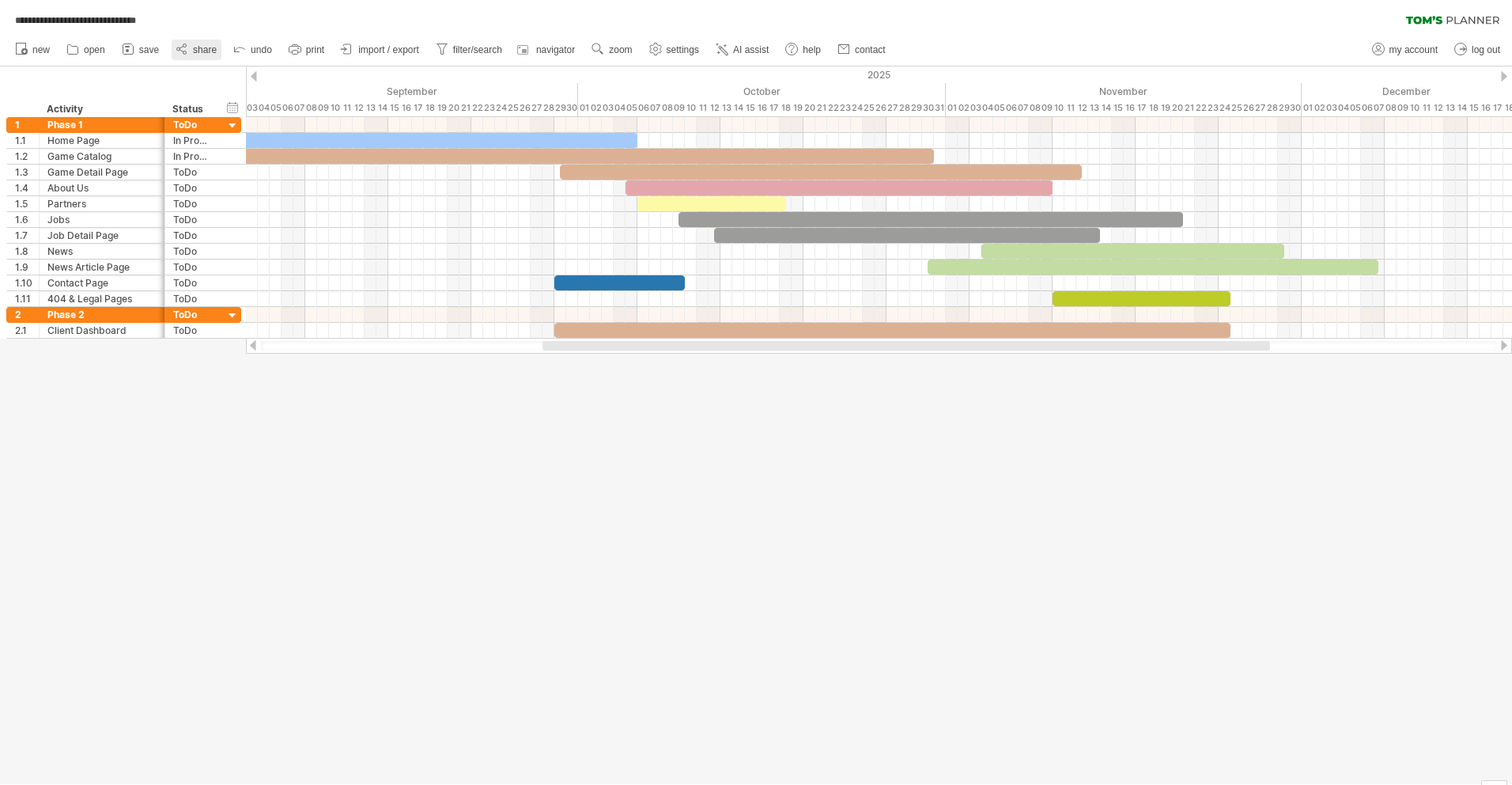
click at [193, 47] on span "share" at bounding box center [204, 50] width 23 height 11
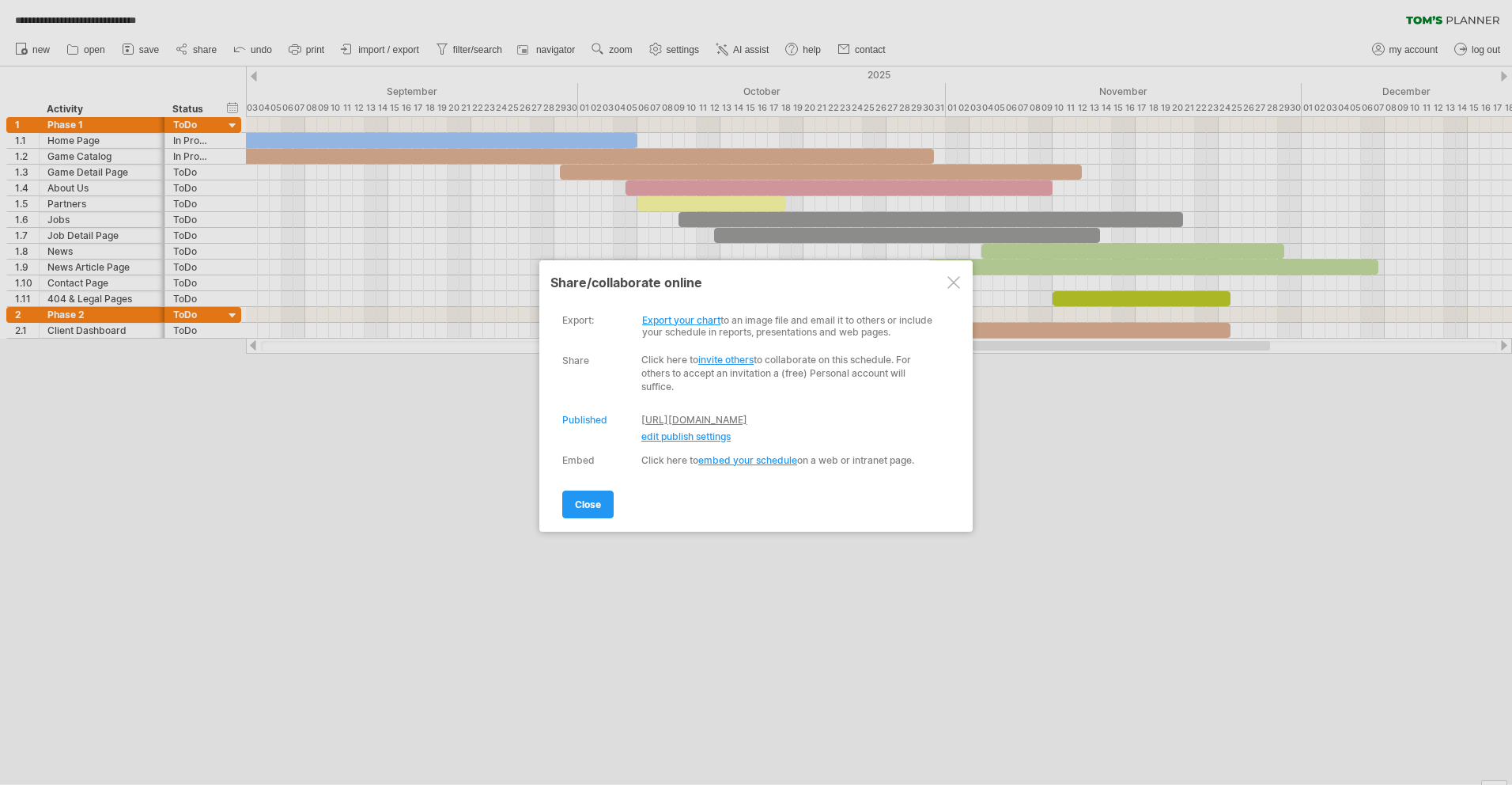
click at [690, 426] on link "[URL][DOMAIN_NAME]" at bounding box center [695, 419] width 106 height 12
